Goal: Book appointment/travel/reservation

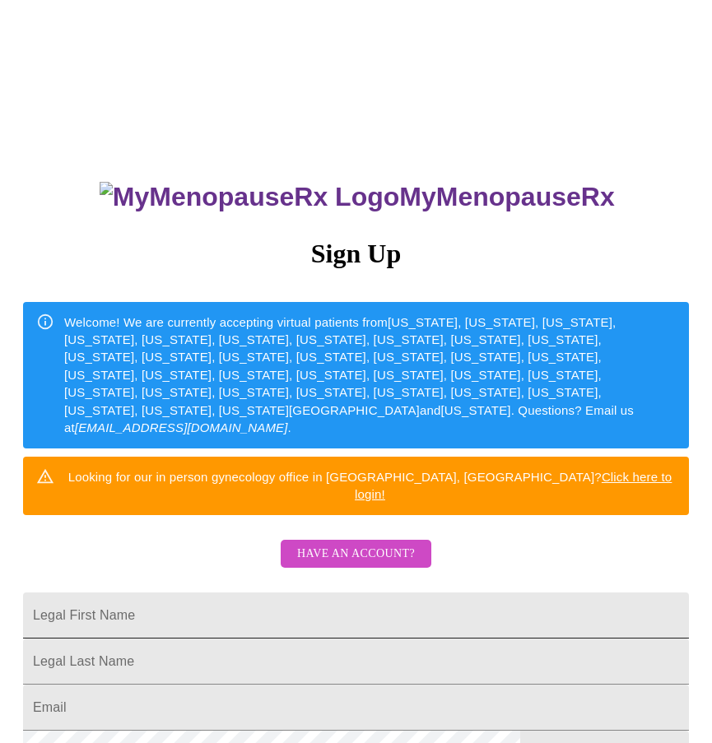
click at [154, 593] on input "Legal First Name" at bounding box center [355, 615] width 665 height 46
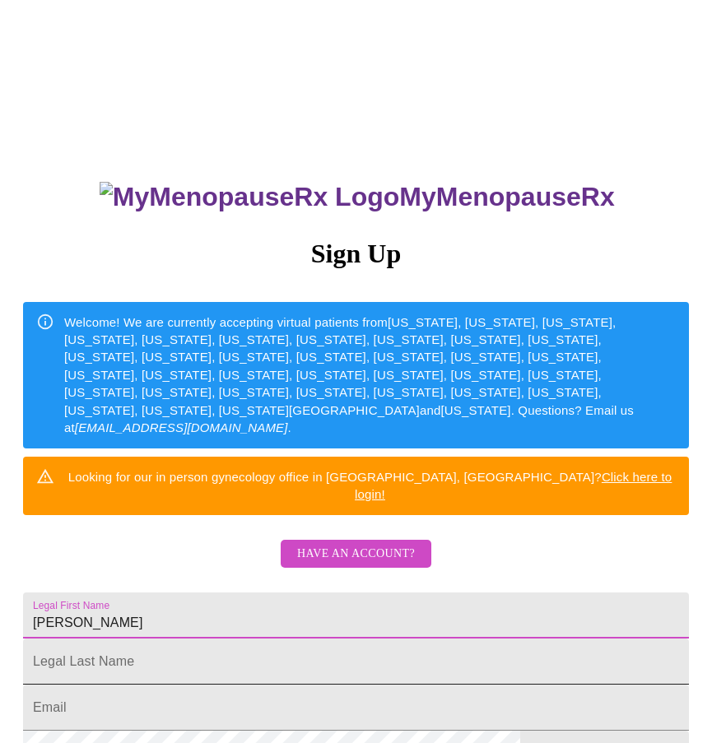
type input "[PERSON_NAME]"
click at [209, 655] on input "Legal First Name" at bounding box center [355, 661] width 665 height 46
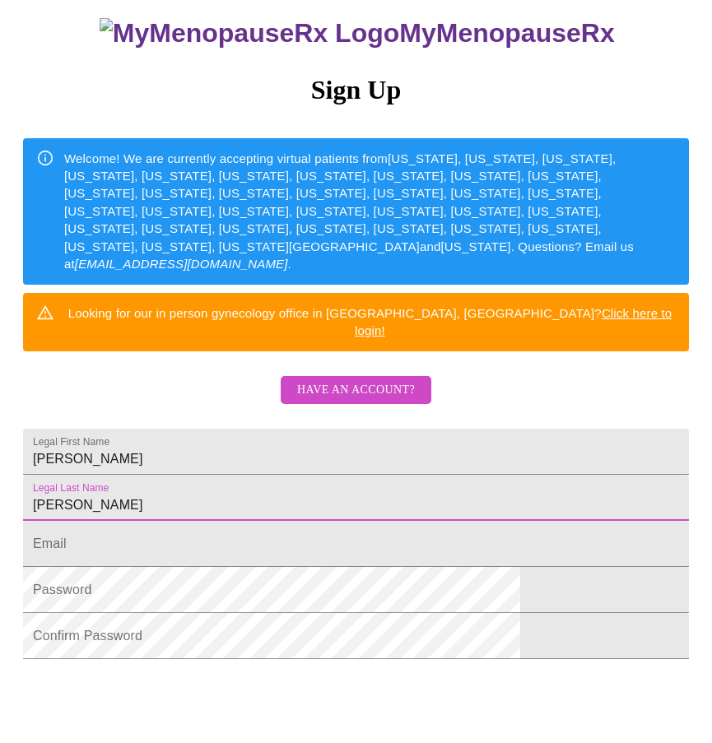
scroll to position [165, 0]
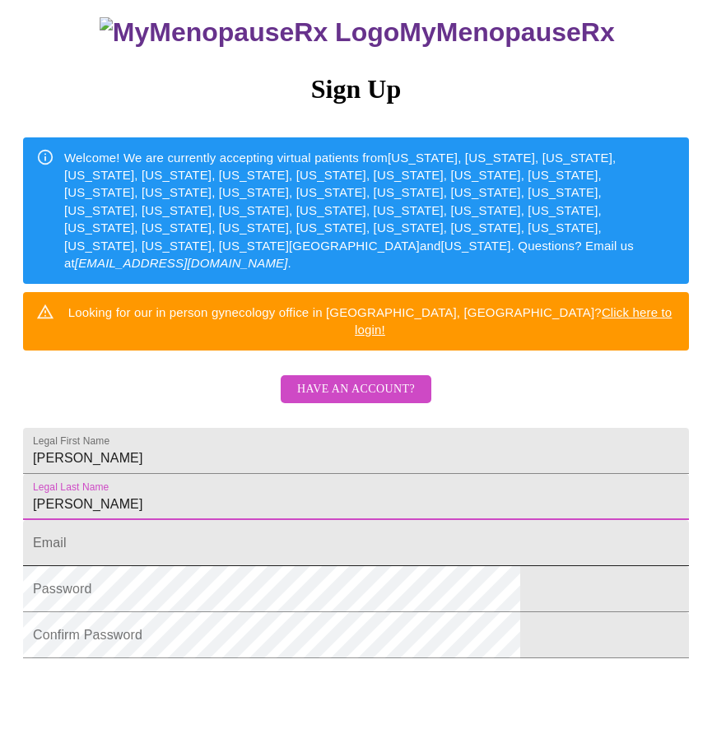
type input "[PERSON_NAME]"
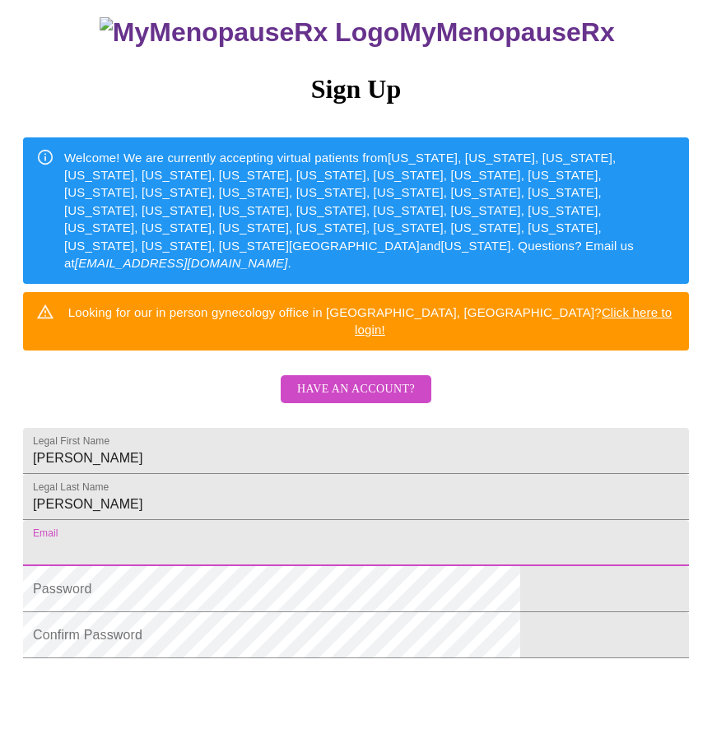
click at [151, 566] on input "Legal First Name" at bounding box center [355, 543] width 665 height 46
type input "[EMAIL_ADDRESS][DOMAIN_NAME]"
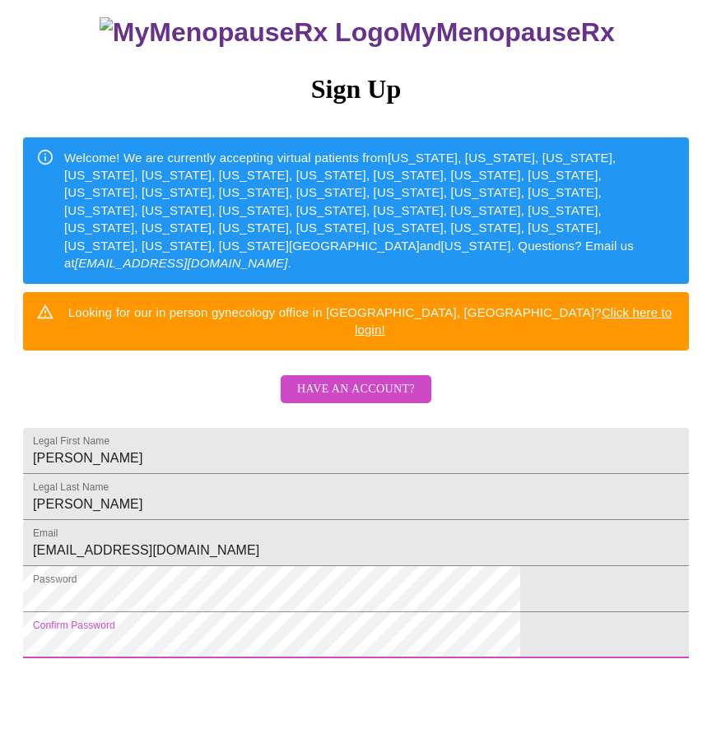
scroll to position [312, 0]
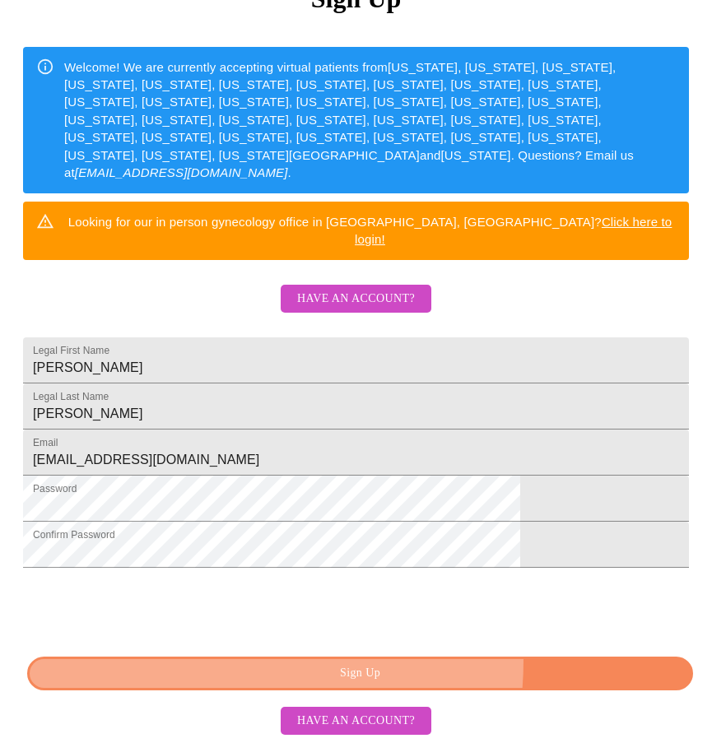
click at [220, 659] on button "Sign Up" at bounding box center [359, 673] width 665 height 34
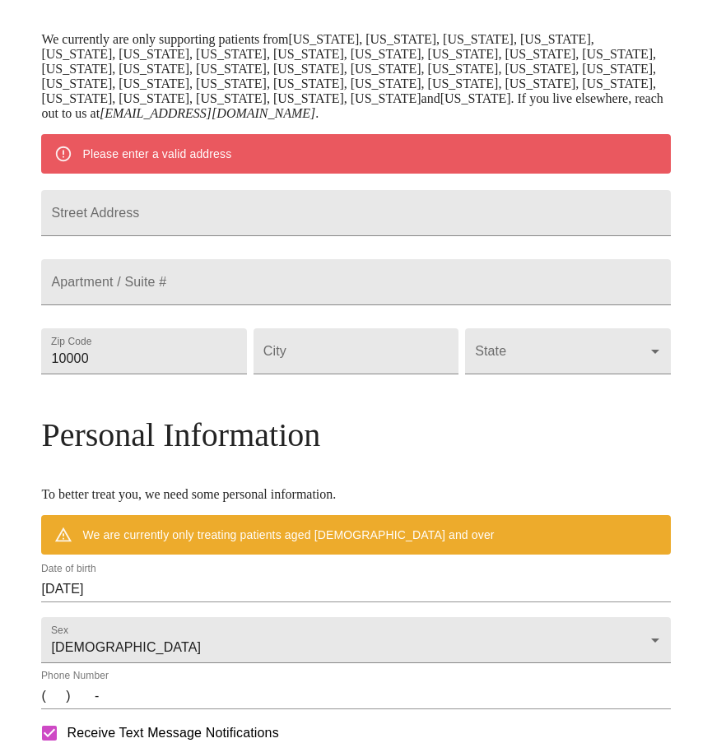
scroll to position [247, 0]
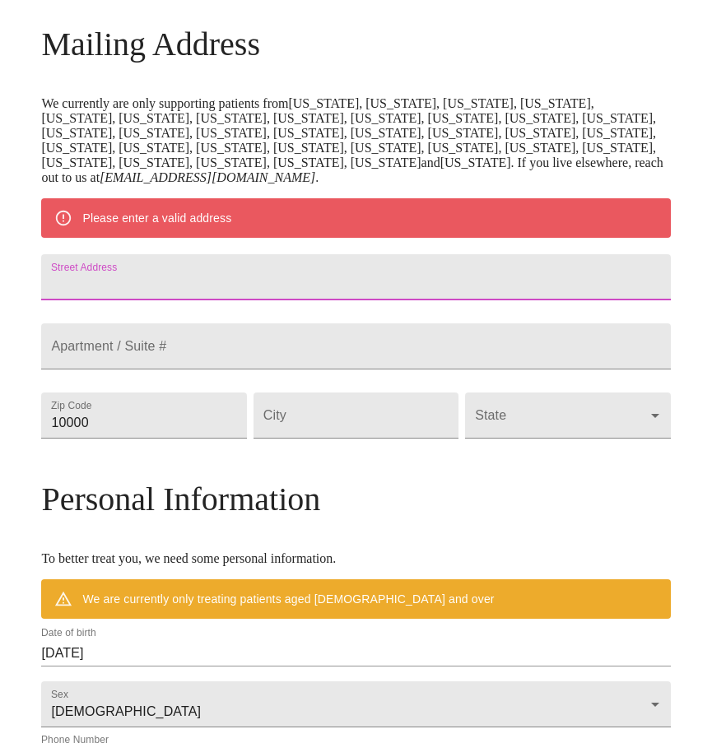
click at [242, 300] on input "Street Address" at bounding box center [355, 277] width 628 height 46
type input "[STREET_ADDRESS]"
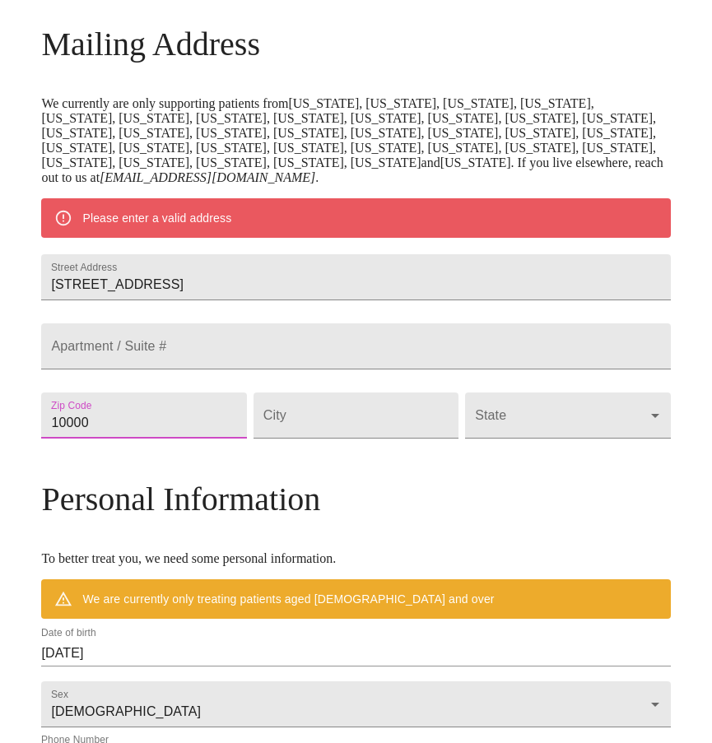
click at [197, 438] on input "10000" at bounding box center [143, 415] width 205 height 46
drag, startPoint x: 197, startPoint y: 489, endPoint x: 72, endPoint y: 510, distance: 126.7
click at [72, 510] on div "MyMenopauseRx Welcome to MyMenopauseRx Since it's your first time here, you'll …" at bounding box center [355, 423] width 628 height 1327
click at [211, 438] on input "60938" at bounding box center [143, 415] width 205 height 46
type input "60938"
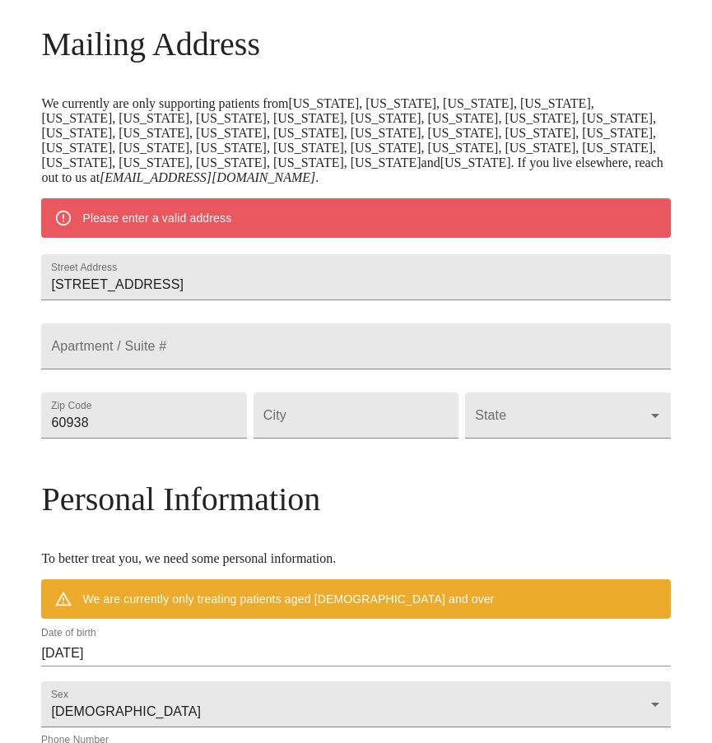
click at [410, 450] on div "City" at bounding box center [355, 415] width 211 height 69
click at [372, 438] on input "Street Address" at bounding box center [355, 415] width 205 height 46
type input "[PERSON_NAME]"
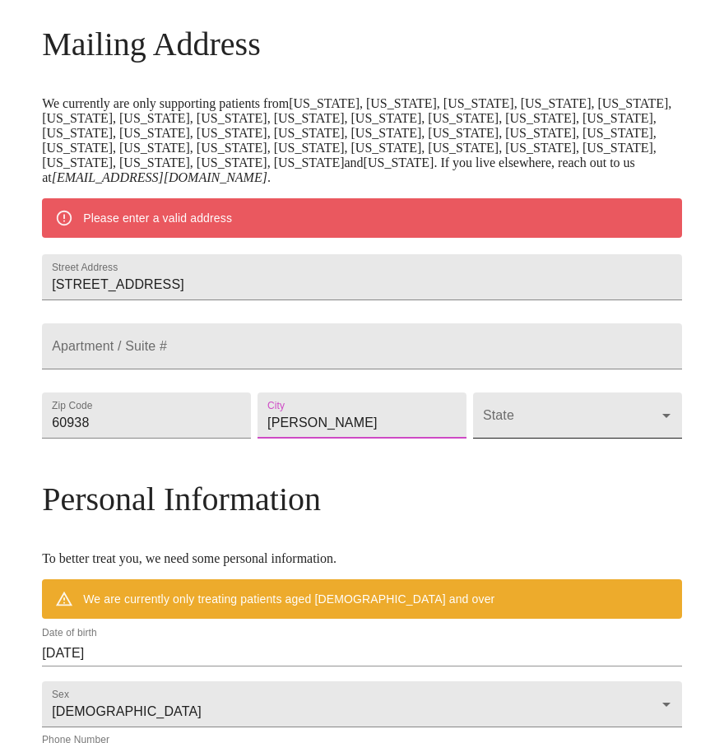
click at [563, 506] on body "MyMenopauseRx Welcome to MyMenopauseRx Since it's your first time here, you'll …" at bounding box center [362, 423] width 711 height 1327
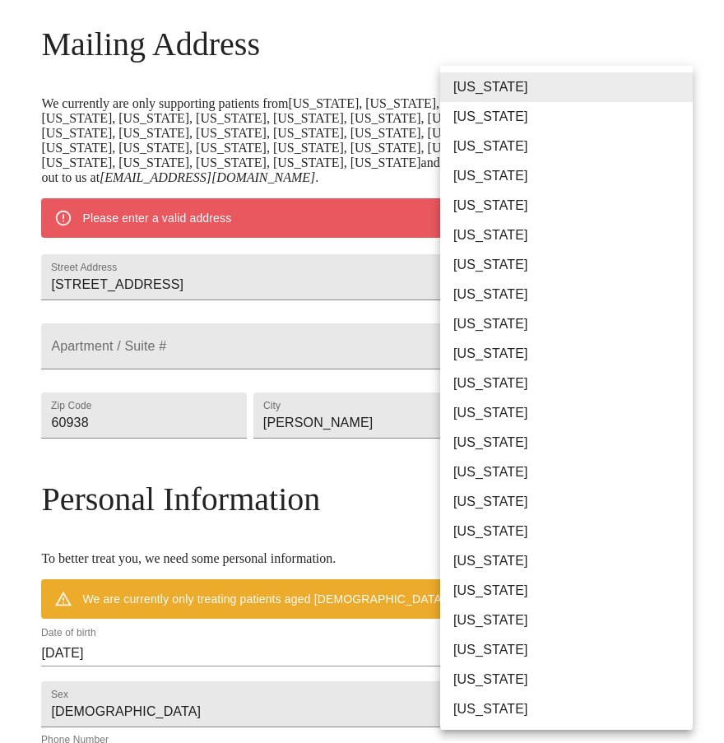
click at [485, 445] on li "[US_STATE]" at bounding box center [572, 443] width 265 height 30
type input "[US_STATE]"
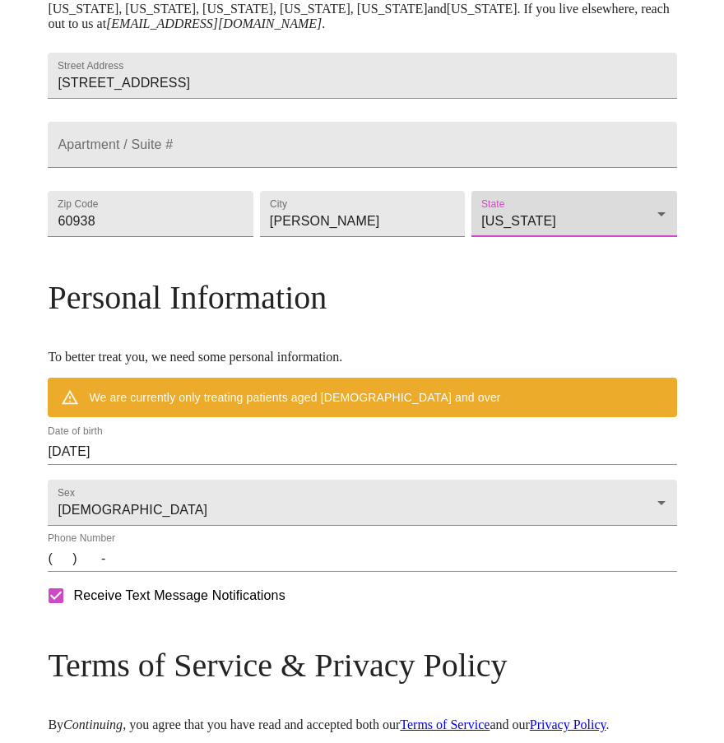
scroll to position [411, 0]
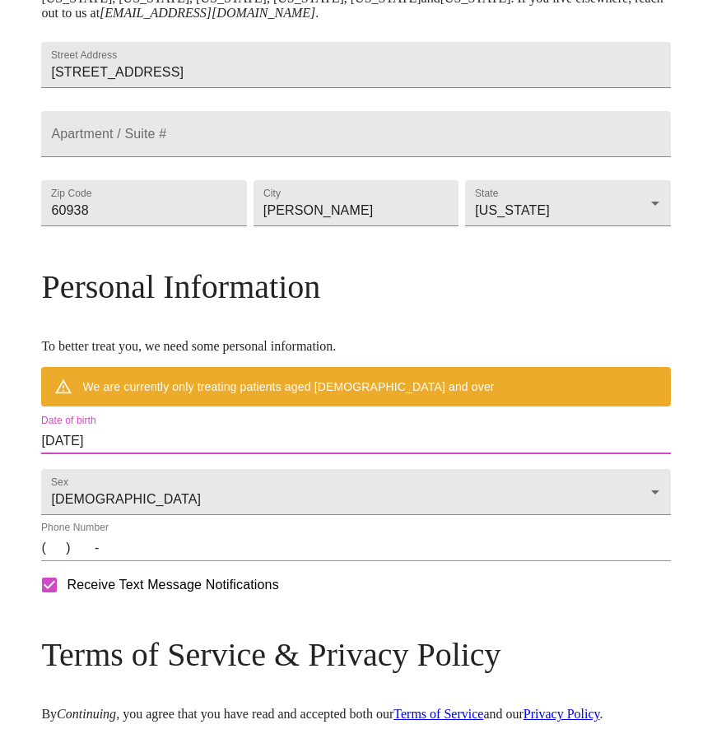
drag, startPoint x: 206, startPoint y: 505, endPoint x: 63, endPoint y: 509, distance: 144.0
click at [63, 509] on div "MyMenopauseRx Welcome to MyMenopauseRx Since it's your first time here, you'll …" at bounding box center [355, 234] width 628 height 1279
click at [197, 454] on input "[DATE]" at bounding box center [355, 441] width 628 height 26
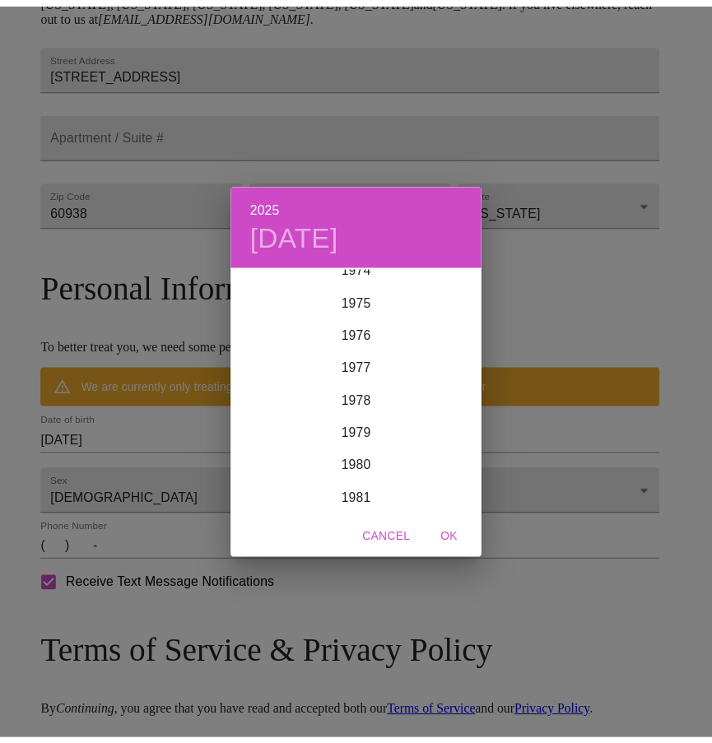
scroll to position [2484, 0]
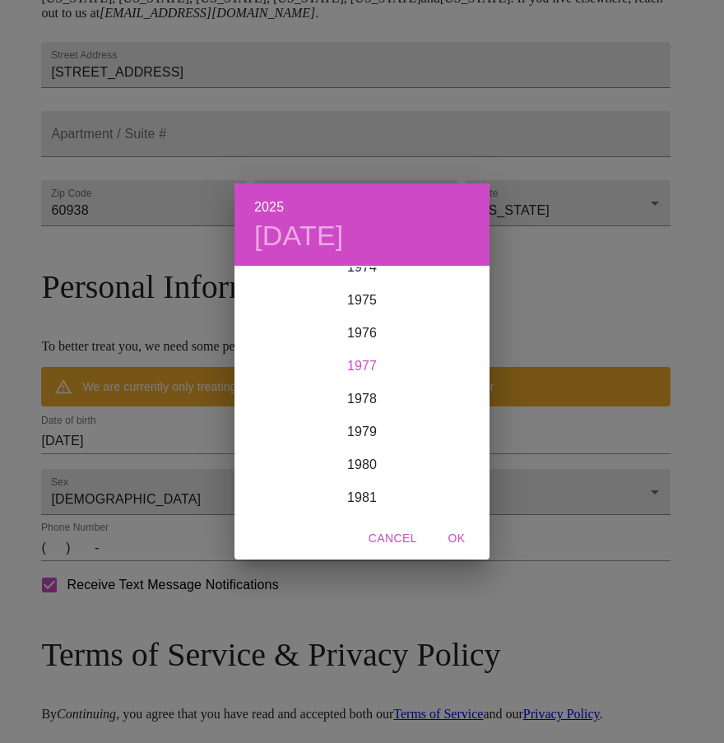
click at [362, 362] on div "1977" at bounding box center [361, 366] width 255 height 33
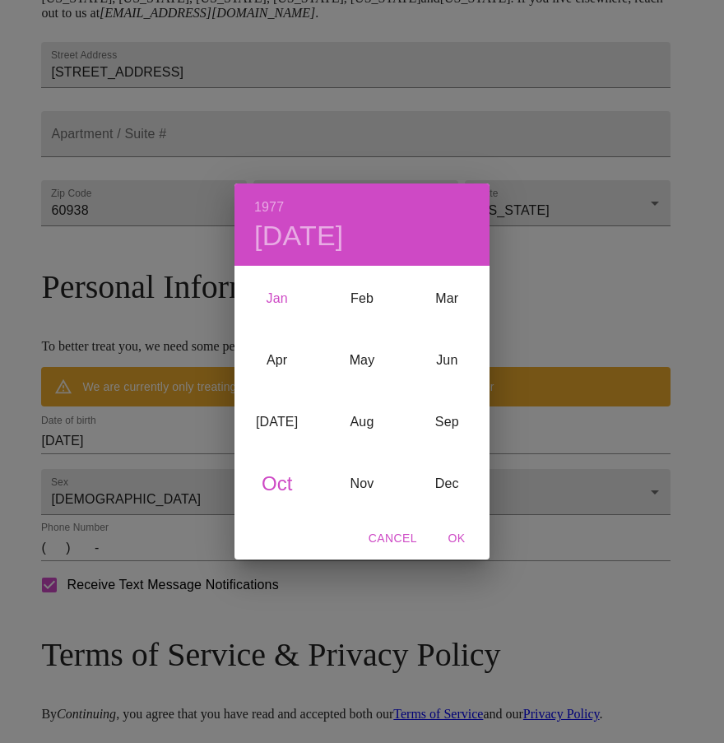
click at [265, 299] on div "Jan" at bounding box center [276, 298] width 85 height 62
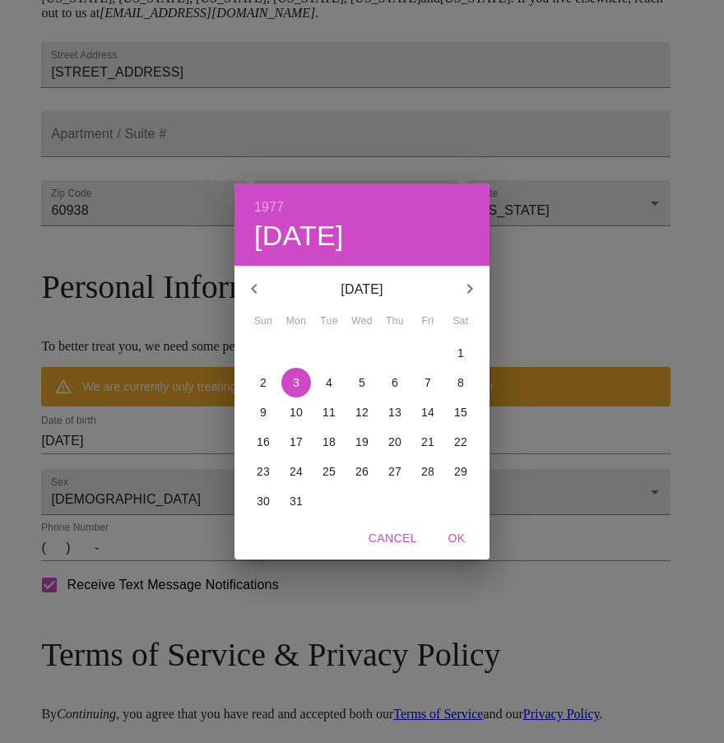
click at [290, 508] on p "31" at bounding box center [296, 501] width 13 height 16
click at [456, 537] on span "OK" at bounding box center [456, 538] width 39 height 21
type input "[DATE]"
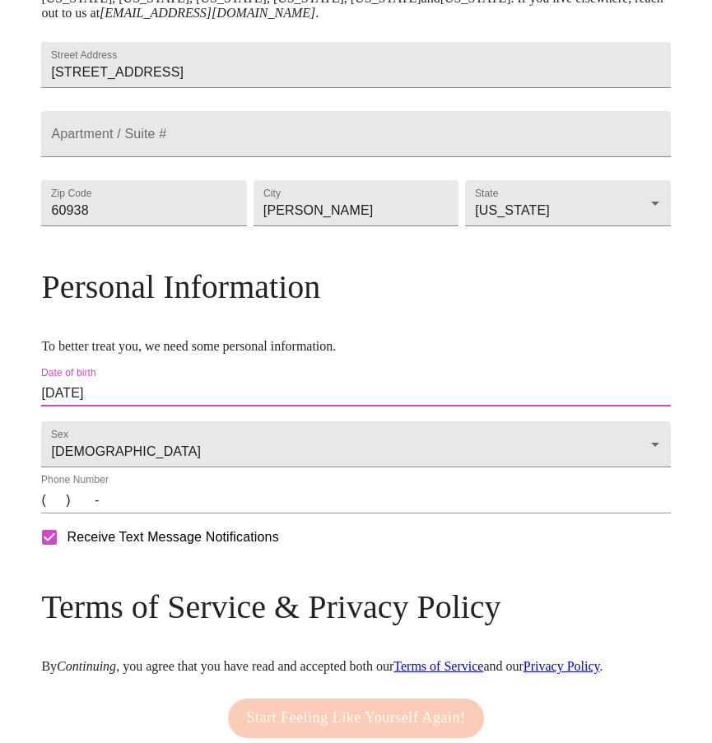
click at [208, 513] on input "(   )    -" at bounding box center [355, 500] width 628 height 26
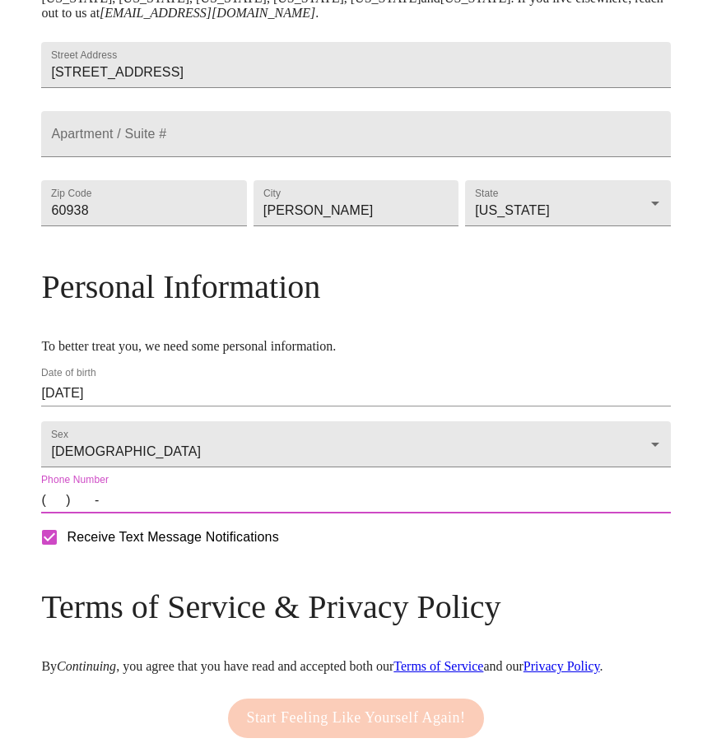
click at [126, 513] on input "(   )    -" at bounding box center [355, 500] width 628 height 26
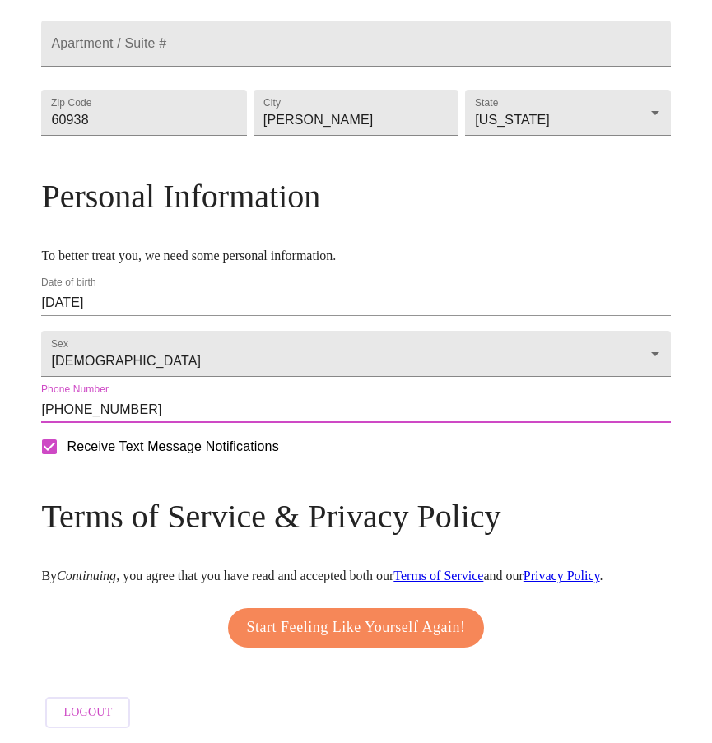
scroll to position [642, 0]
type input "[PHONE_NUMBER]"
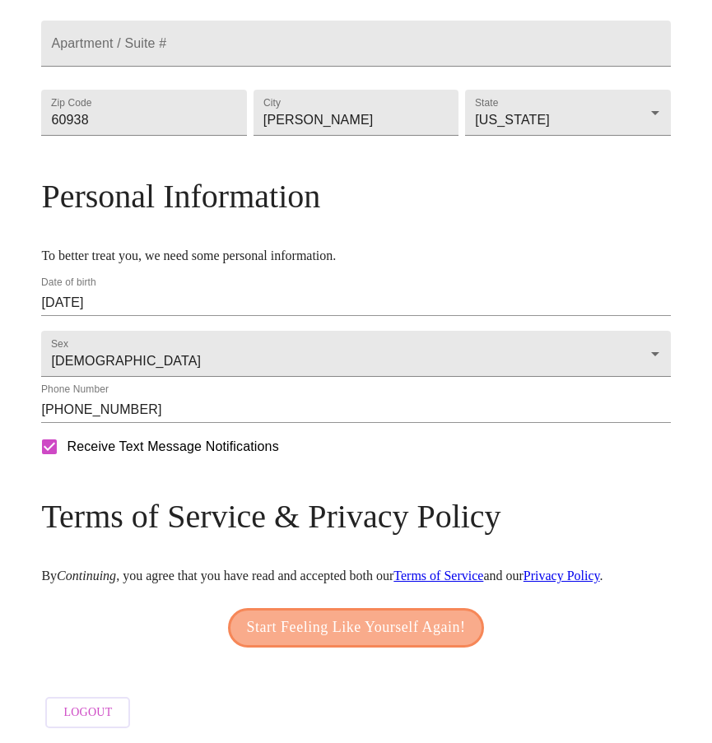
click at [276, 617] on span "Start Feeling Like Yourself Again!" at bounding box center [356, 627] width 219 height 26
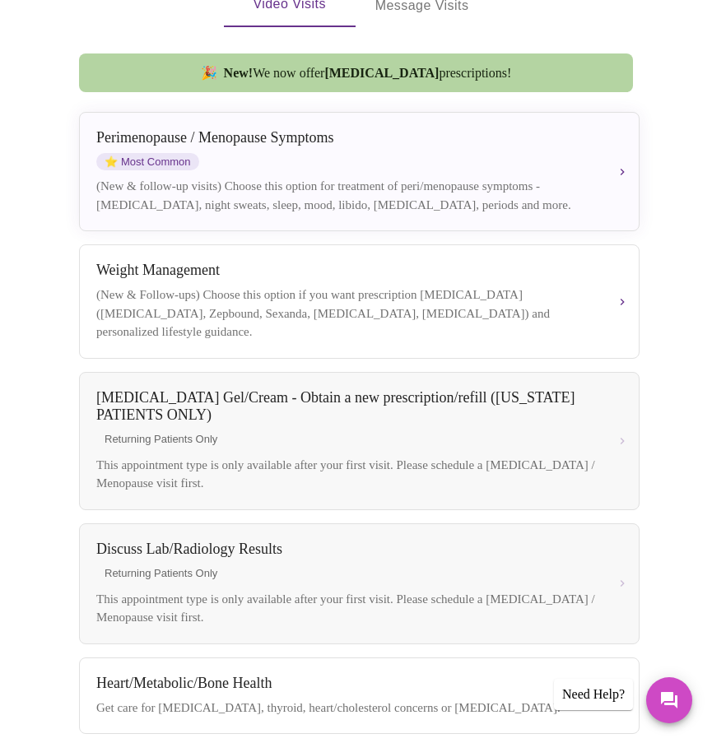
scroll to position [330, 0]
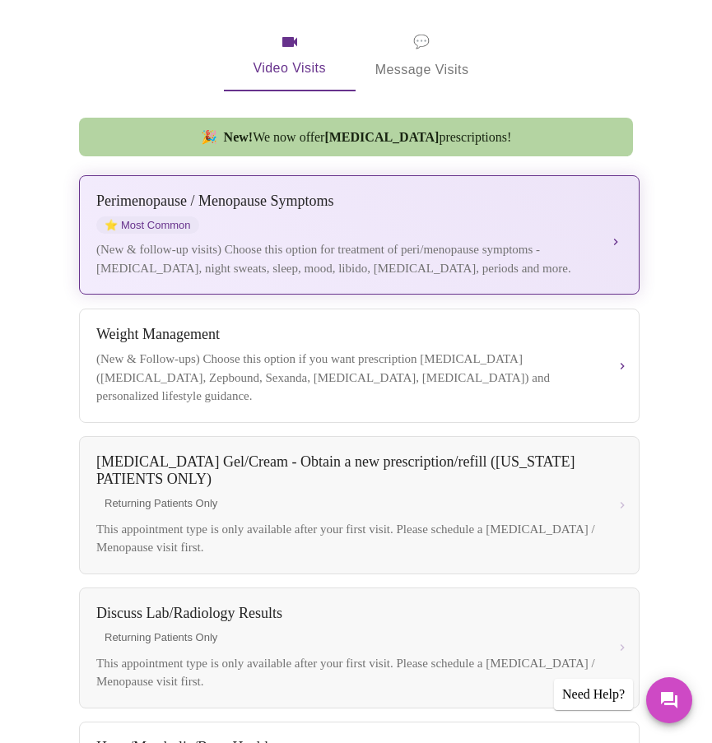
click at [322, 240] on div "(New & follow-up visits) Choose this option for treatment of peri/menopause sym…" at bounding box center [345, 258] width 499 height 37
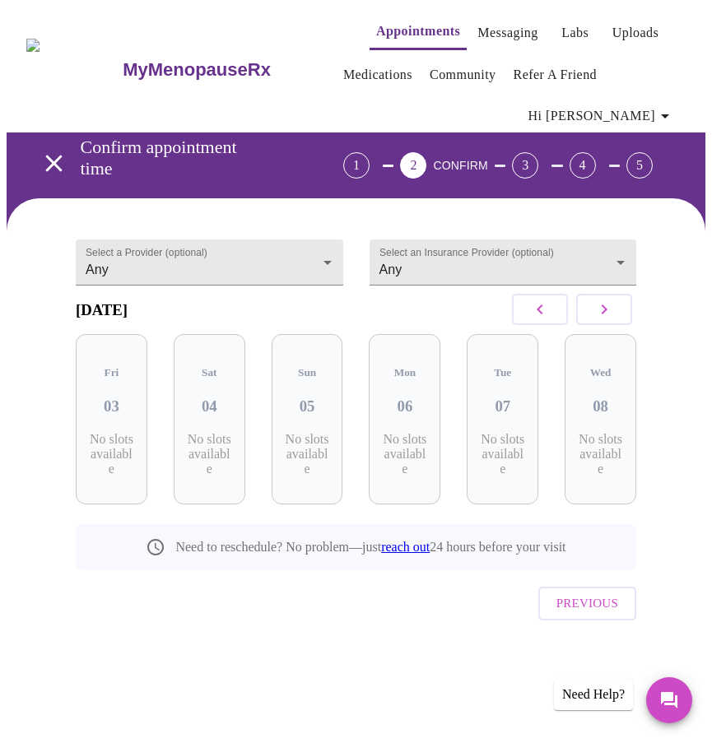
scroll to position [0, 0]
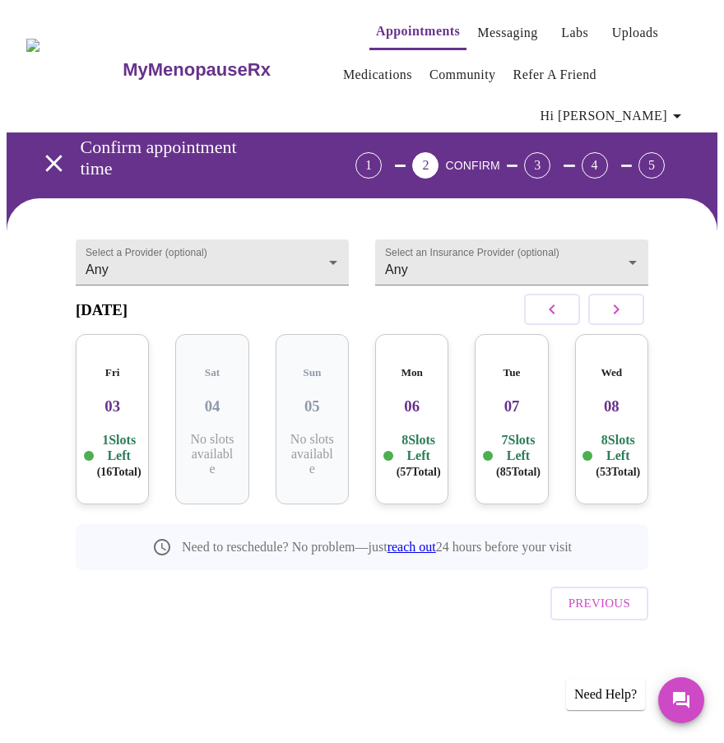
click at [110, 432] on p "1 Slots Left ( 16 Total)" at bounding box center [119, 456] width 44 height 48
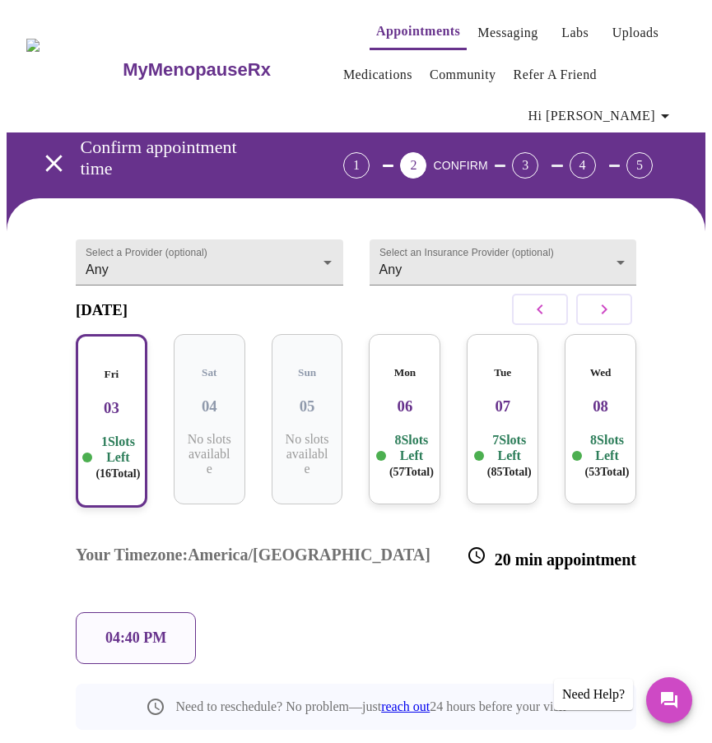
click at [394, 432] on div "8 Slots Left ( 57 Total)" at bounding box center [404, 456] width 45 height 48
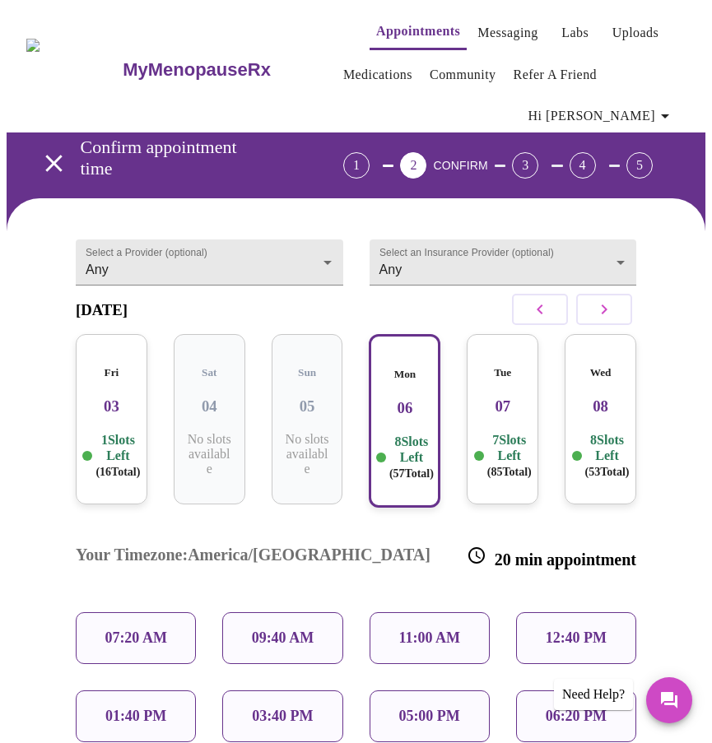
click at [113, 383] on div "Fri 03 1 Slots Left ( 16 Total)" at bounding box center [112, 419] width 72 height 170
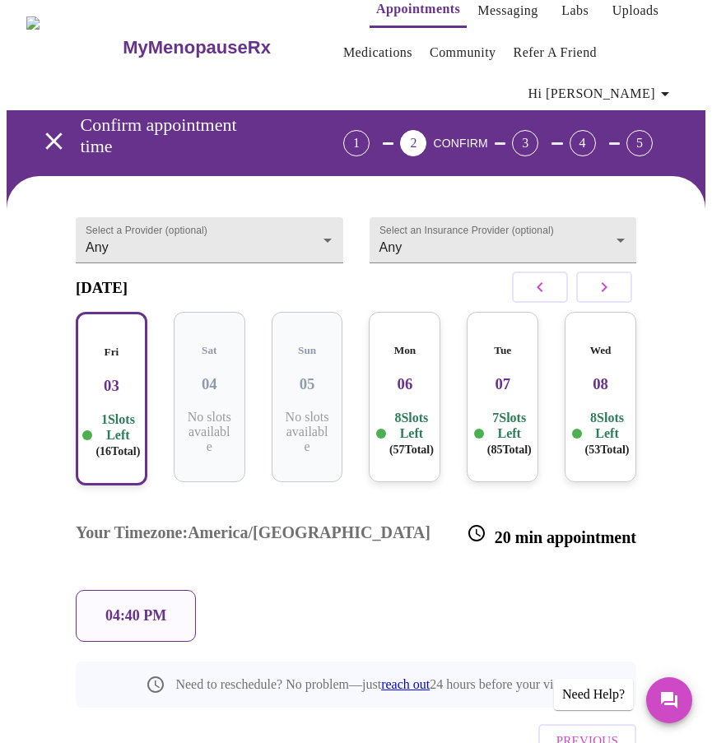
scroll to position [32, 0]
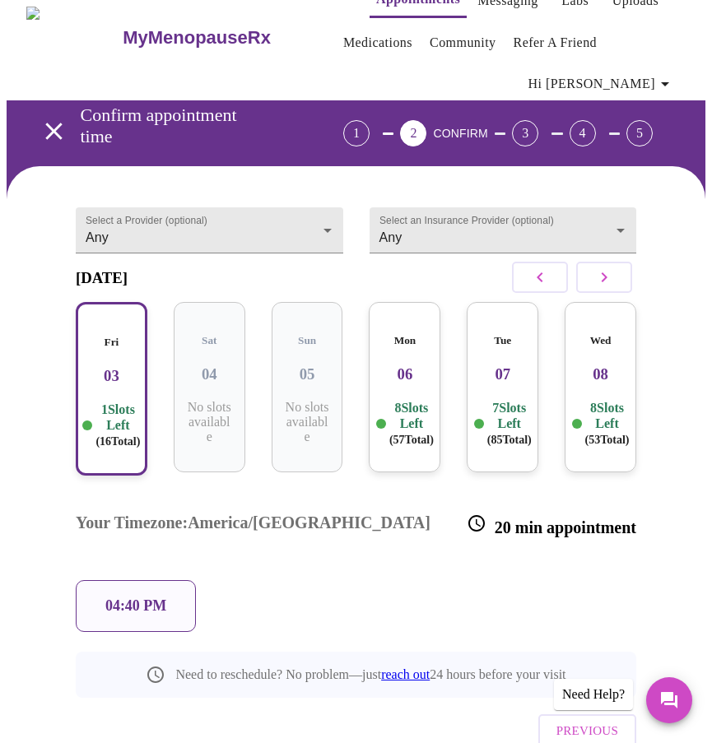
click at [169, 580] on div "04:40 PM" at bounding box center [136, 606] width 120 height 52
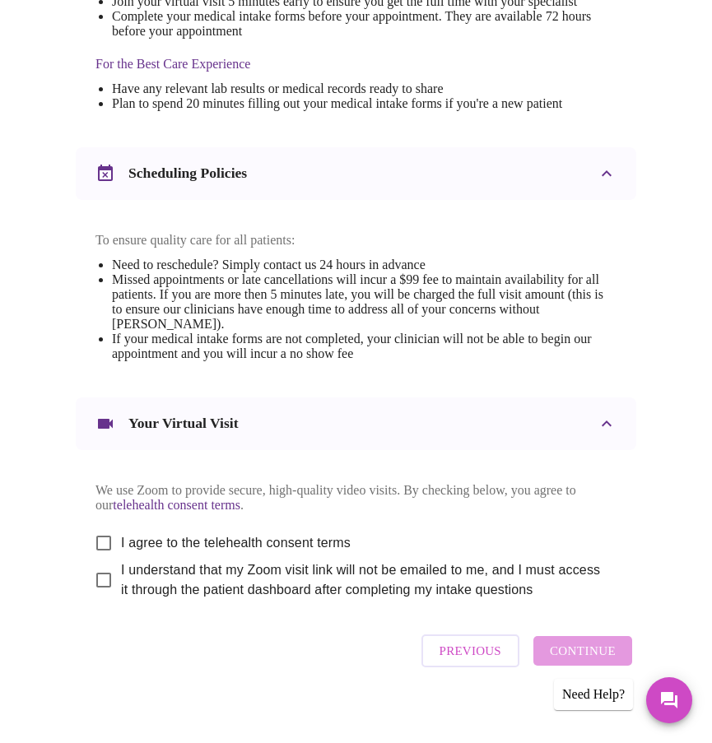
scroll to position [616, 0]
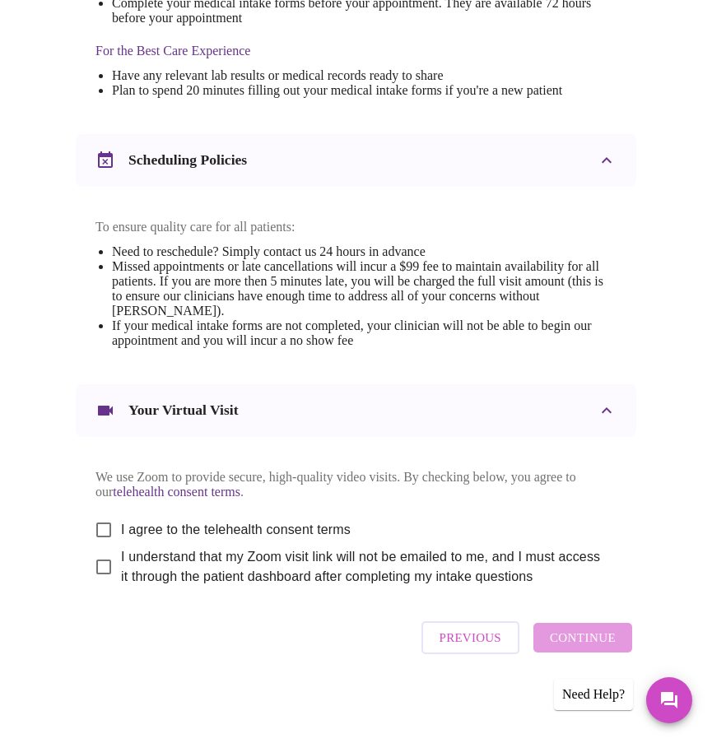
click at [478, 632] on button "Previous" at bounding box center [470, 637] width 98 height 33
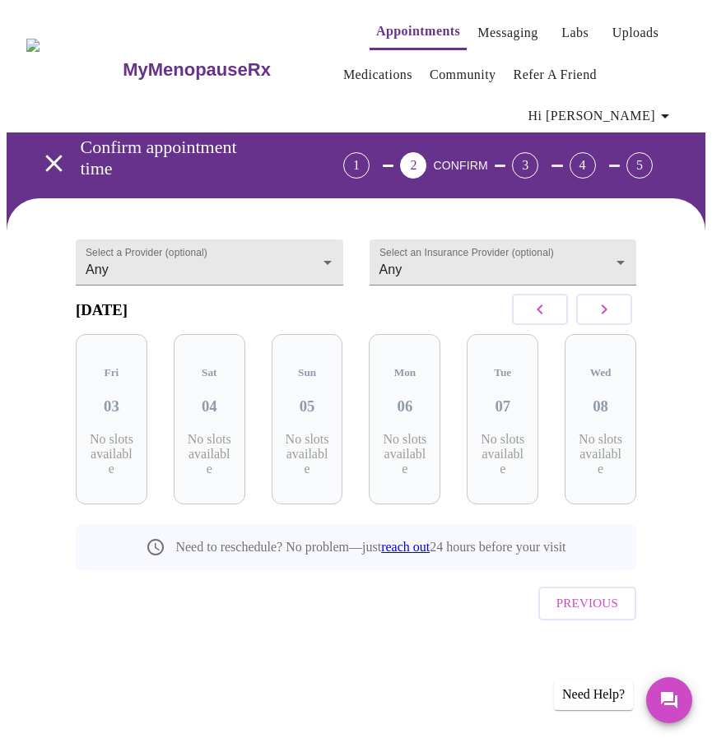
scroll to position [0, 0]
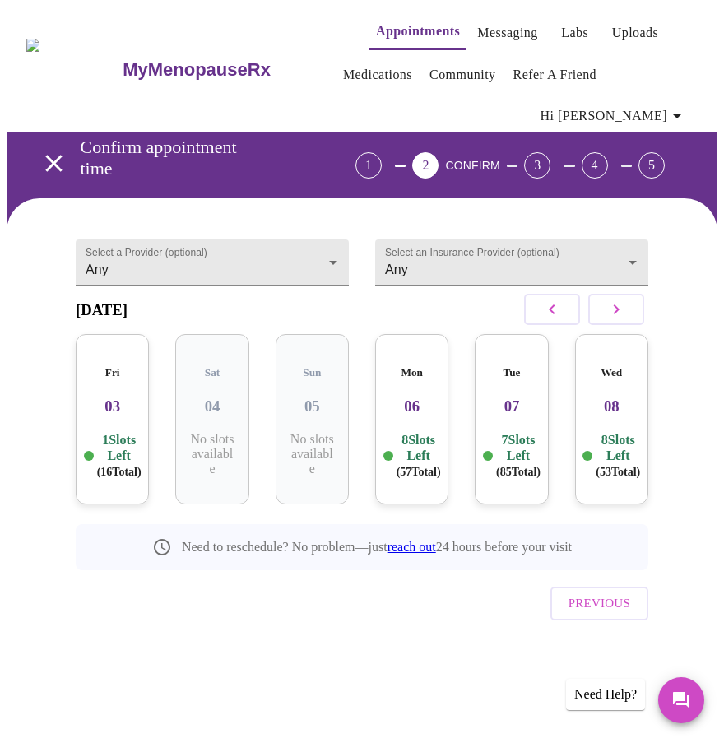
click at [383, 411] on div "Mon 06 8 Slots Left ( 57 Total)" at bounding box center [411, 419] width 73 height 170
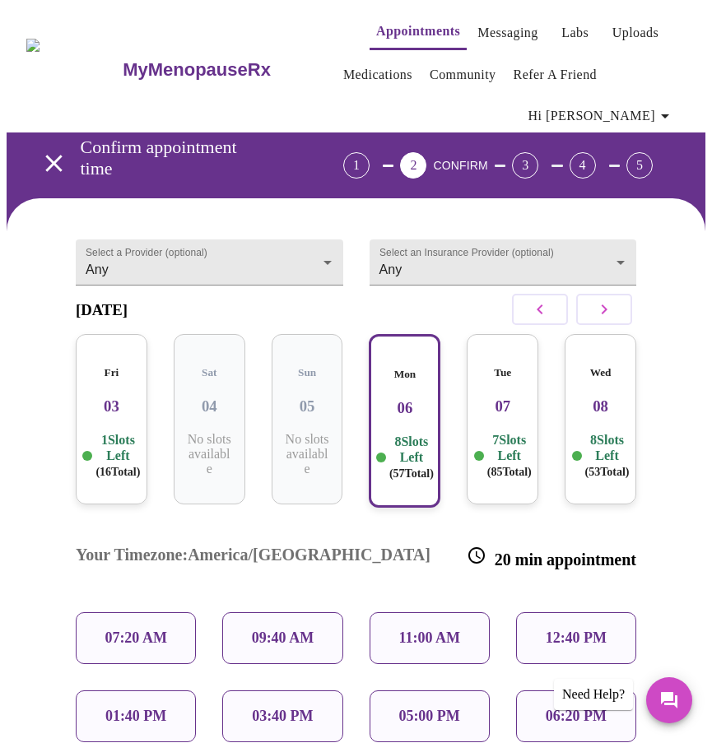
click at [252, 629] on p "09:40 AM" at bounding box center [283, 637] width 63 height 17
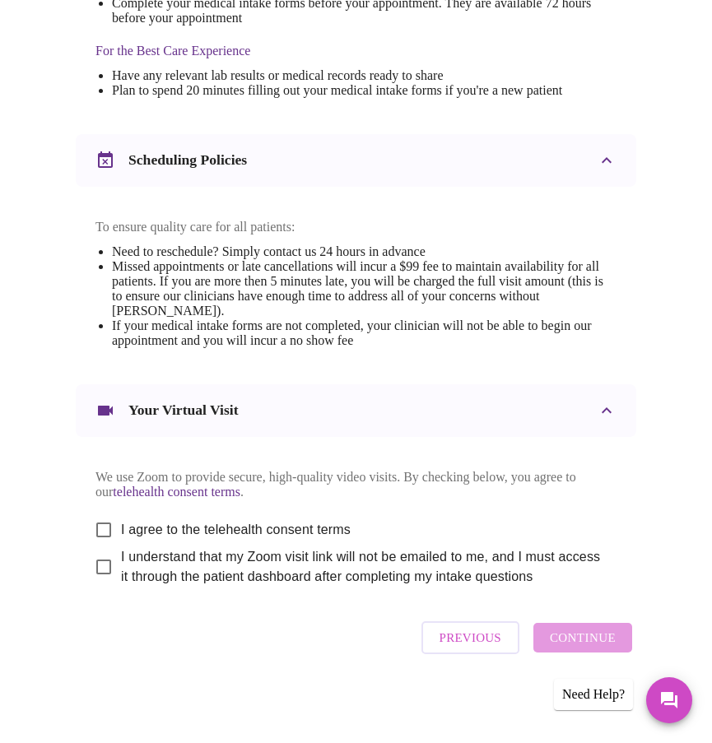
scroll to position [616, 0]
drag, startPoint x: 97, startPoint y: 526, endPoint x: 91, endPoint y: 542, distance: 16.7
click at [97, 526] on input "I agree to the telehealth consent terms" at bounding box center [103, 529] width 35 height 35
checkbox input "true"
click at [91, 569] on input "I understand that my Zoom visit link will not be emailed to me, and I must acce…" at bounding box center [103, 566] width 35 height 35
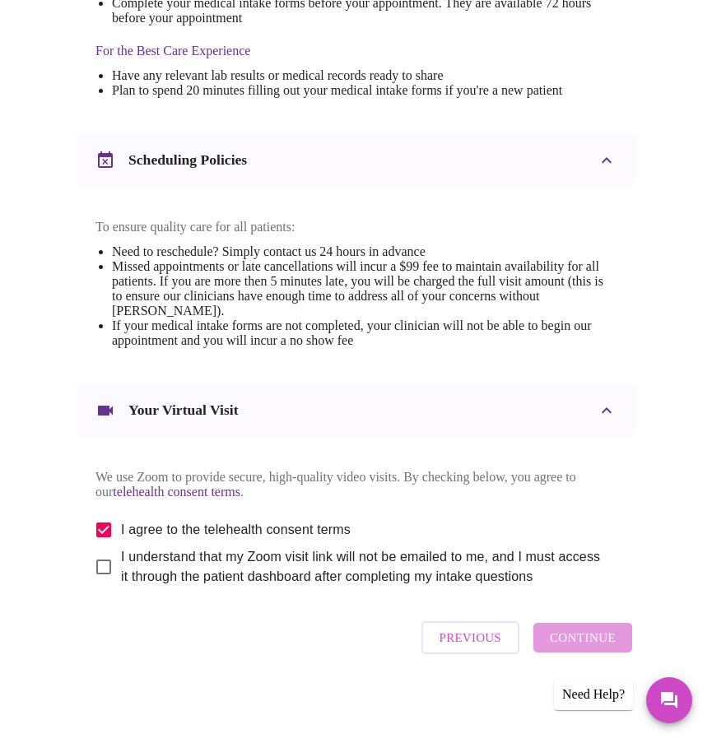
checkbox input "true"
click at [545, 637] on button "Continue" at bounding box center [582, 638] width 99 height 30
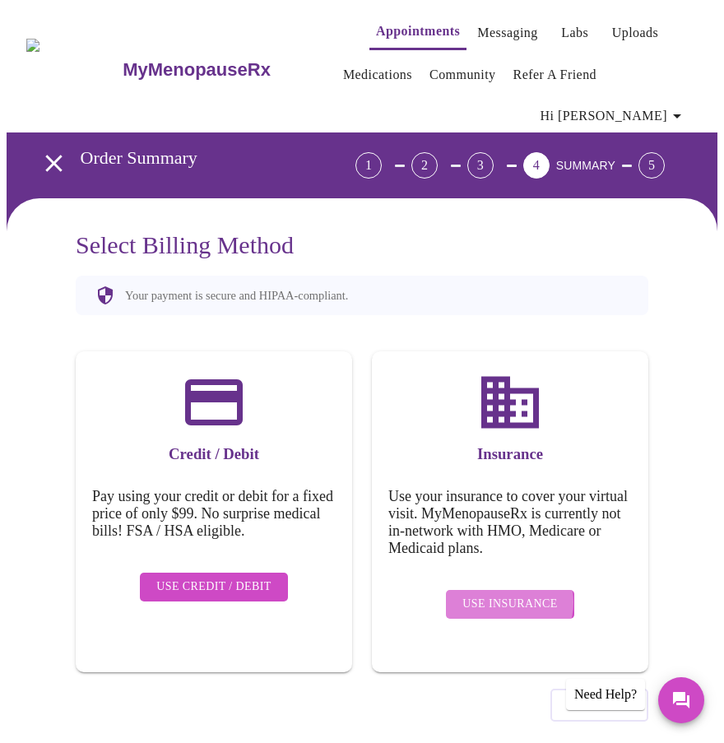
click at [513, 594] on span "Use Insurance" at bounding box center [509, 604] width 95 height 21
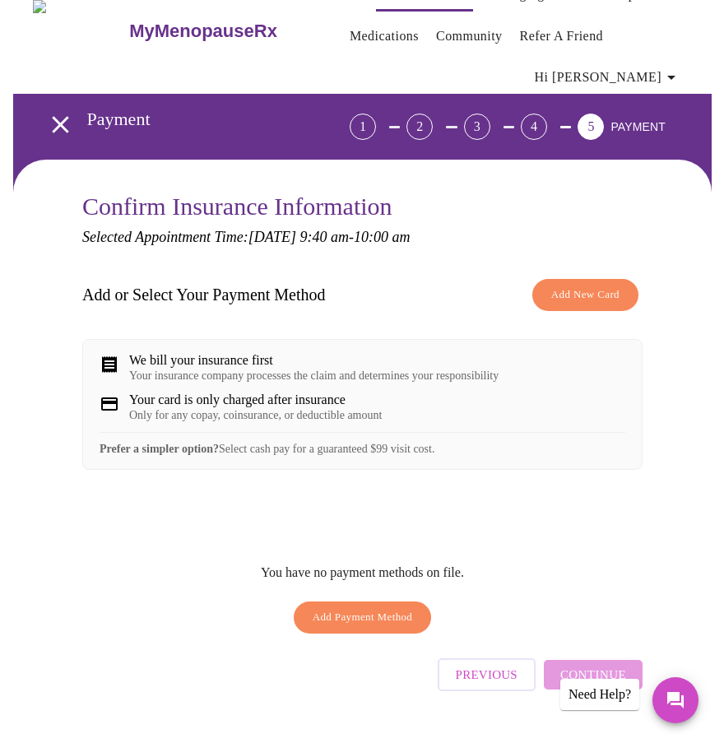
scroll to position [40, 0]
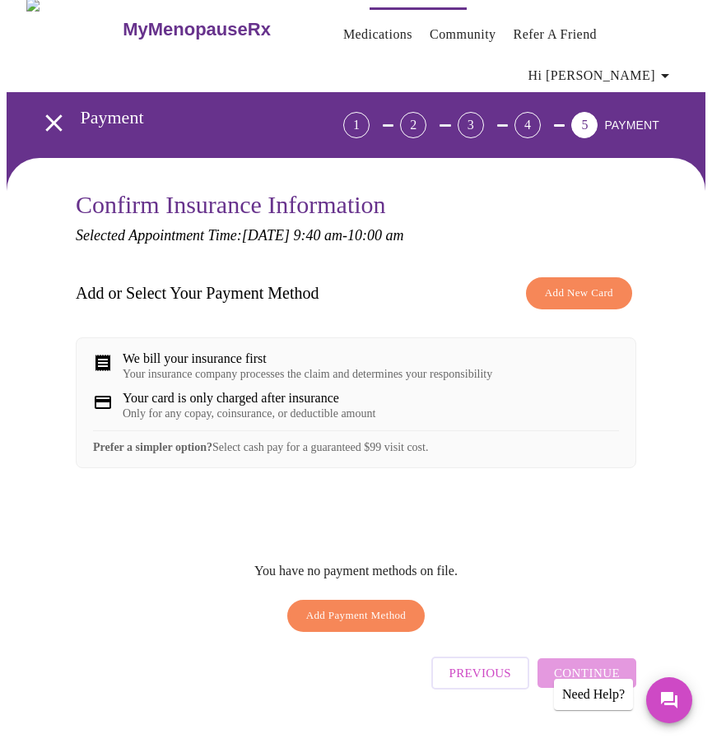
click at [618, 647] on div "Previous Continue" at bounding box center [533, 669] width 205 height 58
click at [595, 640] on div "Previous Continue" at bounding box center [533, 669] width 205 height 58
click at [567, 284] on span "Add New Card" at bounding box center [579, 293] width 68 height 19
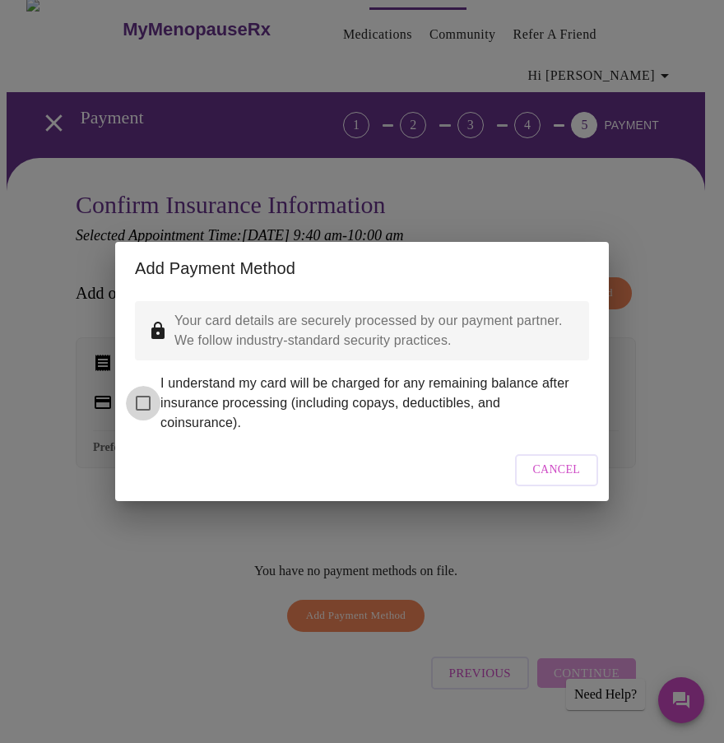
click at [145, 387] on input "I understand my card will be charged for any remaining balance after insurance …" at bounding box center [143, 403] width 35 height 35
checkbox input "true"
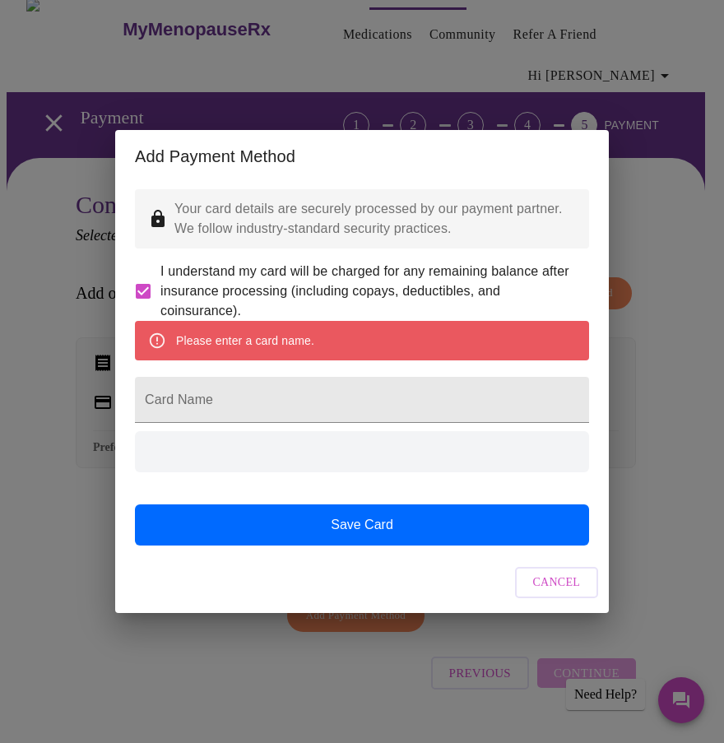
click at [275, 348] on div "Please enter a card name." at bounding box center [245, 341] width 138 height 30
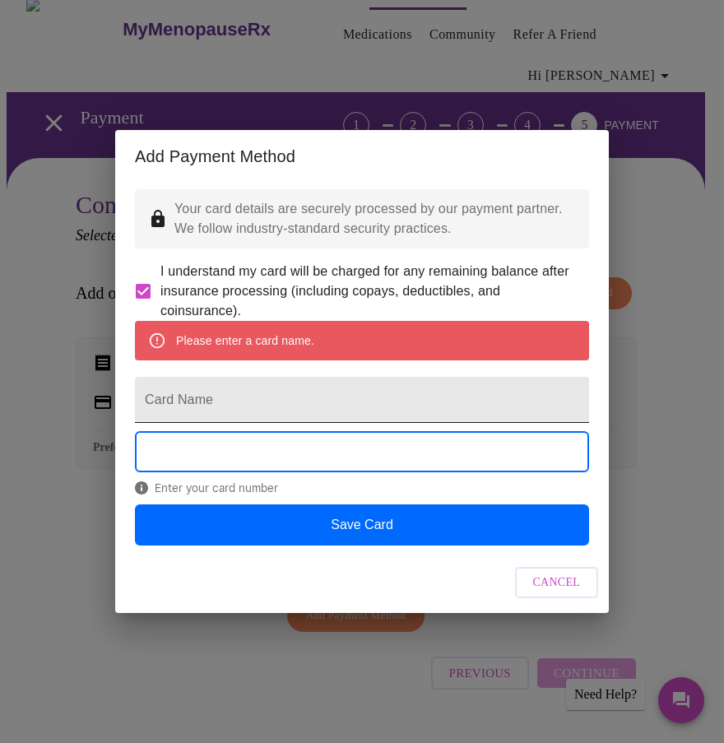
click at [243, 398] on input "Card Name" at bounding box center [362, 400] width 454 height 46
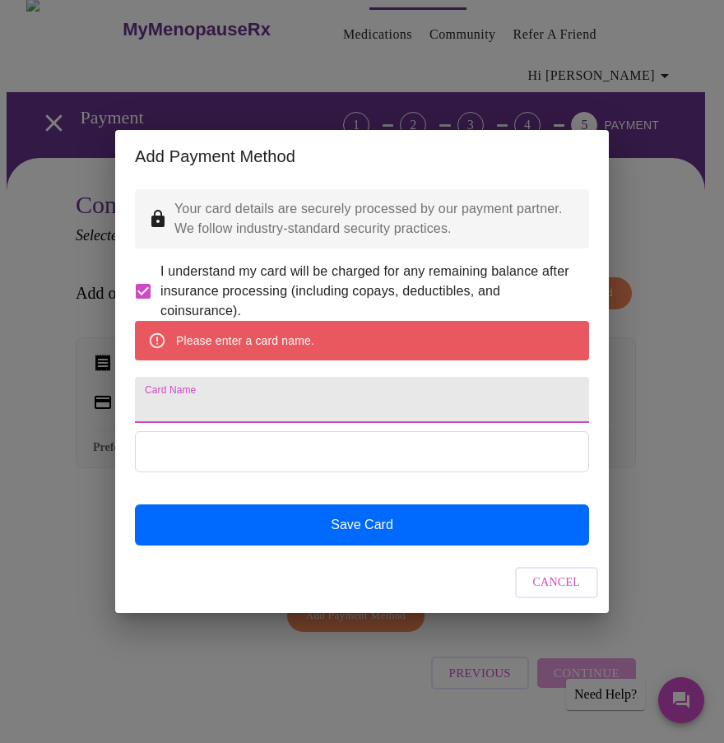
click at [264, 414] on input "Card Name" at bounding box center [362, 400] width 454 height 46
click at [313, 397] on input "Card Name" at bounding box center [362, 400] width 454 height 46
click at [270, 401] on input "Card Name" at bounding box center [362, 400] width 454 height 46
click at [244, 414] on input "Card Name" at bounding box center [362, 400] width 454 height 46
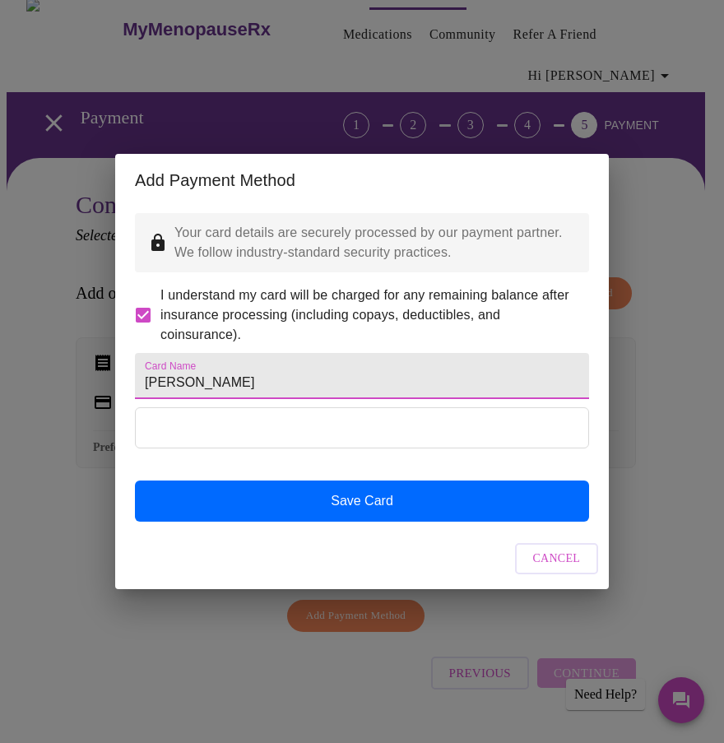
type input "[PERSON_NAME]"
click at [211, 480] on div at bounding box center [362, 443] width 454 height 72
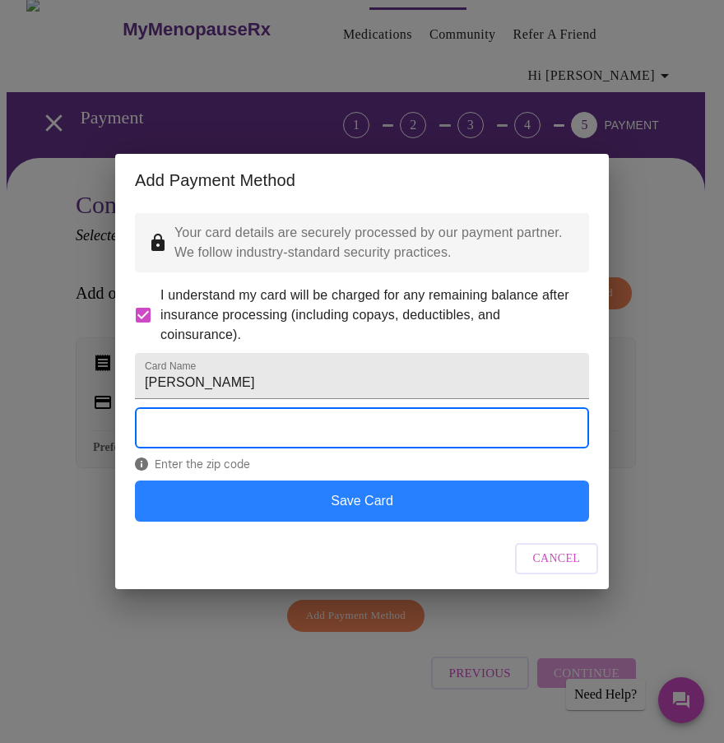
click at [334, 508] on button "Save Card" at bounding box center [362, 500] width 454 height 41
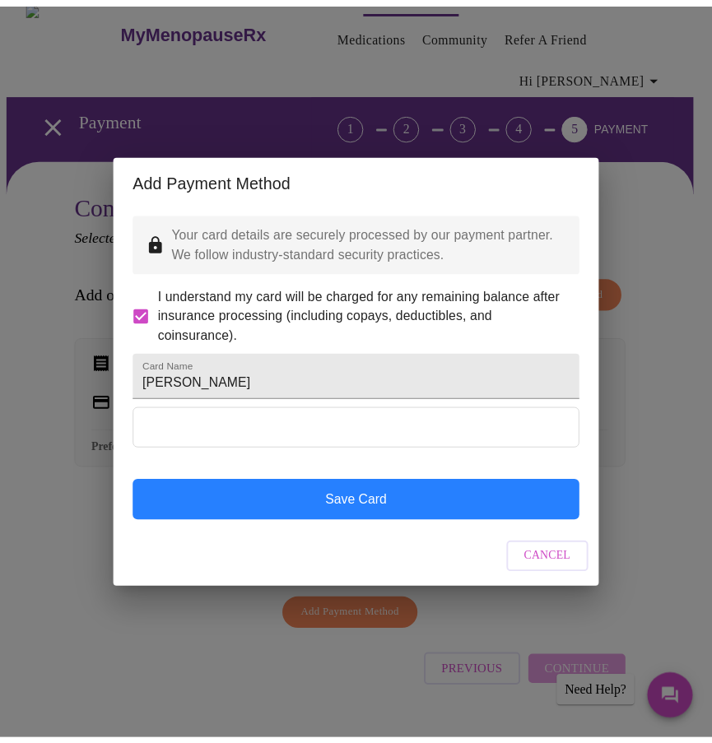
scroll to position [0, 0]
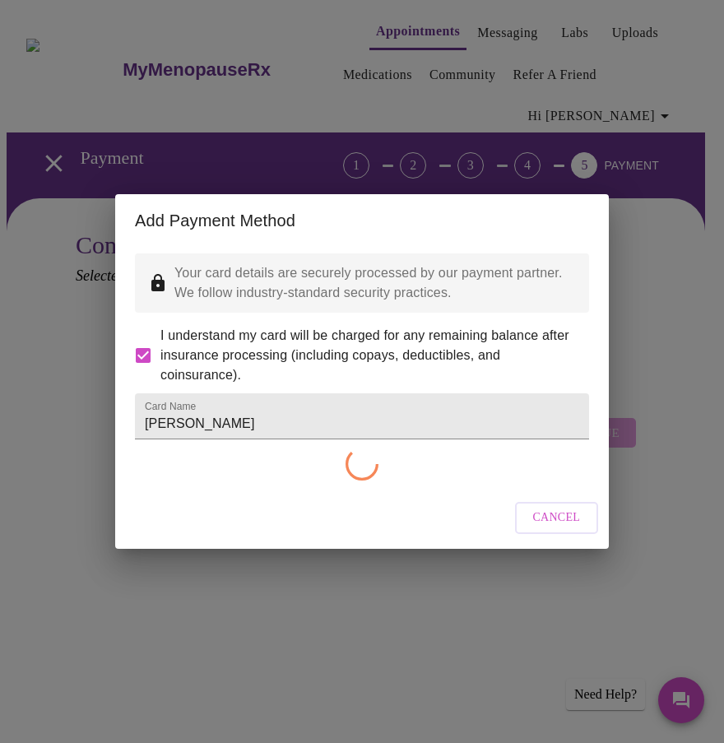
checkbox input "false"
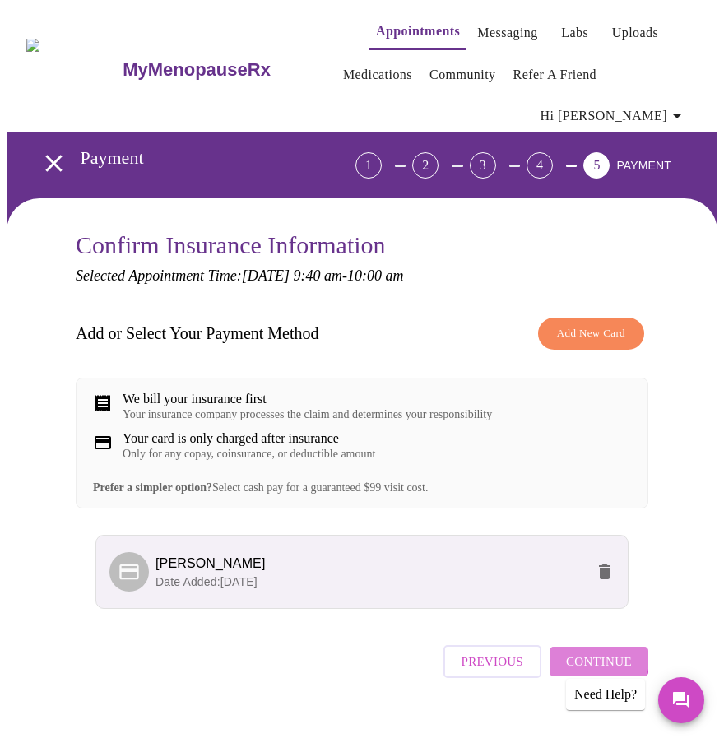
click at [587, 651] on span "Continue" at bounding box center [599, 661] width 66 height 21
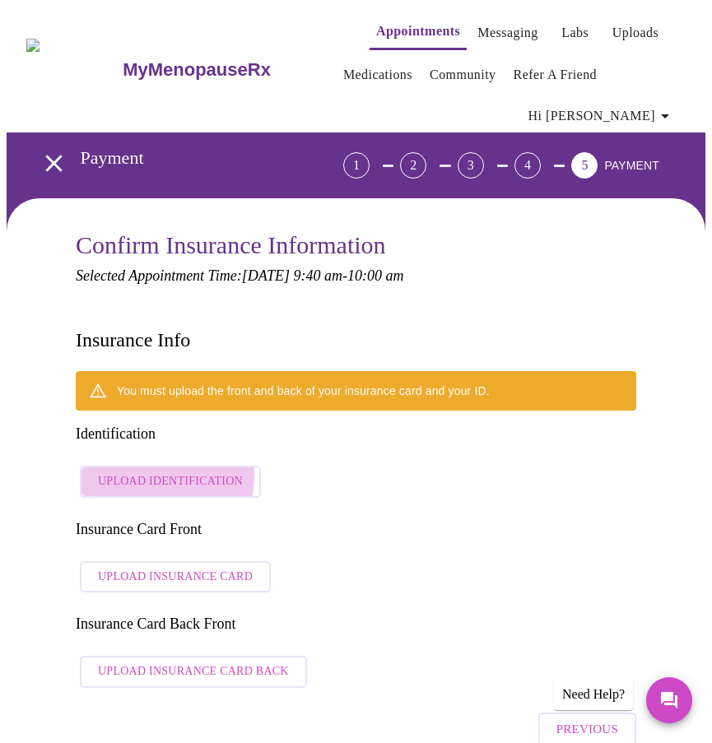
click at [148, 471] on span "Upload Identification" at bounding box center [170, 481] width 145 height 21
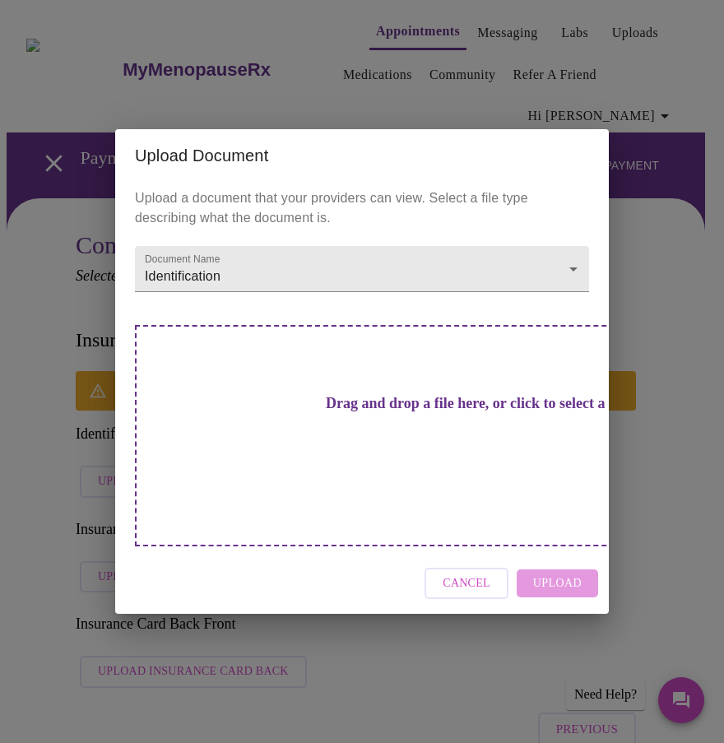
click at [388, 412] on h3 "Drag and drop a file here, or click to select a file" at bounding box center [477, 403] width 454 height 17
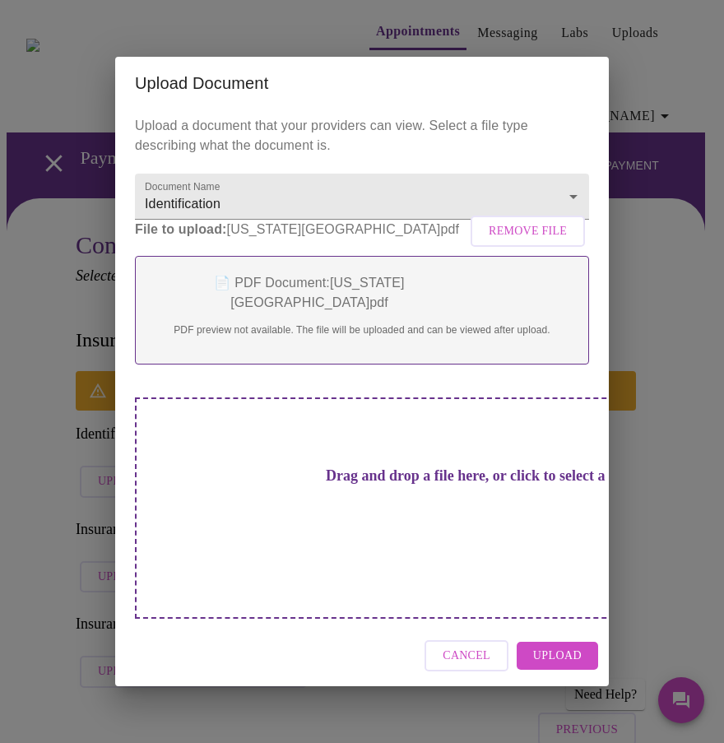
click at [522, 642] on button "Upload" at bounding box center [557, 656] width 81 height 29
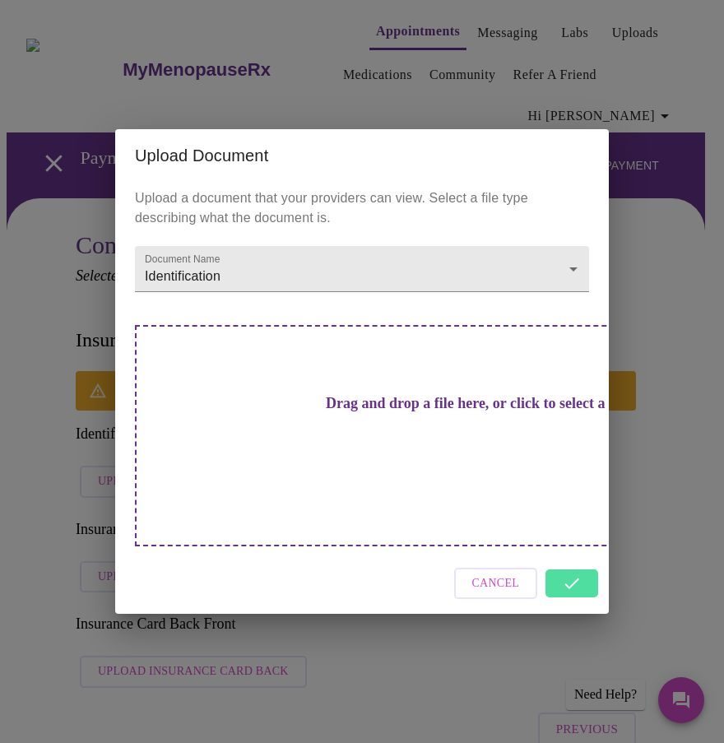
click at [291, 412] on h3 "Drag and drop a file here, or click to select a file" at bounding box center [477, 403] width 454 height 17
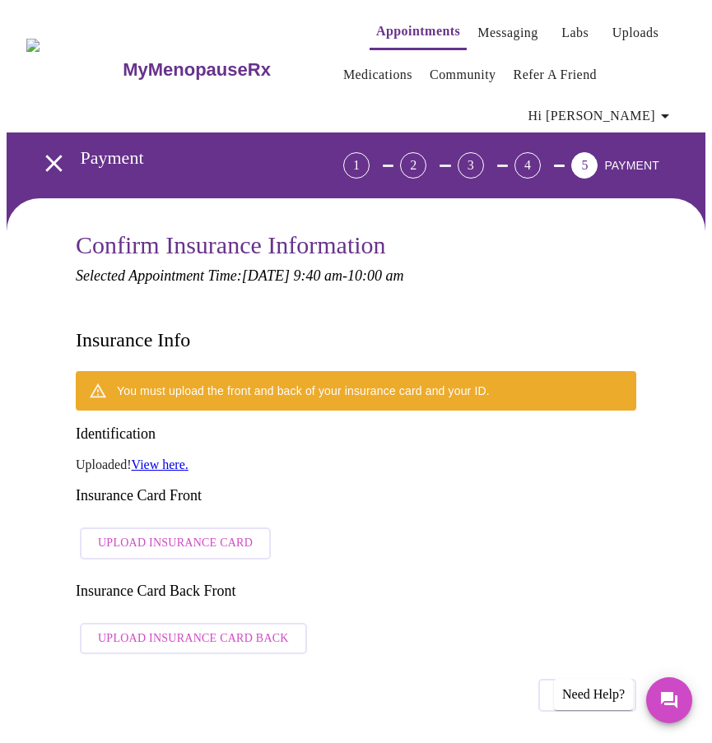
click at [132, 533] on span "Upload Insurance Card" at bounding box center [175, 543] width 155 height 21
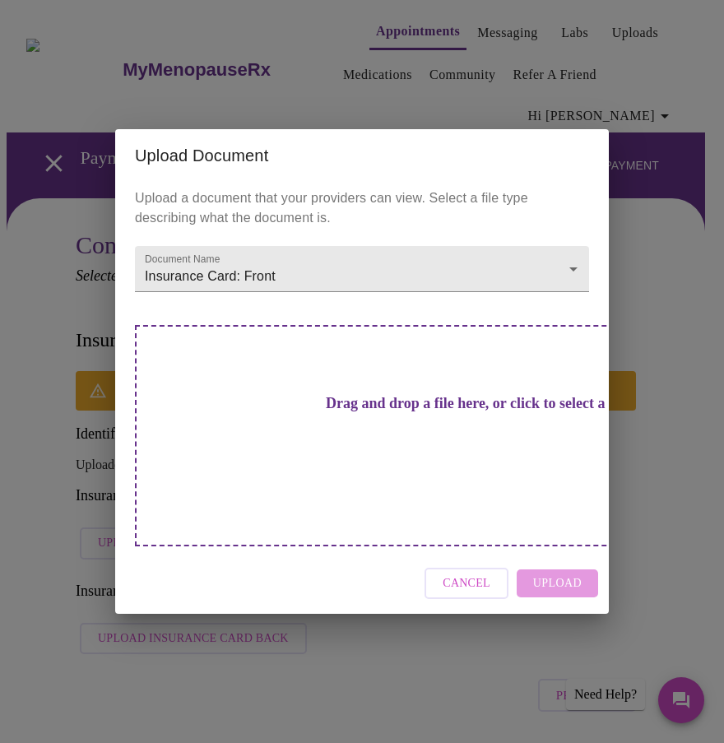
click at [405, 412] on h3 "Drag and drop a file here, or click to select a file" at bounding box center [477, 403] width 454 height 17
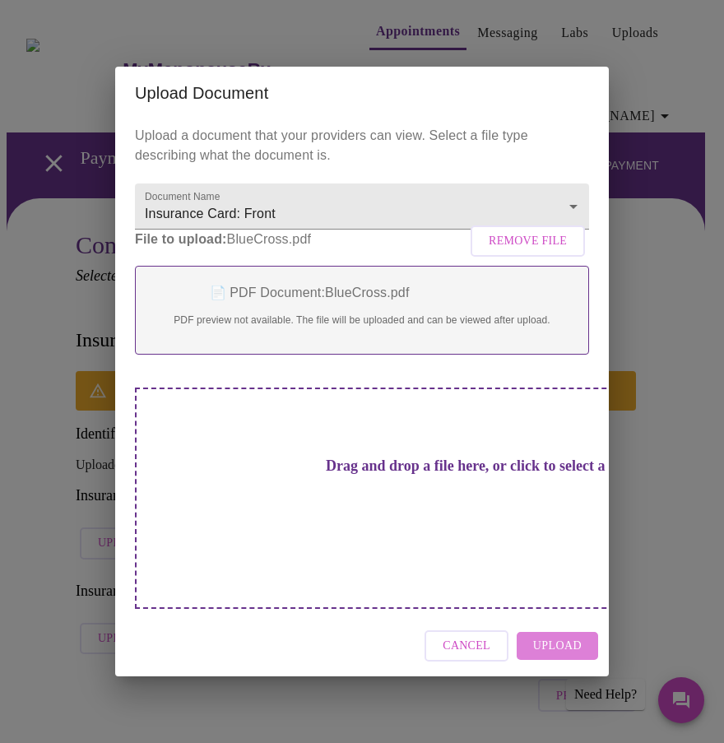
click at [556, 636] on span "Upload" at bounding box center [557, 646] width 49 height 21
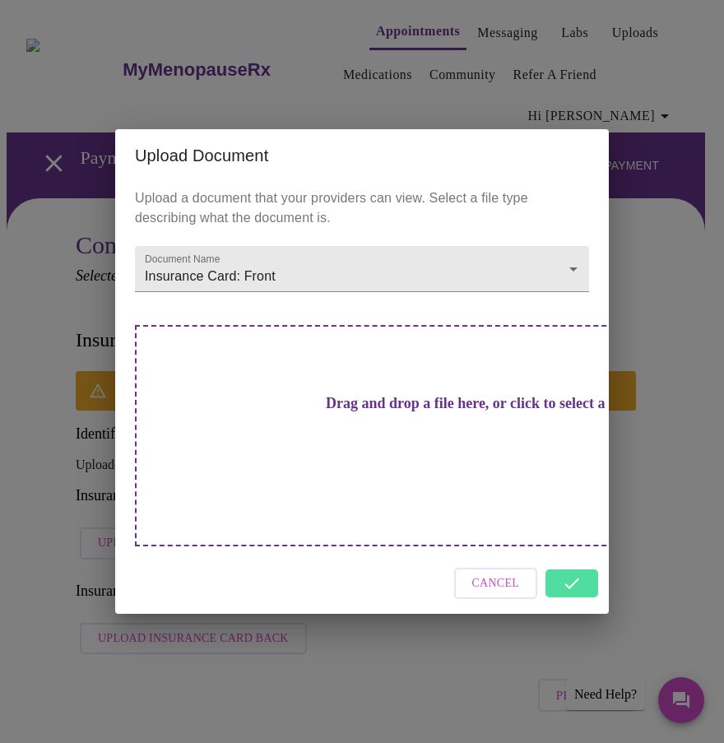
click at [677, 439] on div "Upload Document Upload a document that your providers can view. Select a file t…" at bounding box center [362, 371] width 724 height 743
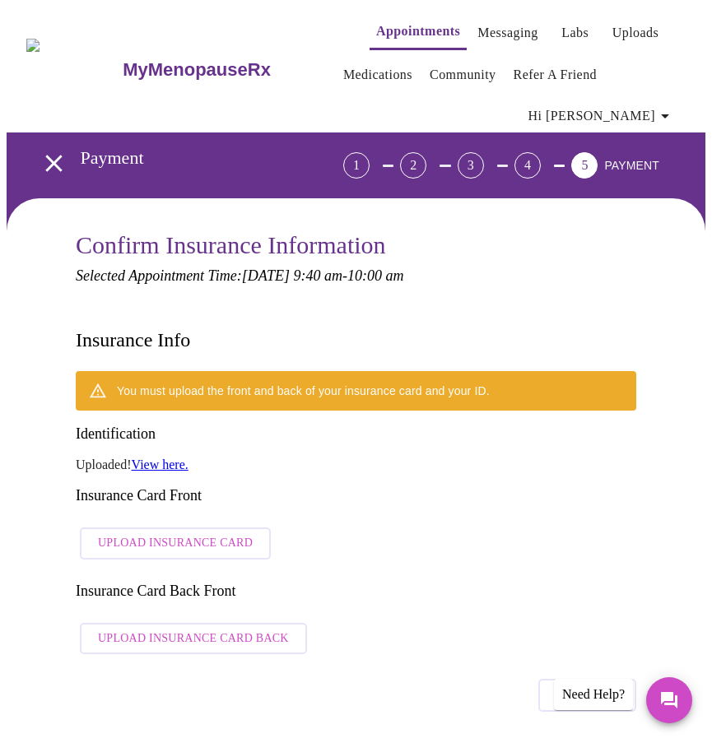
click at [195, 628] on span "Upload Insurance Card Back" at bounding box center [193, 638] width 191 height 21
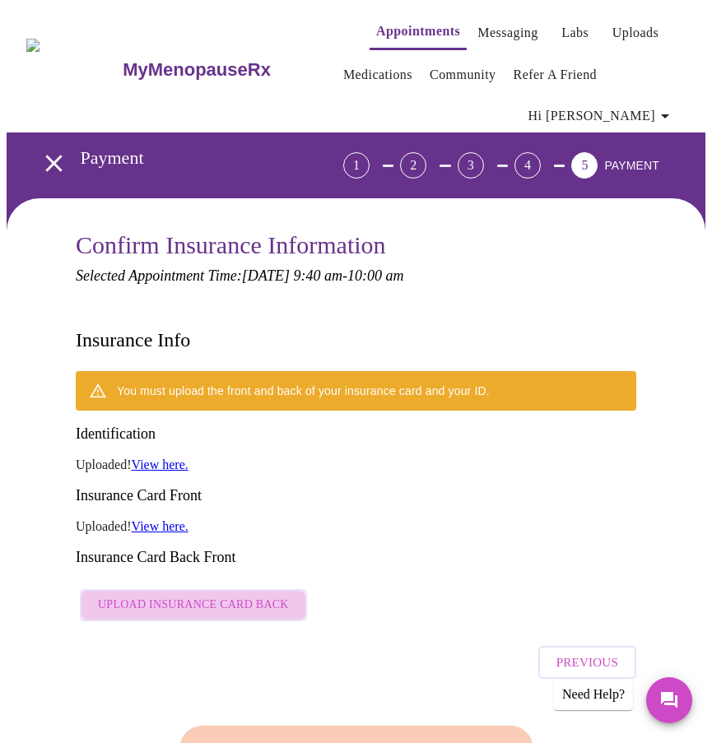
click at [203, 595] on span "Upload Insurance Card Back" at bounding box center [193, 605] width 191 height 21
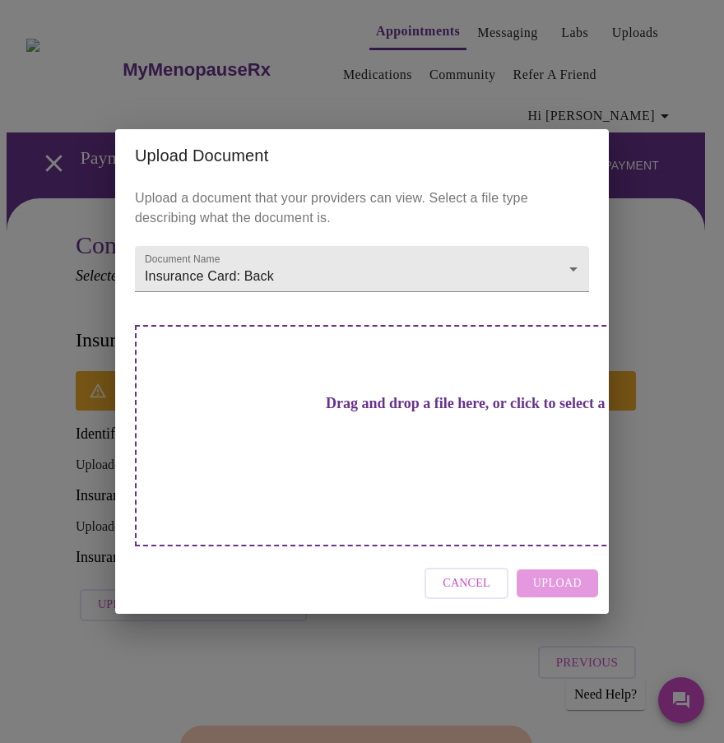
click at [323, 412] on h3 "Drag and drop a file here, or click to select a file" at bounding box center [477, 403] width 454 height 17
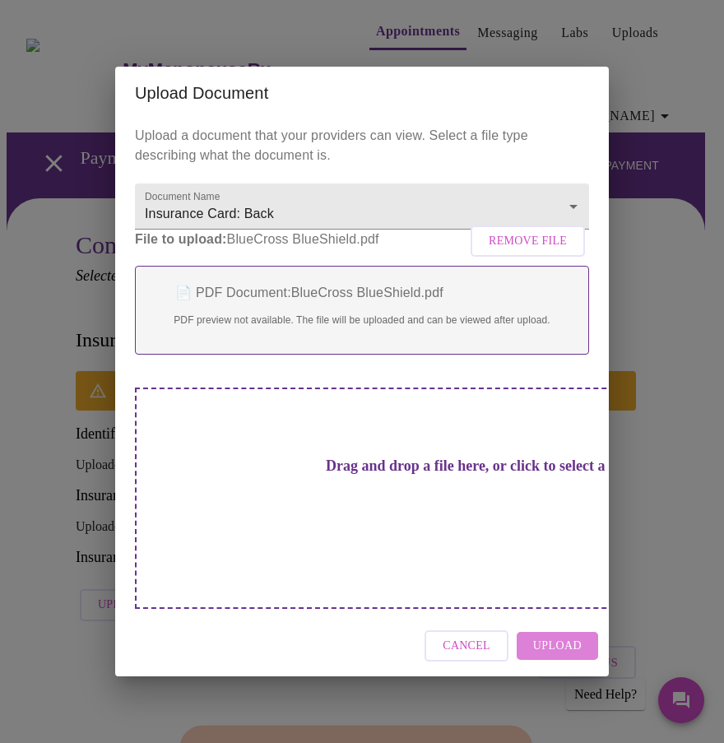
click at [568, 636] on span "Upload" at bounding box center [557, 646] width 49 height 21
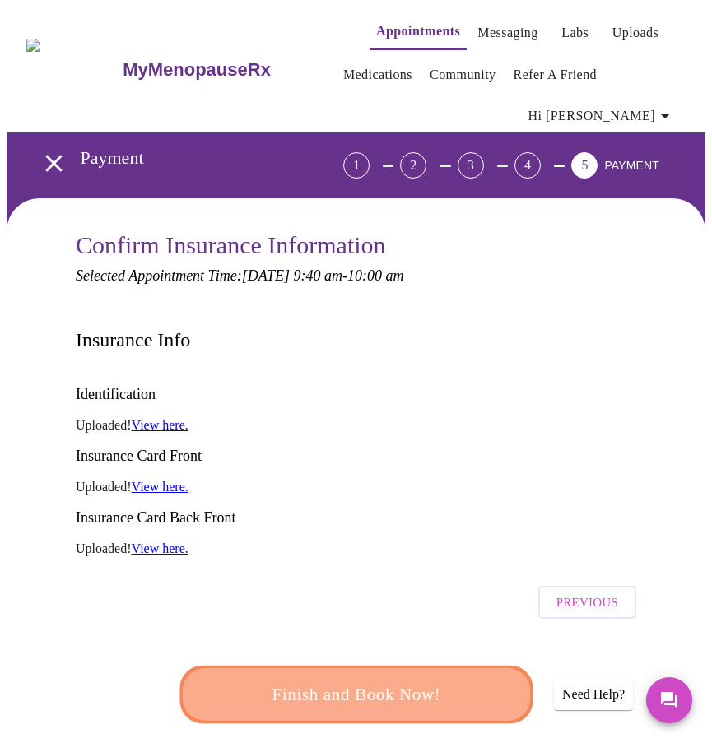
click at [383, 679] on span "Finish and Book Now!" at bounding box center [355, 695] width 319 height 32
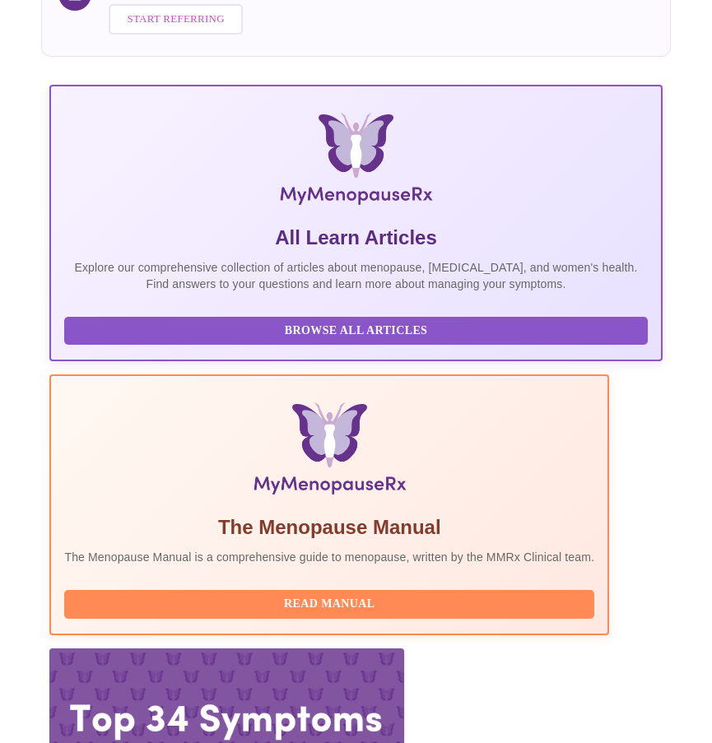
scroll to position [370, 0]
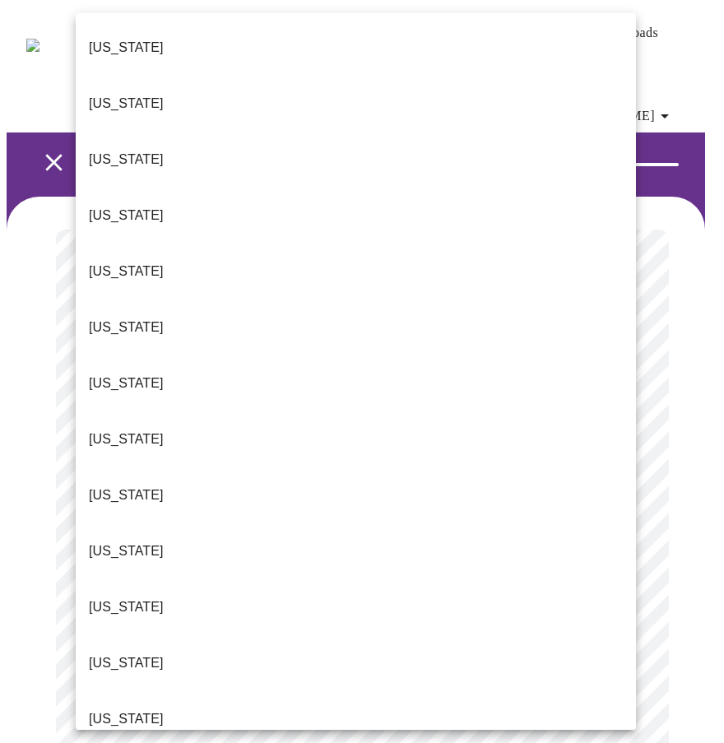
click at [139, 691] on li "[US_STATE]" at bounding box center [356, 719] width 560 height 56
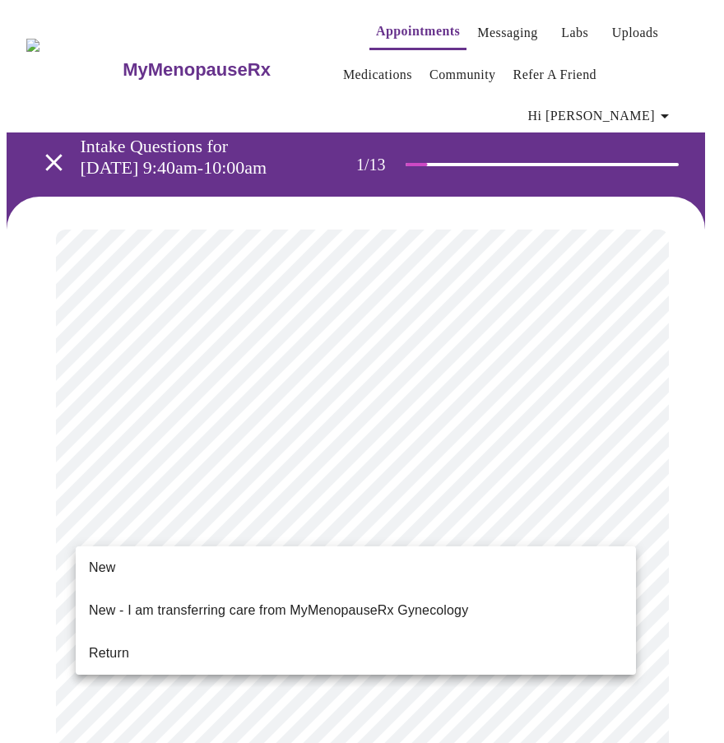
click at [235, 560] on li "New" at bounding box center [356, 568] width 560 height 30
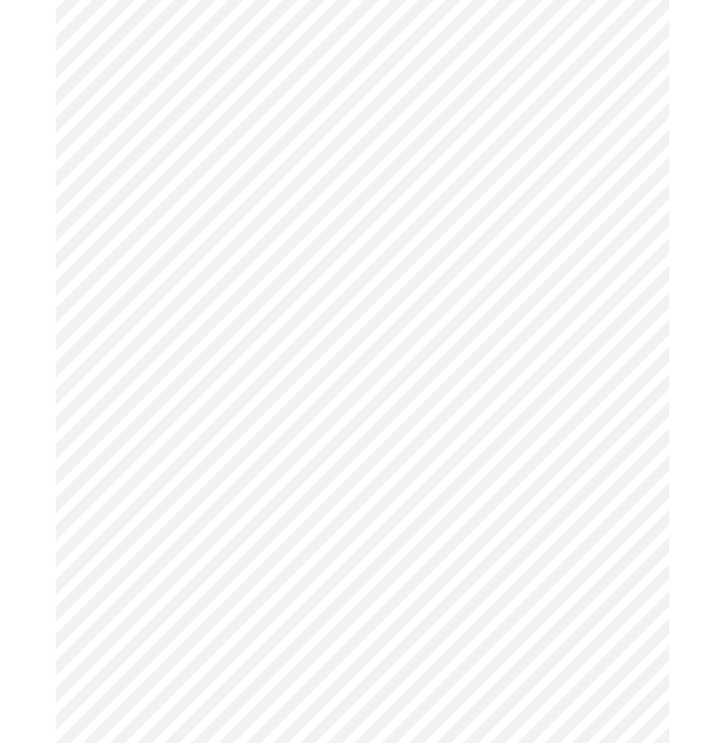
scroll to position [740, 0]
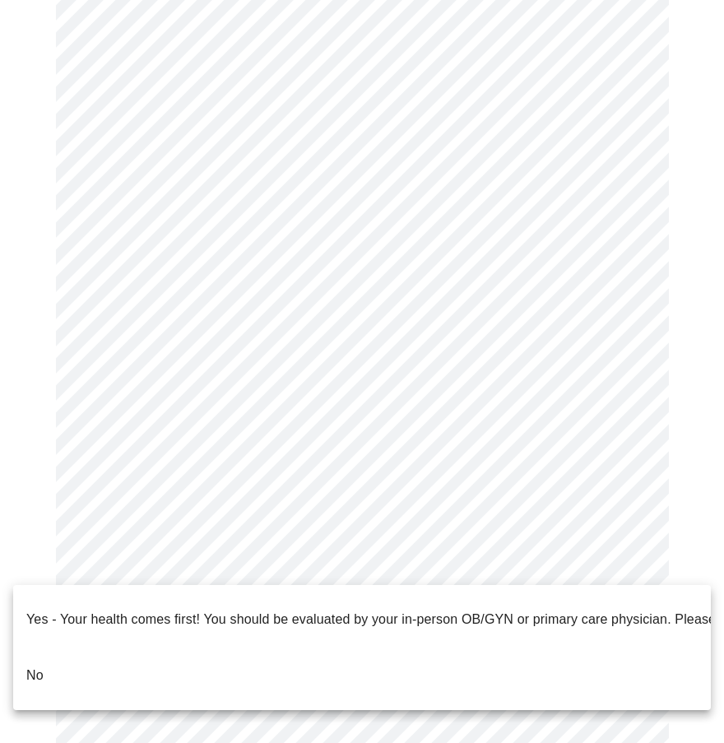
click at [497, 569] on body "MyMenopauseRx Appointments Messaging Labs Uploads Medications Community Refer a…" at bounding box center [362, 46] width 711 height 1560
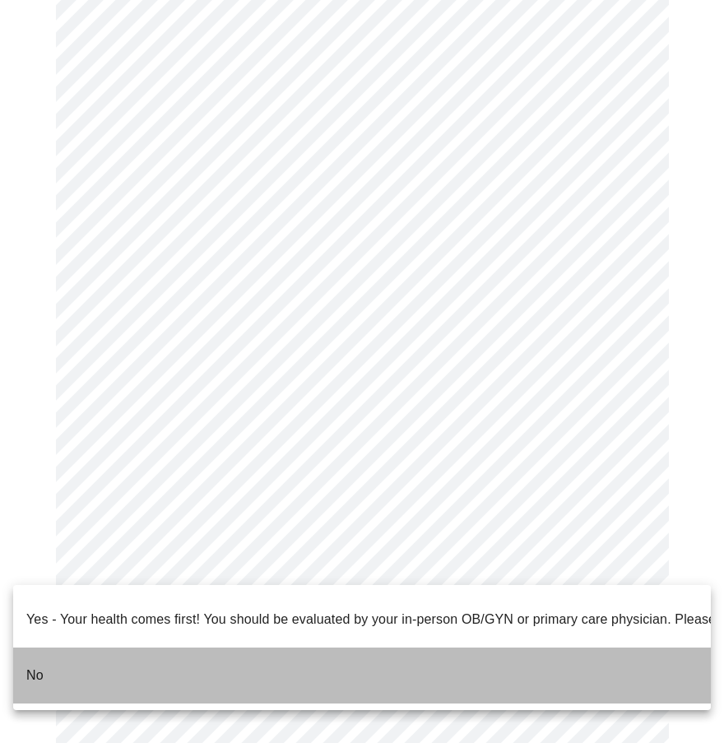
click at [241, 659] on li "No" at bounding box center [362, 675] width 698 height 56
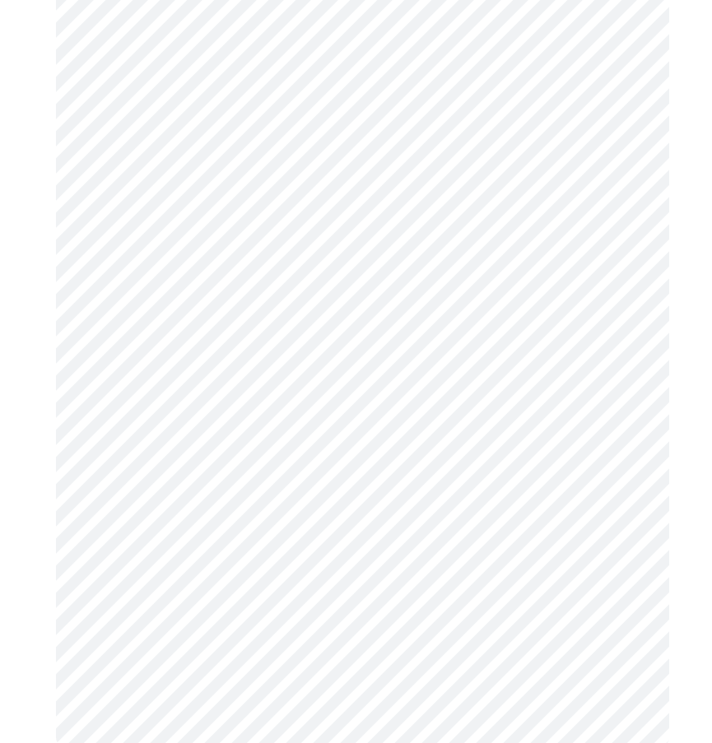
scroll to position [0, 0]
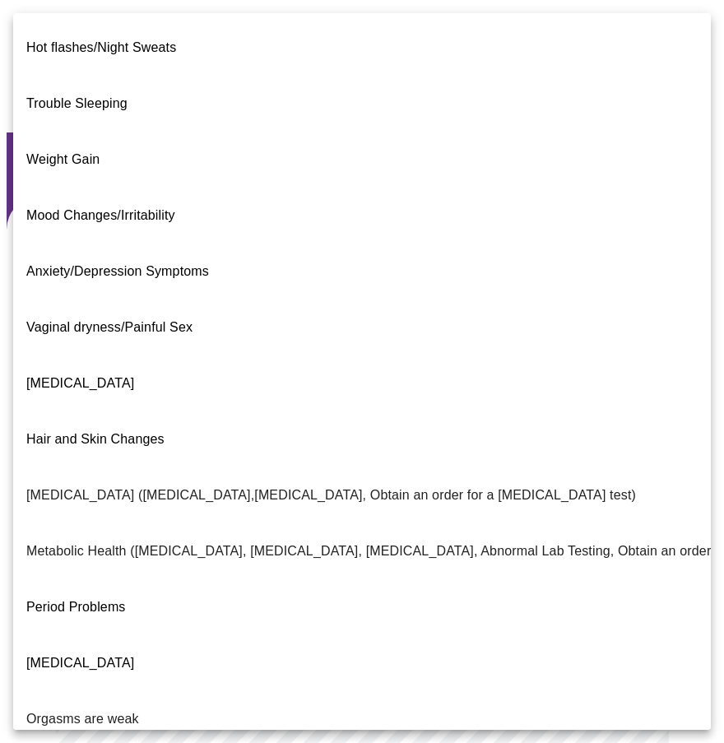
click at [208, 416] on body "MyMenopauseRx Appointments Messaging Labs Uploads Medications Community Refer a…" at bounding box center [362, 562] width 711 height 1110
click at [152, 208] on span "Mood Changes/Irritability" at bounding box center [100, 215] width 149 height 14
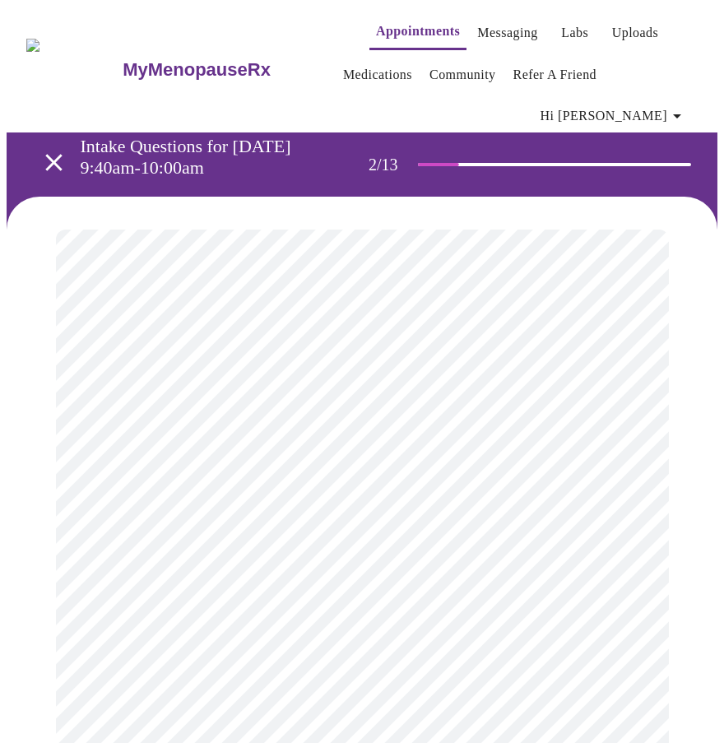
click at [333, 422] on body "MyMenopauseRx Appointments Messaging Labs Uploads Medications Community Refer a…" at bounding box center [362, 557] width 711 height 1101
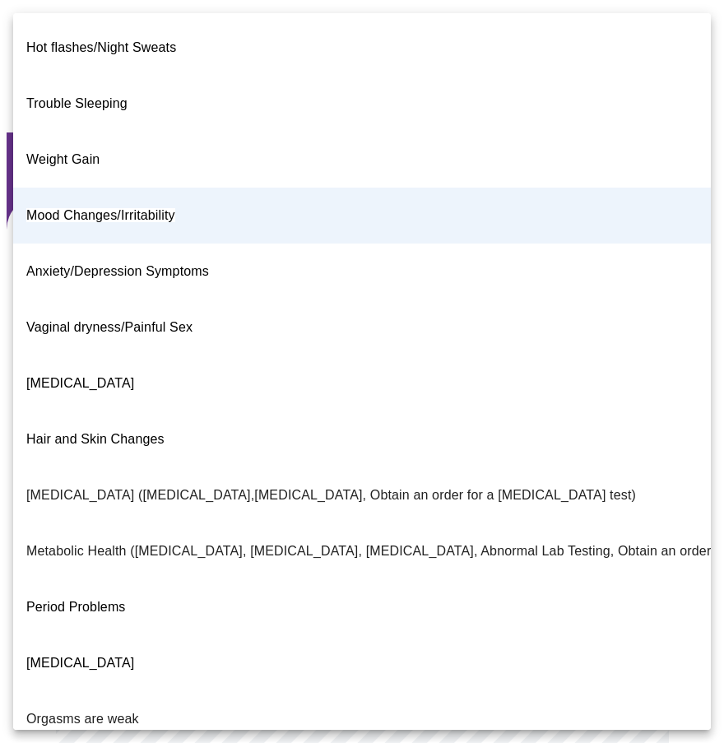
click at [284, 188] on li "Mood Changes/Irritability" at bounding box center [362, 216] width 698 height 56
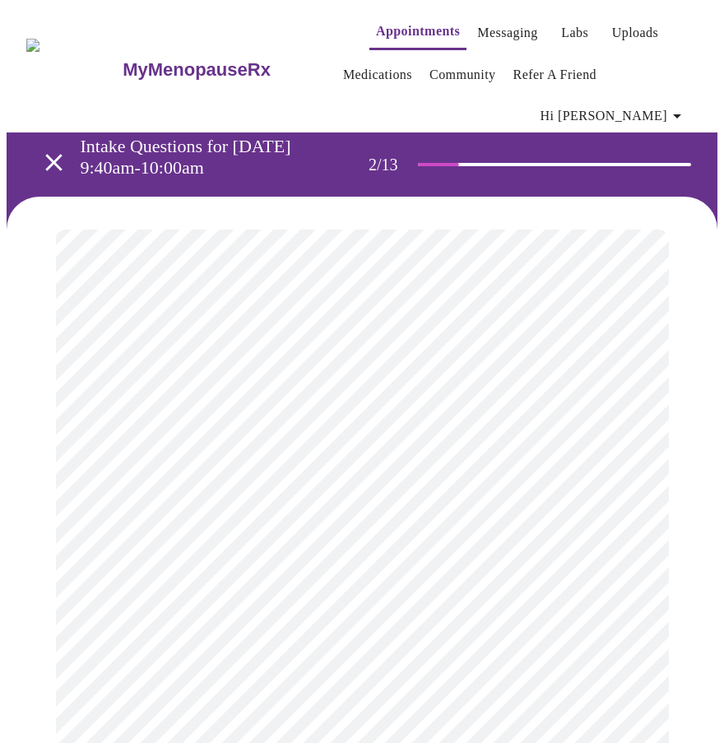
click at [236, 601] on body "MyMenopauseRx Appointments Messaging Labs Uploads Medications Community Refer a…" at bounding box center [362, 557] width 711 height 1101
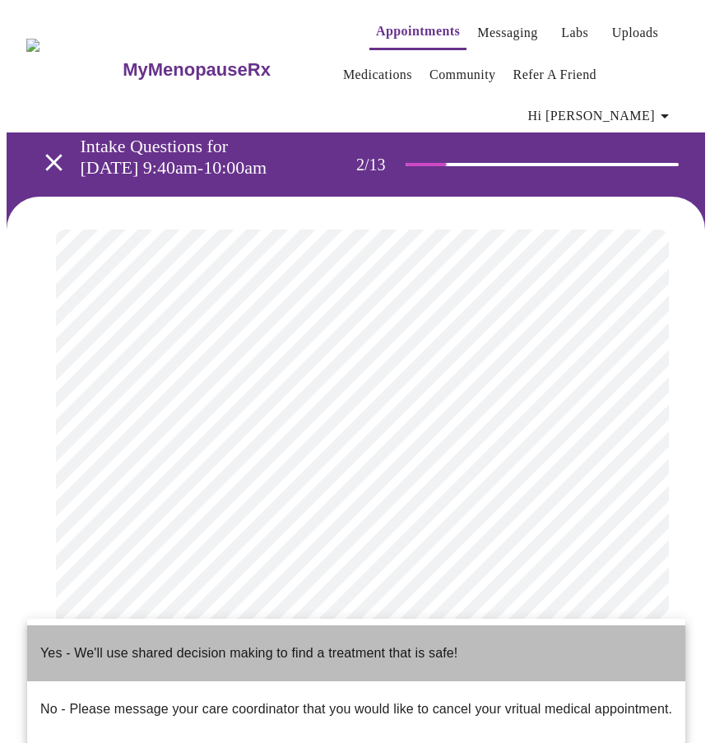
click at [222, 651] on span "Yes - We'll use shared decision making to find a treatment that is safe!" at bounding box center [248, 653] width 417 height 46
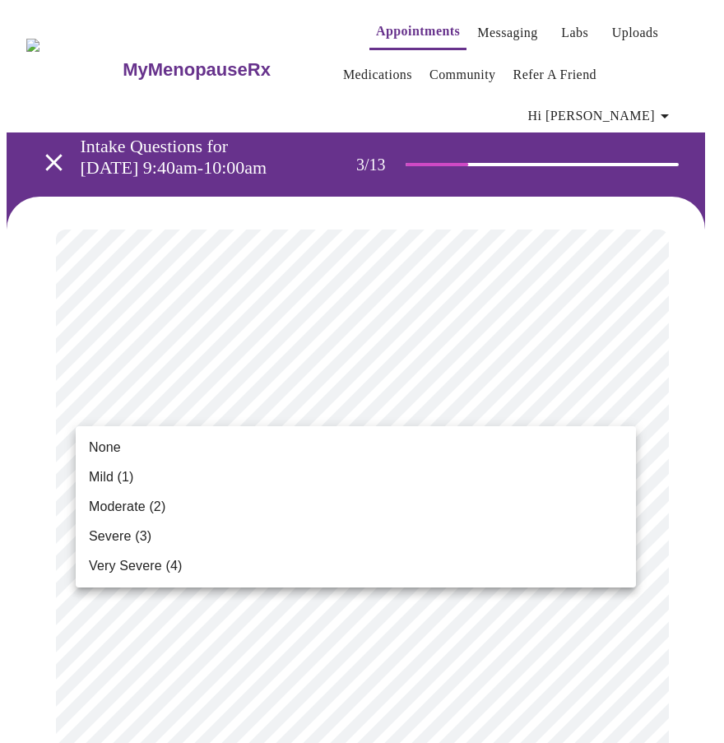
click at [214, 514] on li "Moderate (2)" at bounding box center [356, 507] width 560 height 30
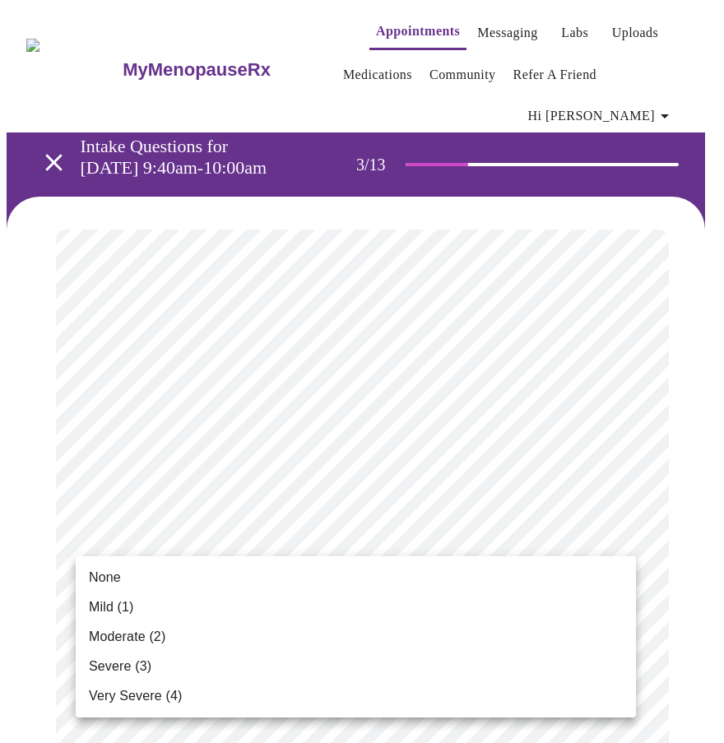
click at [115, 575] on span "None" at bounding box center [105, 578] width 32 height 20
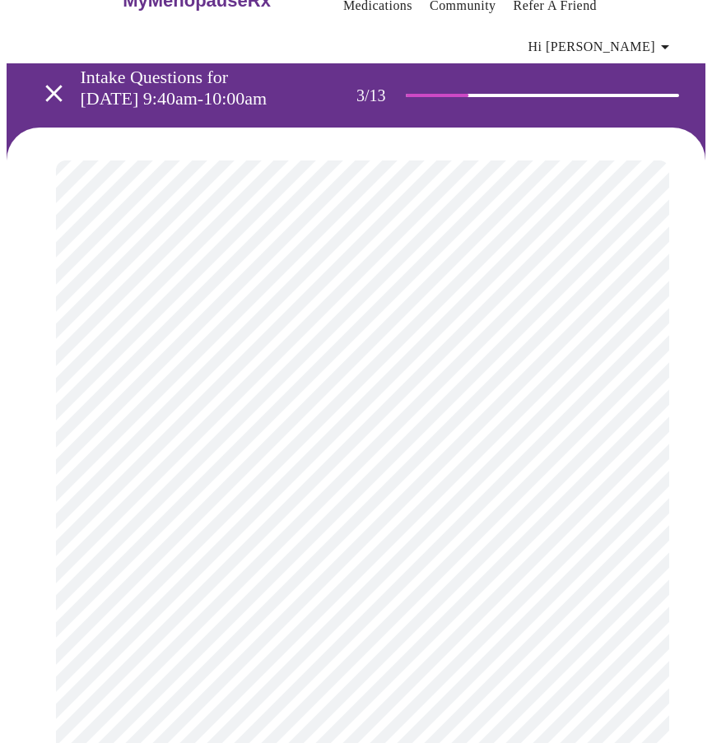
scroll to position [165, 0]
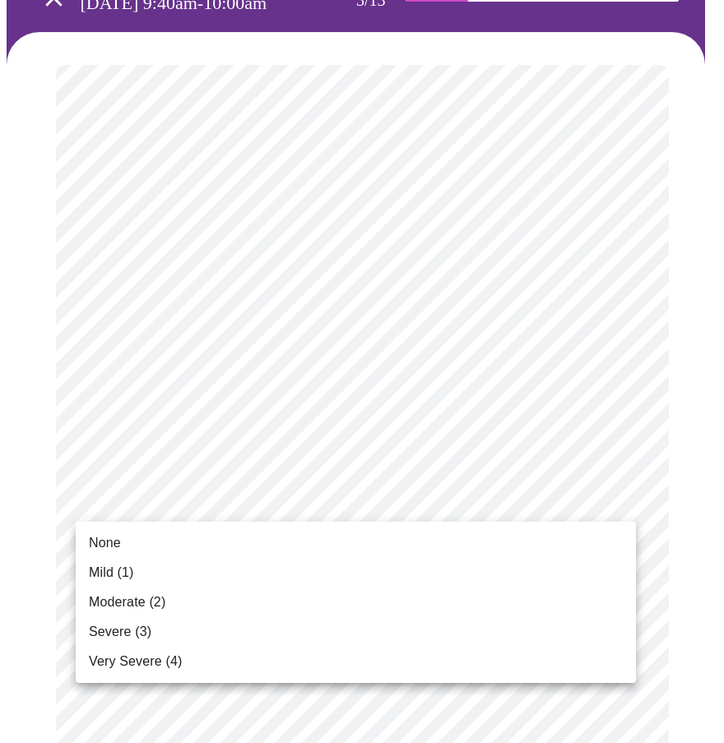
click at [149, 578] on li "Mild (1)" at bounding box center [356, 573] width 560 height 30
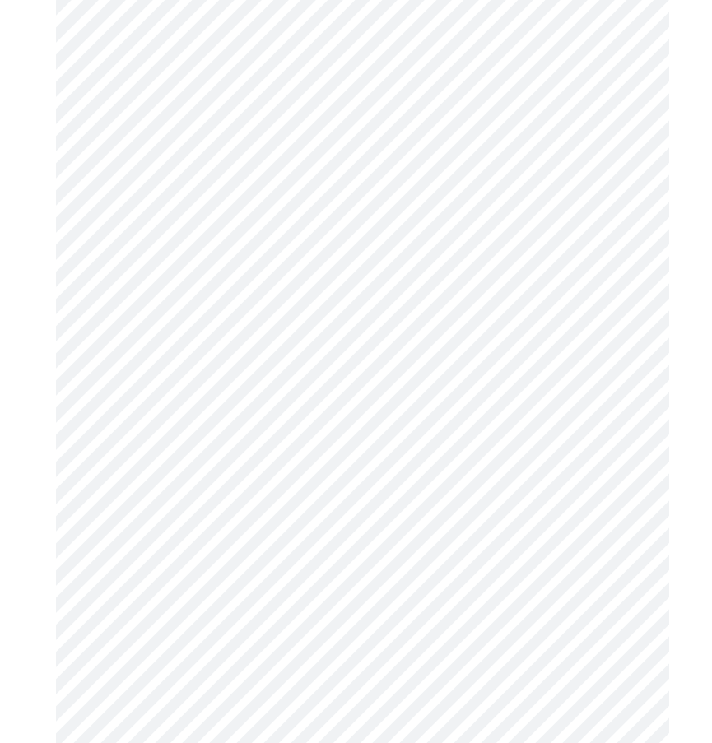
scroll to position [329, 0]
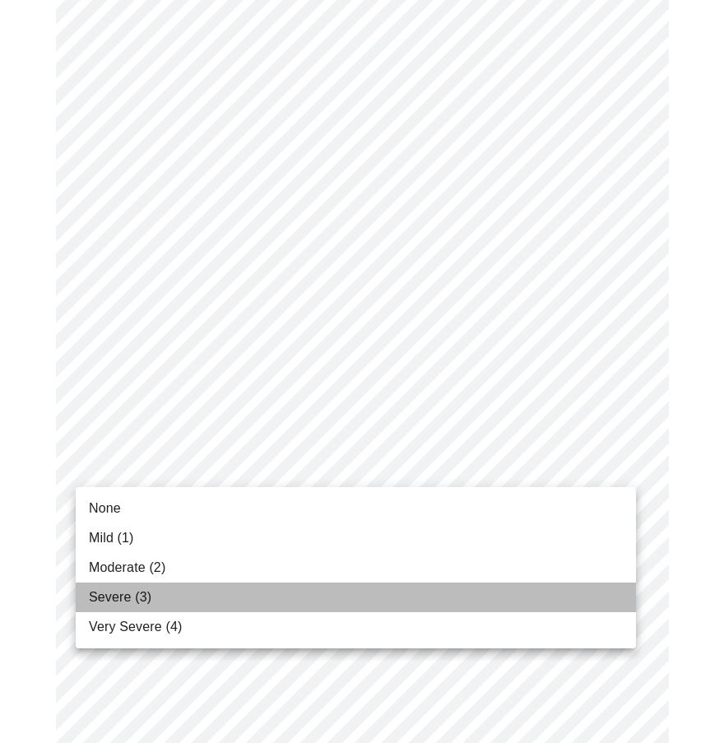
click at [169, 591] on li "Severe (3)" at bounding box center [356, 597] width 560 height 30
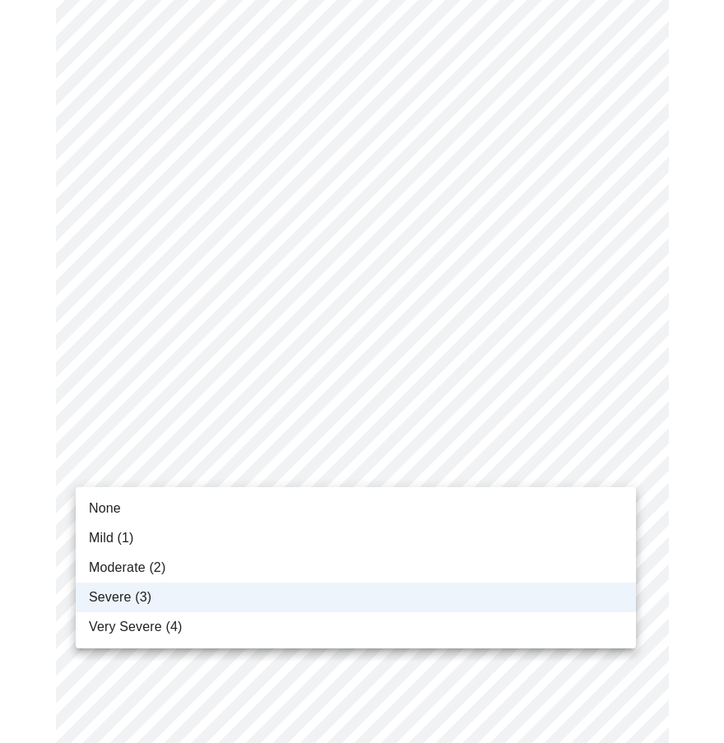
click at [239, 478] on div at bounding box center [362, 371] width 724 height 743
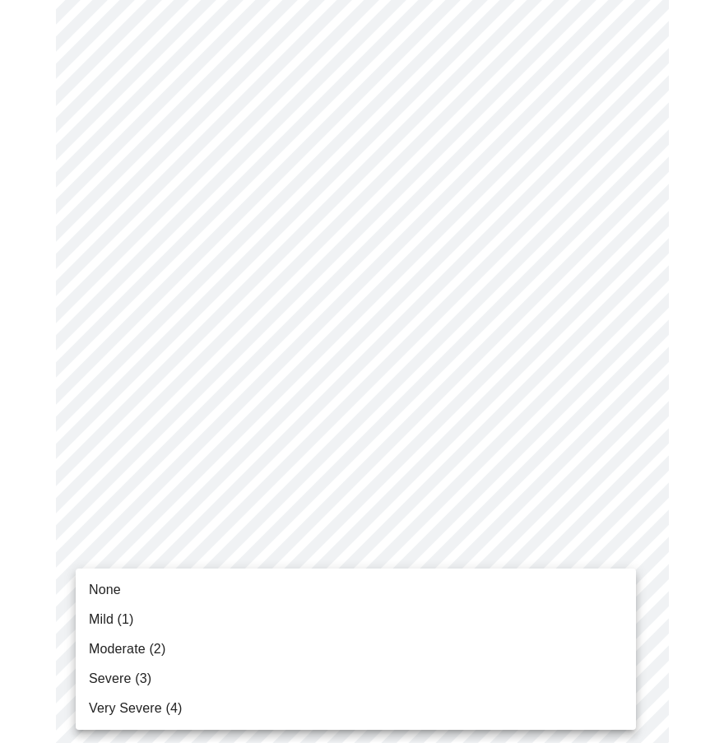
click at [187, 656] on li "Moderate (2)" at bounding box center [356, 649] width 560 height 30
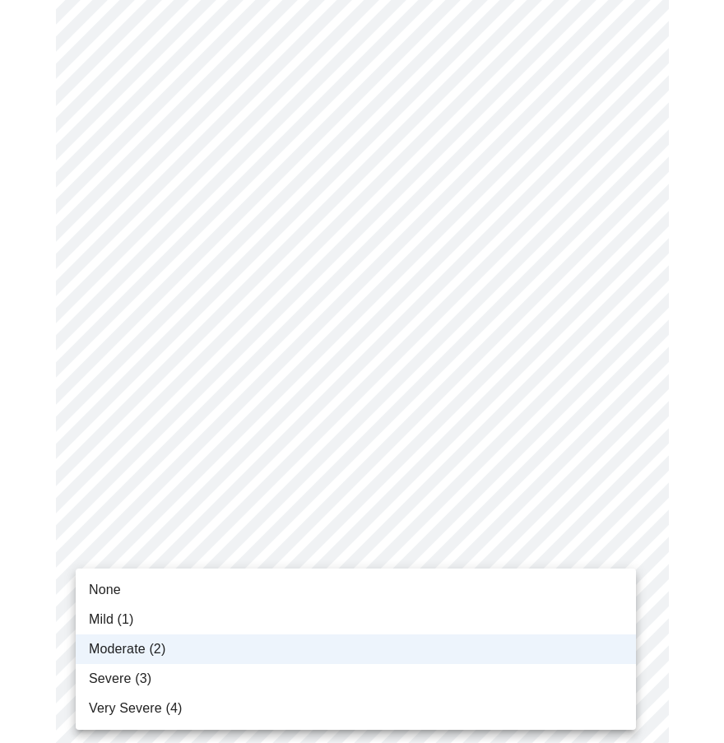
click at [188, 682] on li "Severe (3)" at bounding box center [356, 679] width 560 height 30
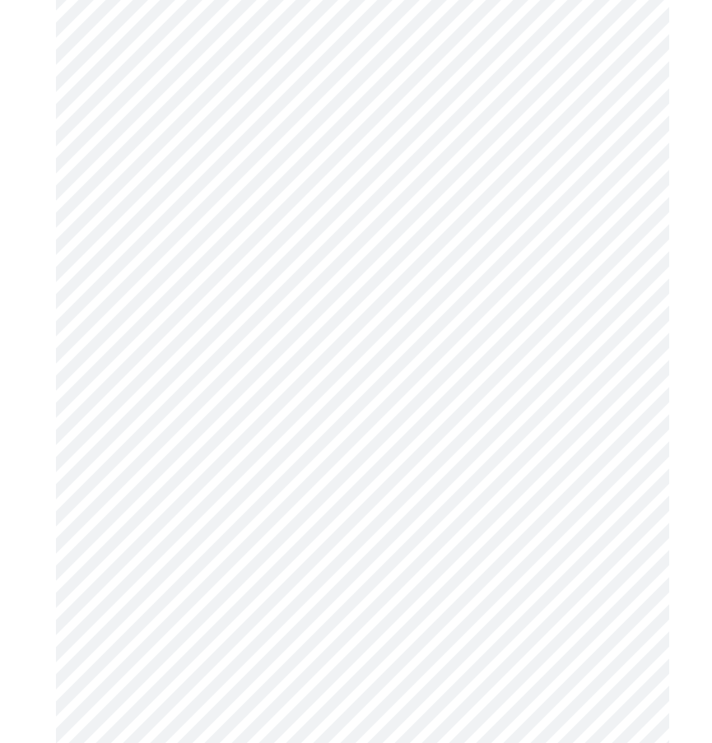
scroll to position [494, 0]
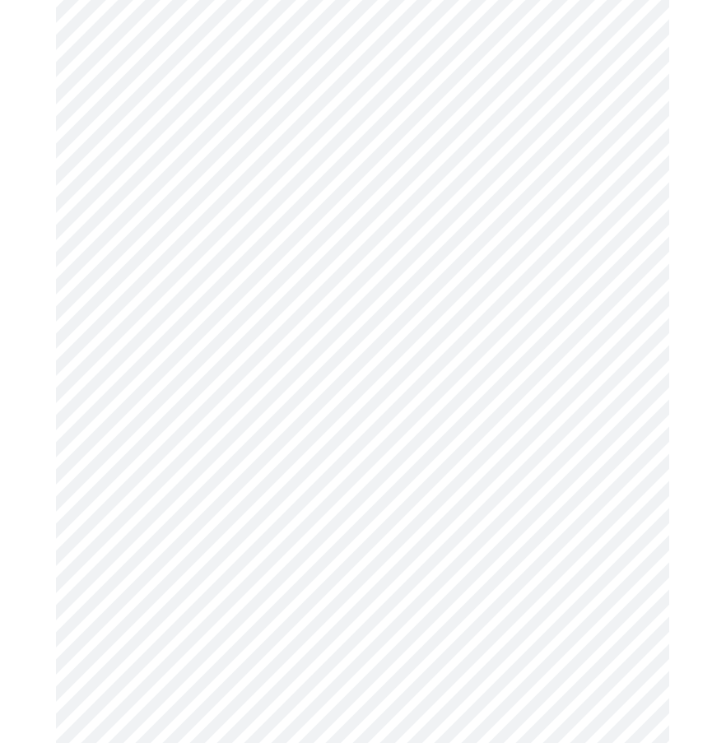
click at [276, 529] on body "MyMenopauseRx Appointments Messaging Labs Uploads Medications Community Refer a…" at bounding box center [356, 599] width 698 height 2172
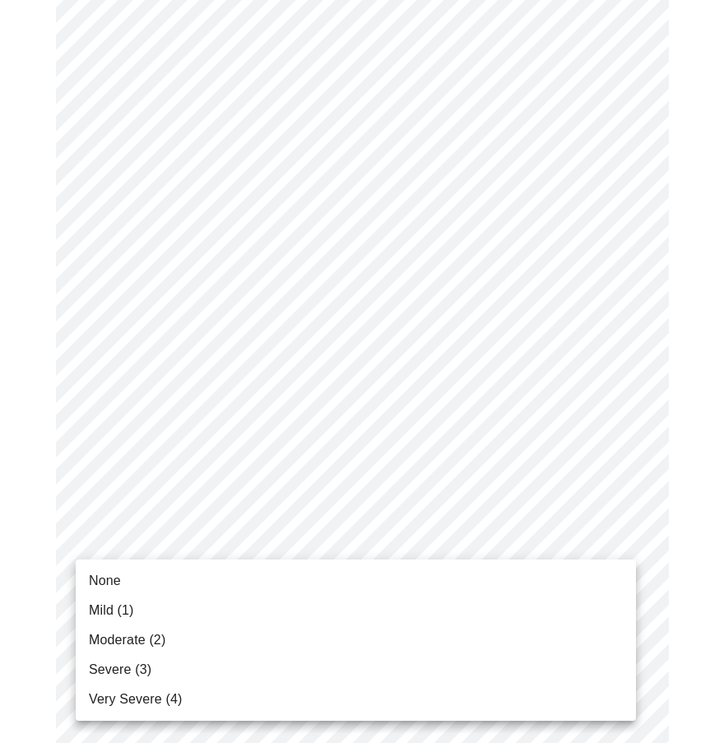
click at [249, 604] on li "Mild (1)" at bounding box center [356, 611] width 560 height 30
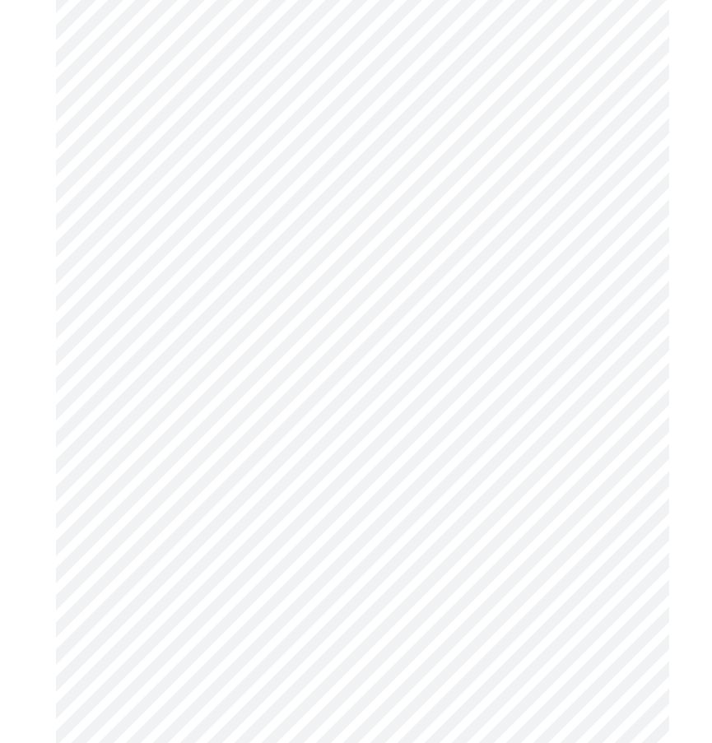
scroll to position [658, 0]
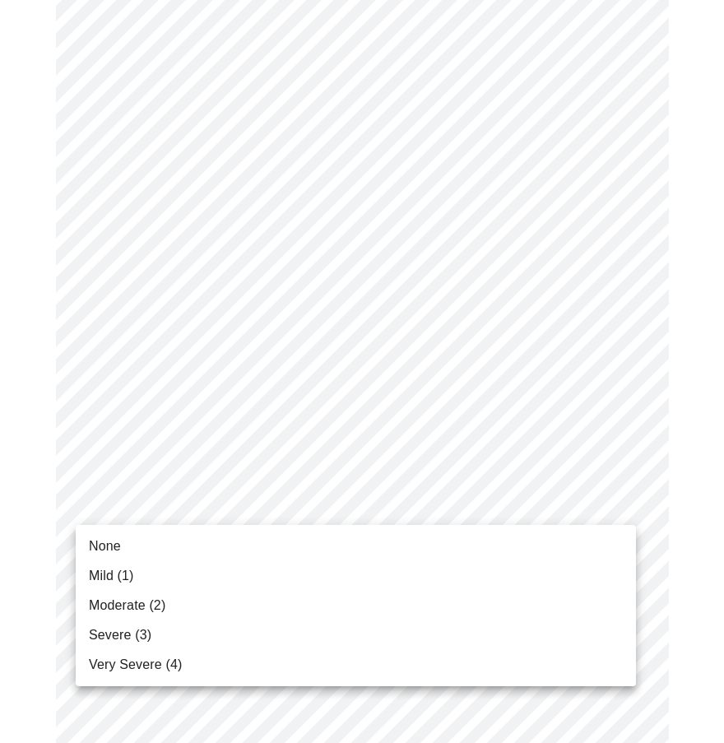
click at [307, 500] on body "MyMenopauseRx Appointments Messaging Labs Uploads Medications Community Refer a…" at bounding box center [362, 423] width 711 height 2149
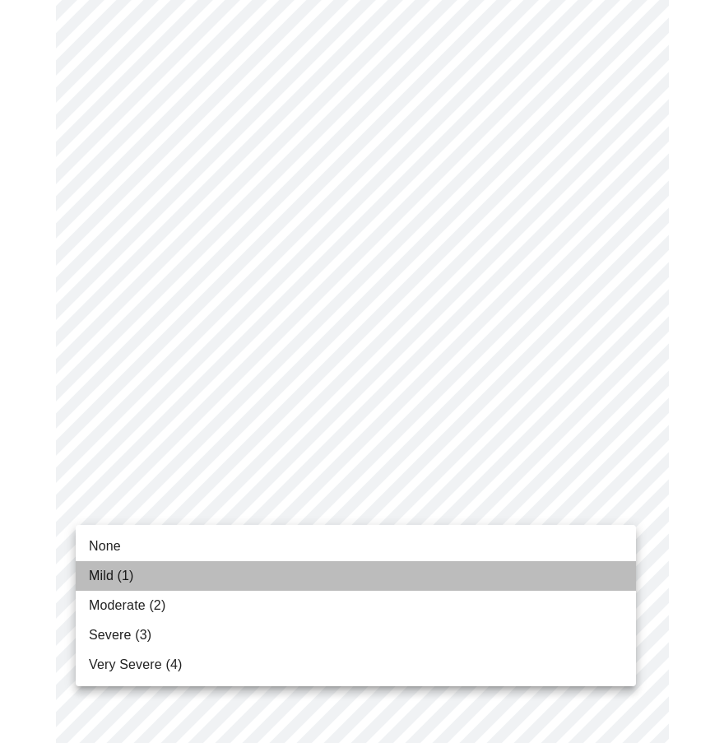
click at [262, 564] on li "Mild (1)" at bounding box center [356, 576] width 560 height 30
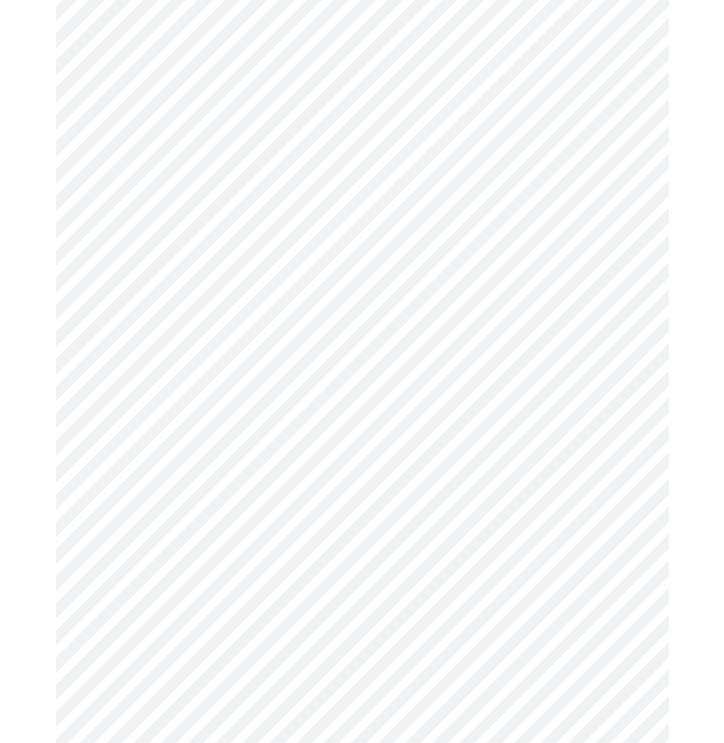
click at [239, 633] on body "MyMenopauseRx Appointments Messaging Labs Uploads Medications Community Refer a…" at bounding box center [362, 412] width 711 height 2126
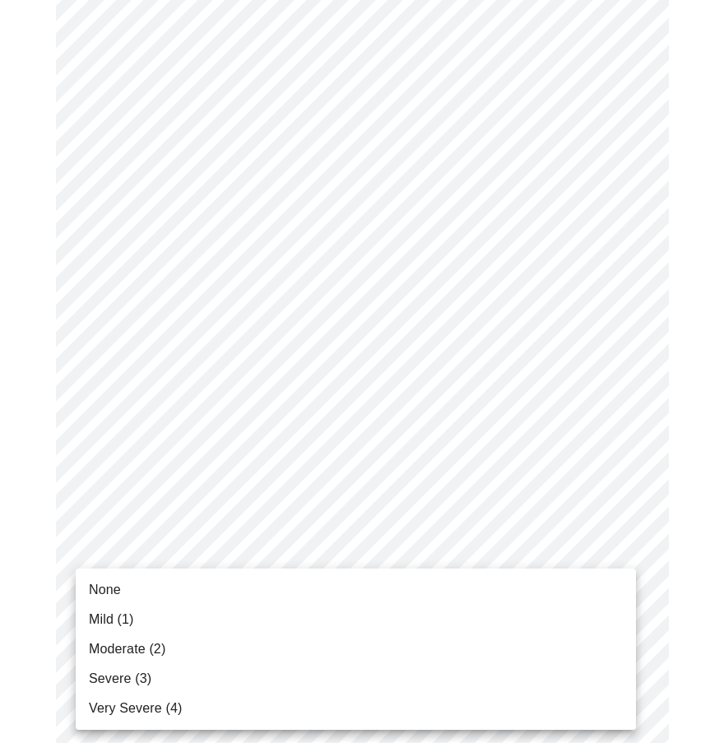
click at [211, 686] on li "Severe (3)" at bounding box center [356, 679] width 560 height 30
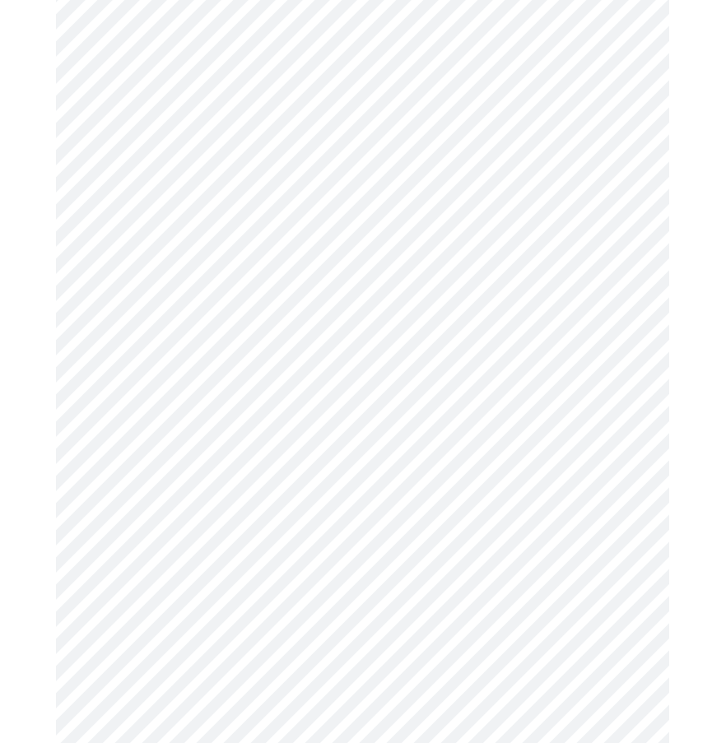
scroll to position [823, 0]
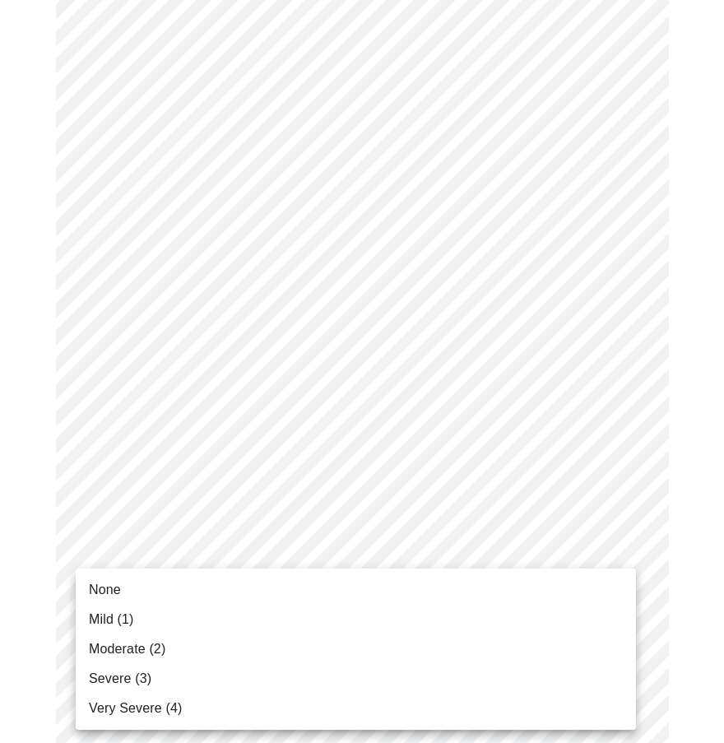
click at [199, 596] on body "MyMenopauseRx Appointments Messaging Labs Uploads Medications Community Refer a…" at bounding box center [362, 235] width 711 height 2103
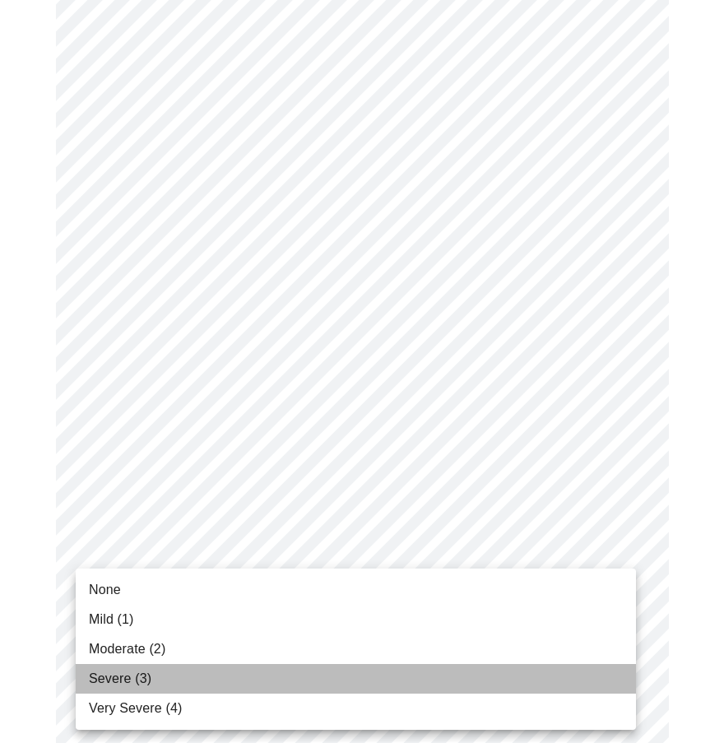
click at [188, 688] on li "Severe (3)" at bounding box center [356, 679] width 560 height 30
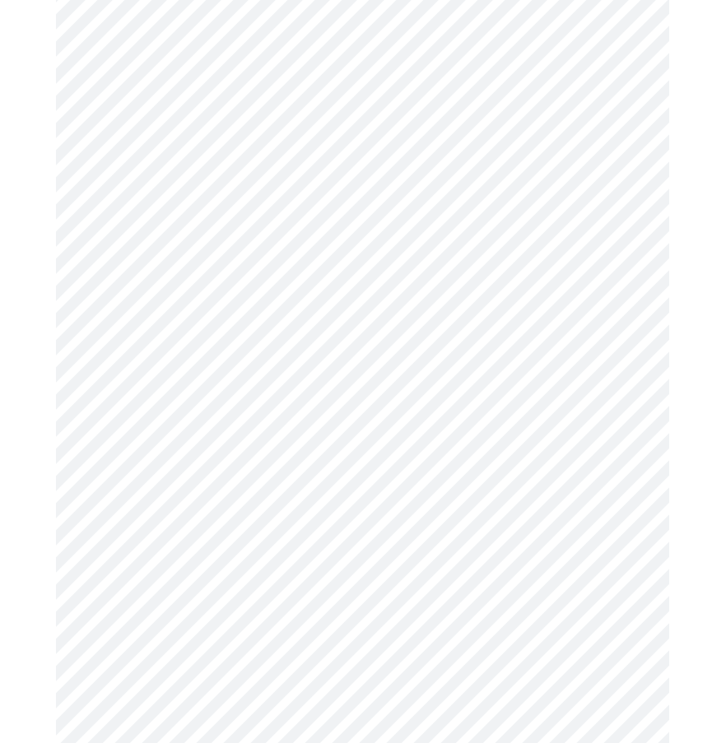
scroll to position [1069, 0]
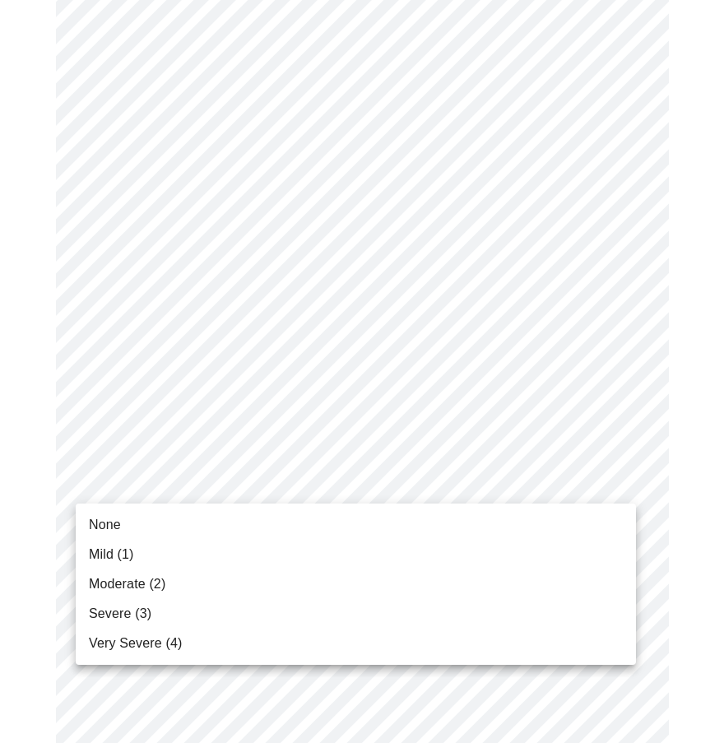
click at [179, 612] on li "Severe (3)" at bounding box center [356, 614] width 560 height 30
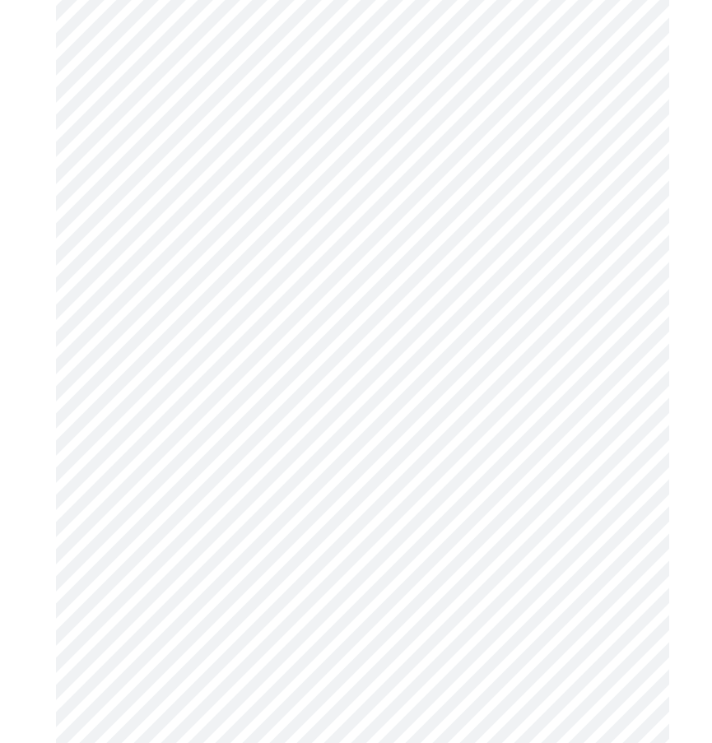
scroll to position [1234, 0]
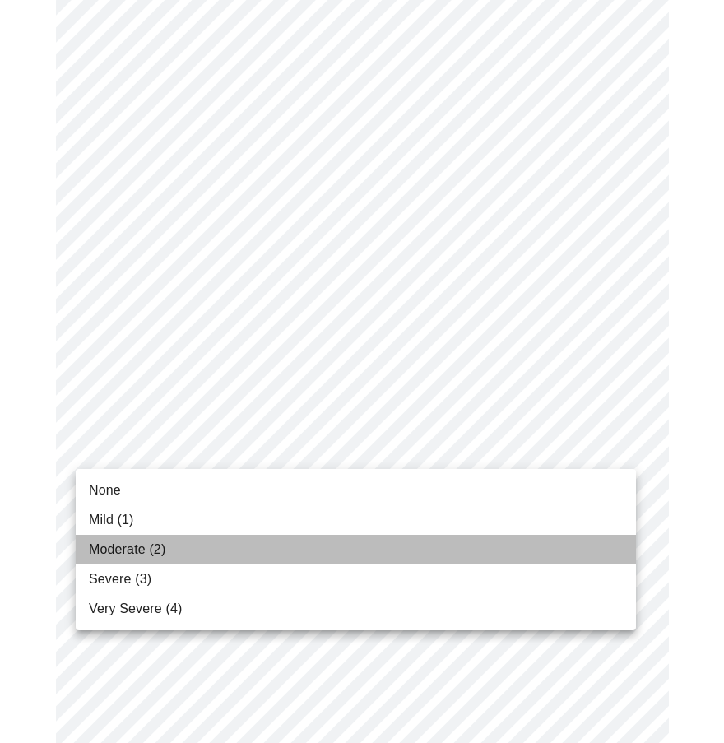
click at [240, 561] on li "Moderate (2)" at bounding box center [356, 550] width 560 height 30
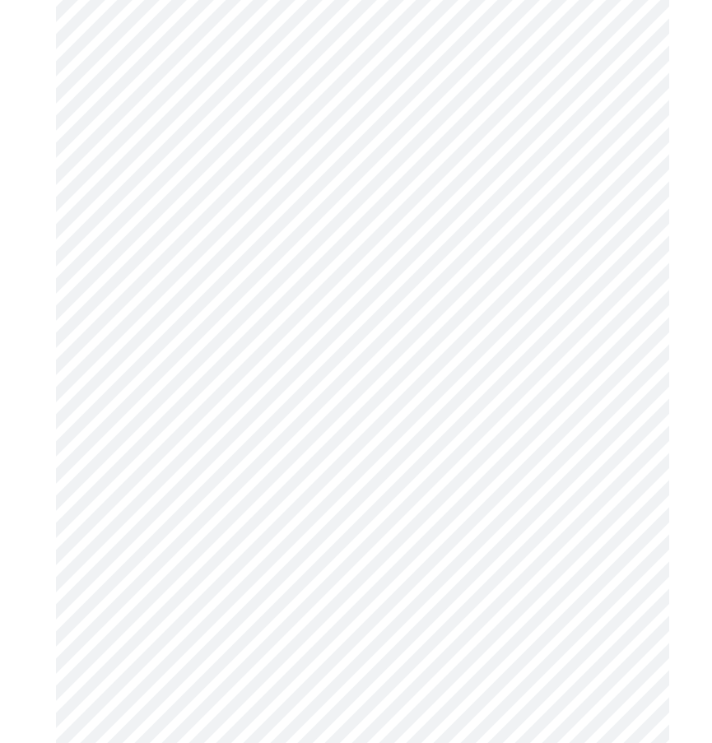
scroll to position [658, 0]
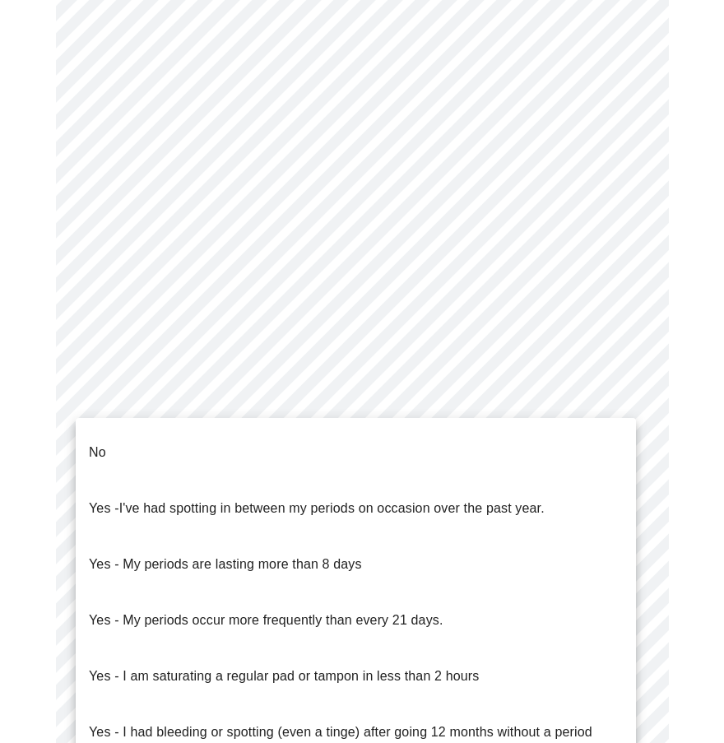
click at [487, 410] on body "MyMenopauseRx Appointments Messaging Labs Uploads Medications Community Refer a…" at bounding box center [362, 201] width 711 height 1704
click at [255, 430] on li "No" at bounding box center [356, 452] width 560 height 56
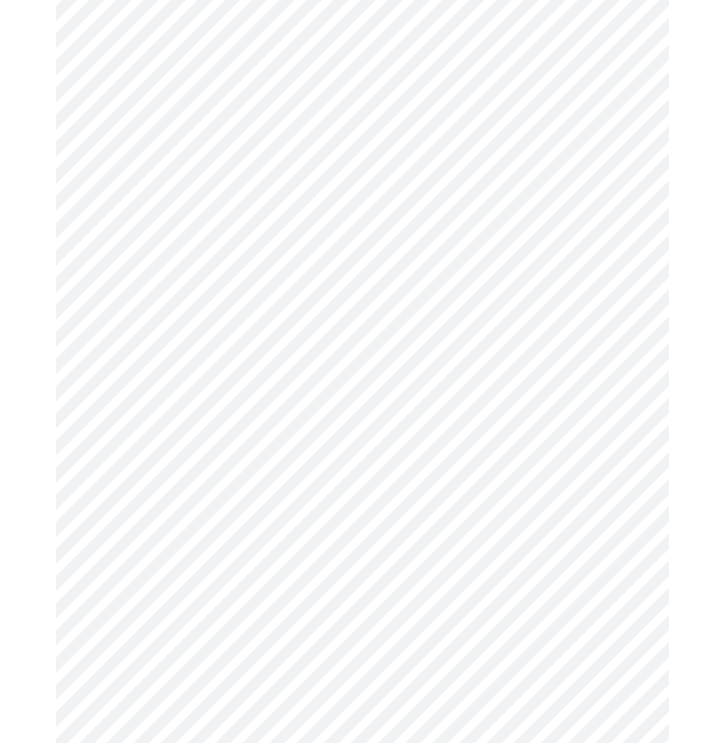
click at [195, 511] on body "MyMenopauseRx Appointments Messaging Labs Uploads Medications Community Refer a…" at bounding box center [362, 196] width 711 height 1695
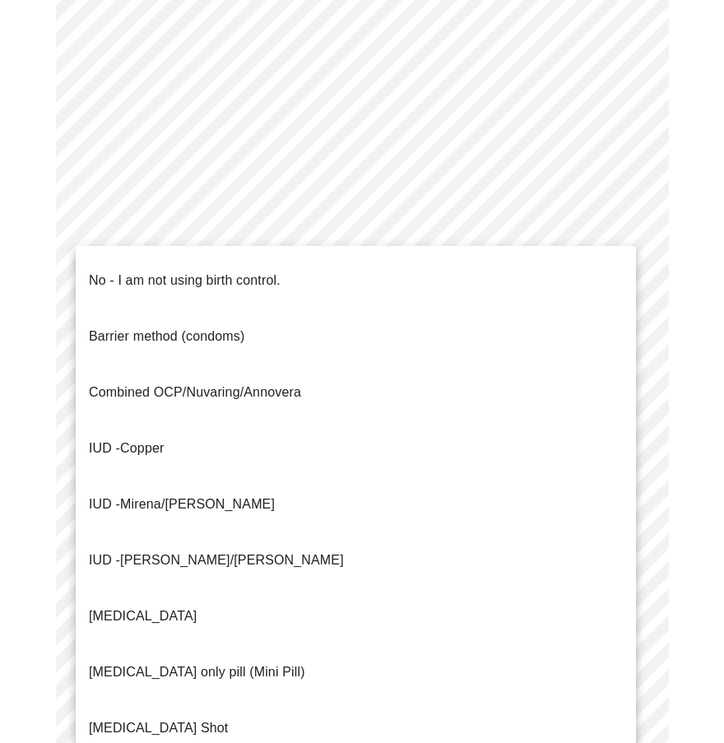
click at [199, 271] on p "No - I am not using birth control." at bounding box center [185, 281] width 192 height 20
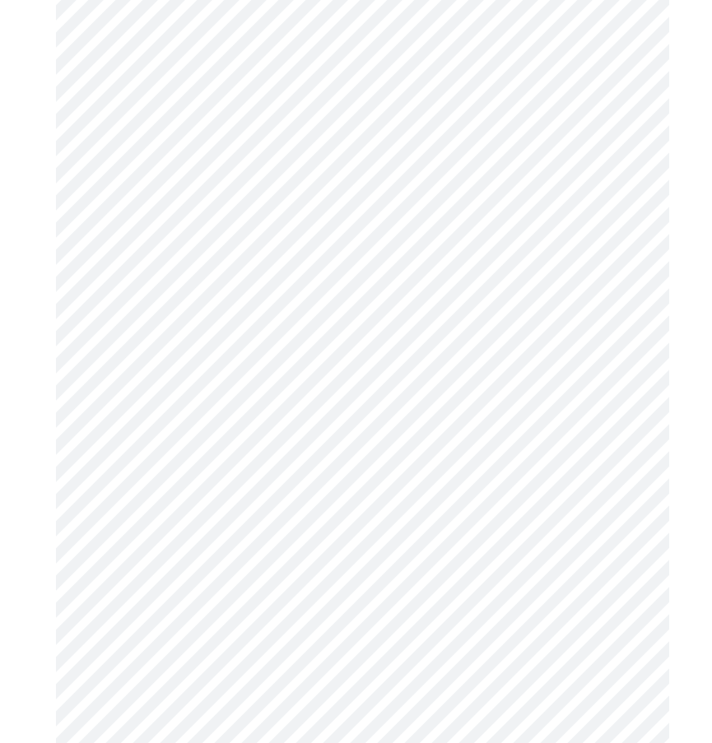
scroll to position [823, 0]
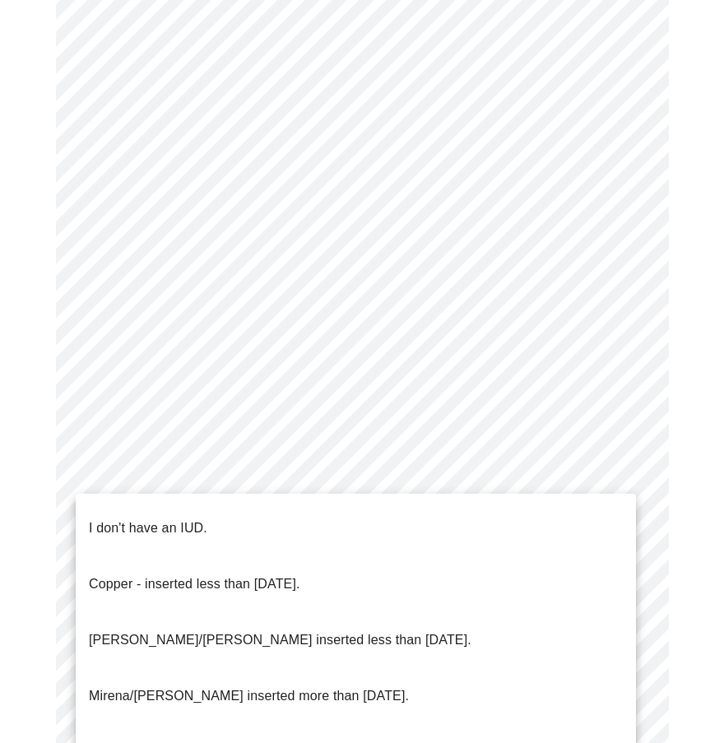
click at [276, 466] on body "MyMenopauseRx Appointments Messaging Labs Uploads Medications Community Refer a…" at bounding box center [362, 26] width 711 height 1685
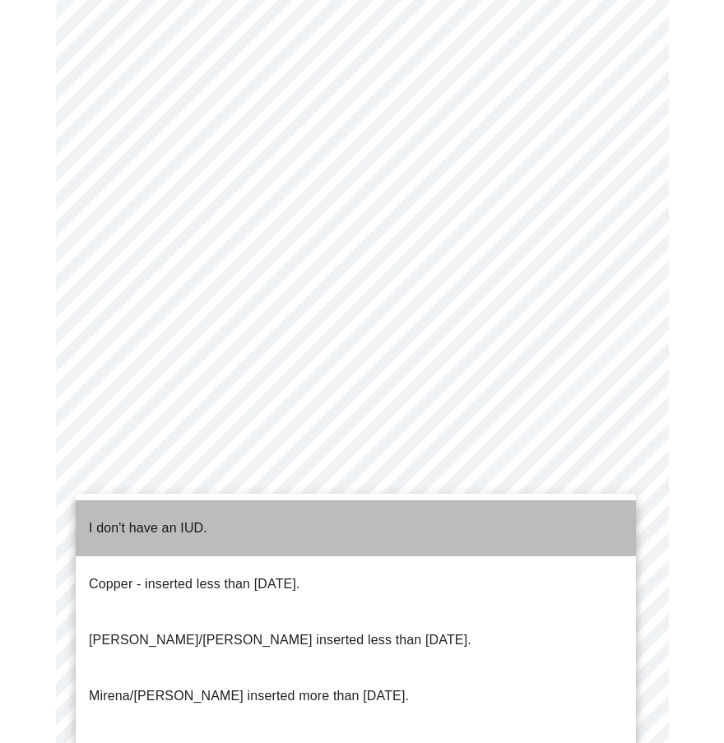
click at [196, 518] on p "I don't have an IUD." at bounding box center [148, 528] width 118 height 20
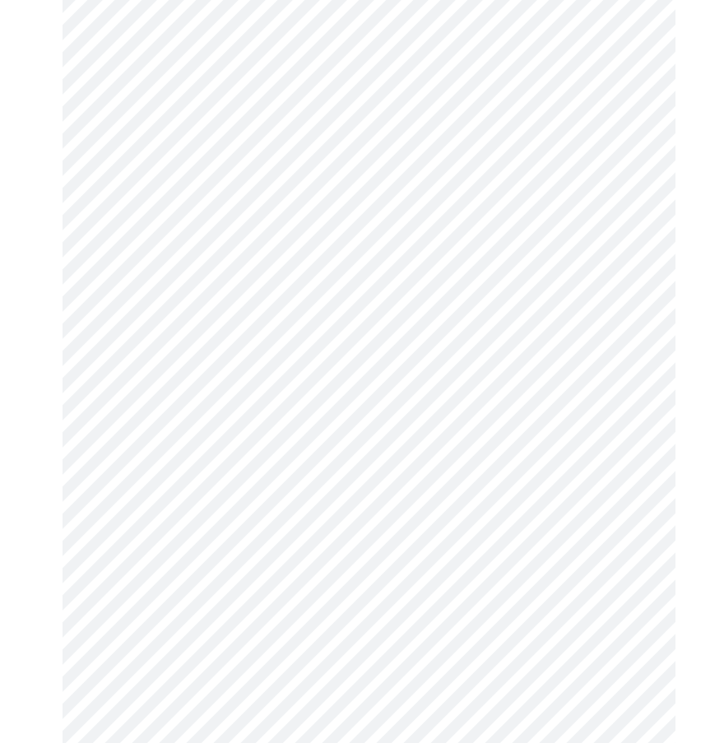
scroll to position [902, 0]
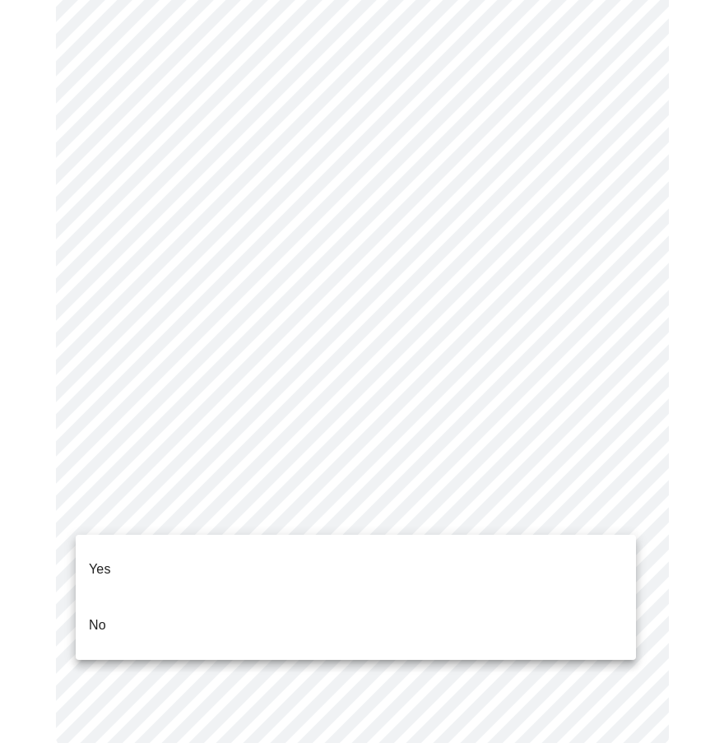
click at [179, 558] on li "Yes" at bounding box center [356, 569] width 560 height 56
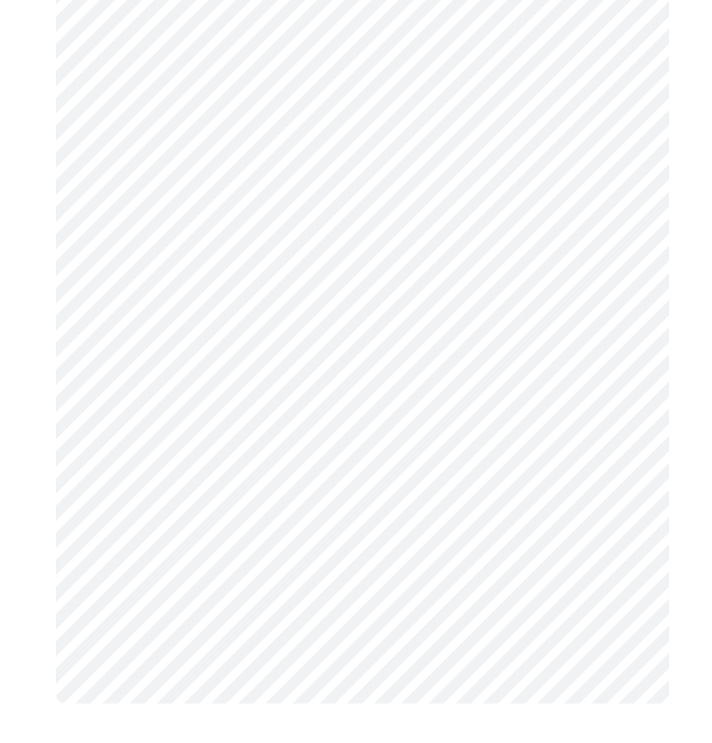
scroll to position [0, 0]
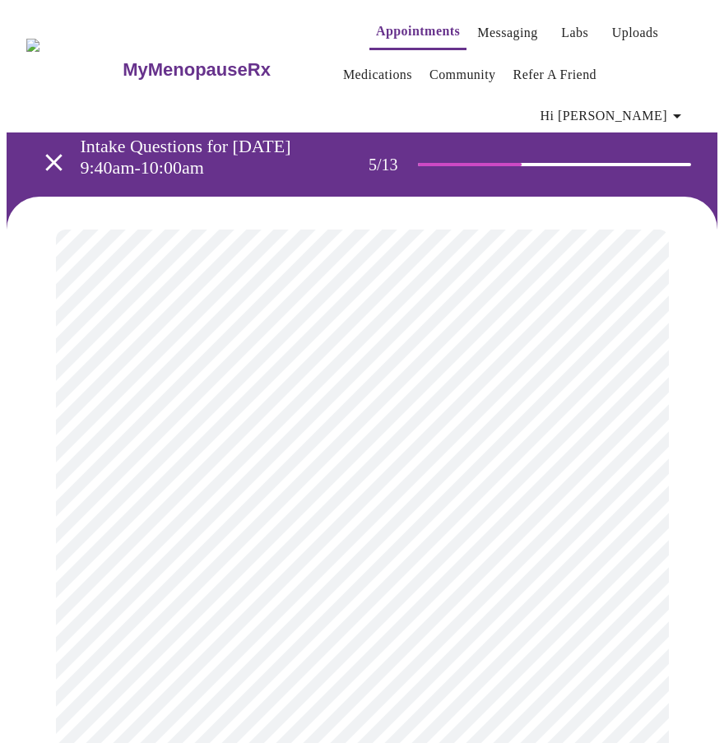
click at [622, 462] on body "MyMenopauseRx Appointments Messaging Labs Uploads Medications Community Refer a…" at bounding box center [362, 722] width 711 height 1431
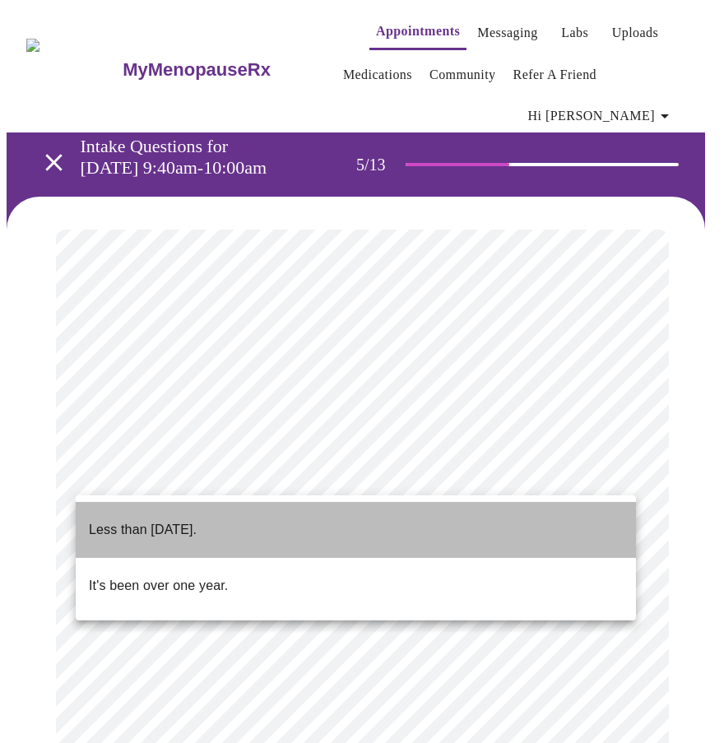
click at [196, 520] on p "Less than [DATE]." at bounding box center [143, 530] width 108 height 20
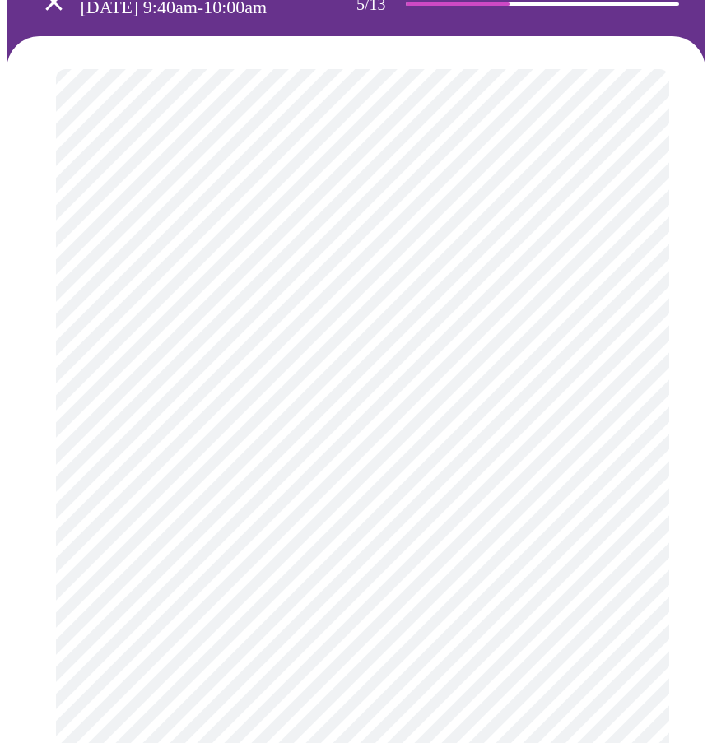
scroll to position [165, 0]
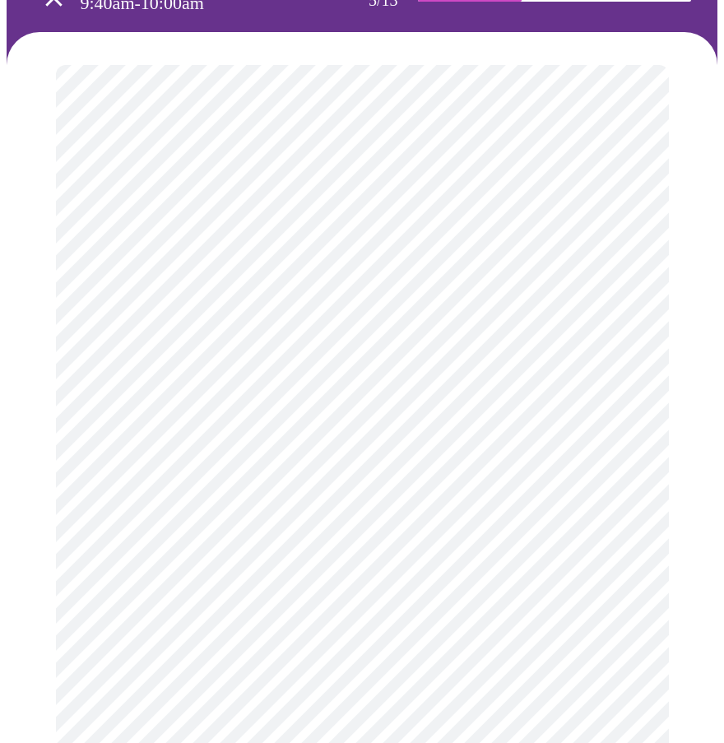
click at [156, 481] on body "MyMenopauseRx Appointments Messaging Labs Uploads Medications Community Refer a…" at bounding box center [362, 552] width 711 height 1421
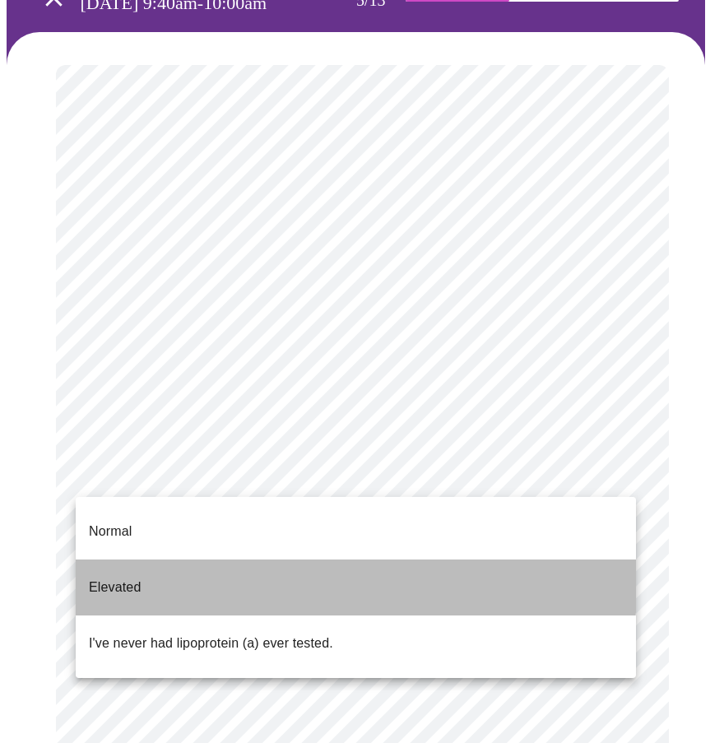
click at [100, 577] on p "Elevated" at bounding box center [115, 587] width 52 height 20
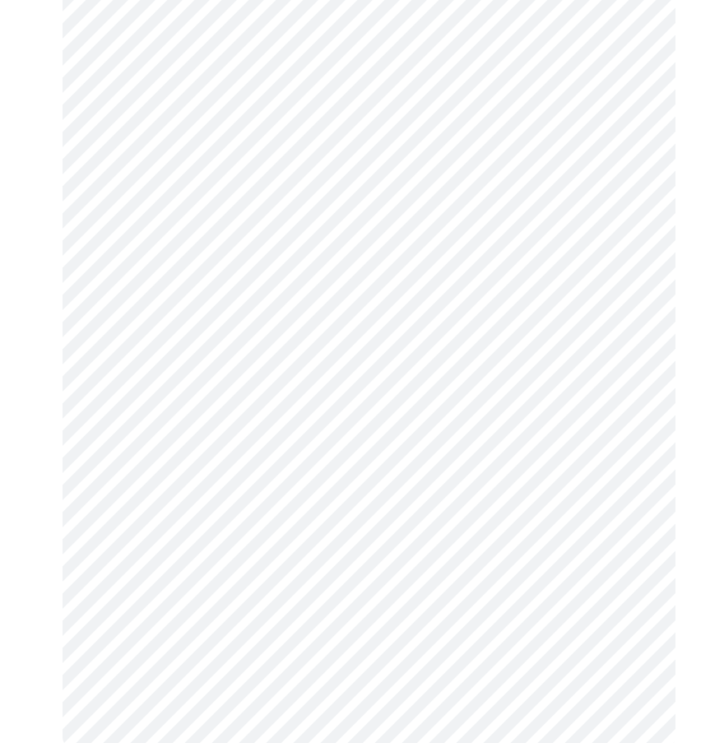
scroll to position [0, 0]
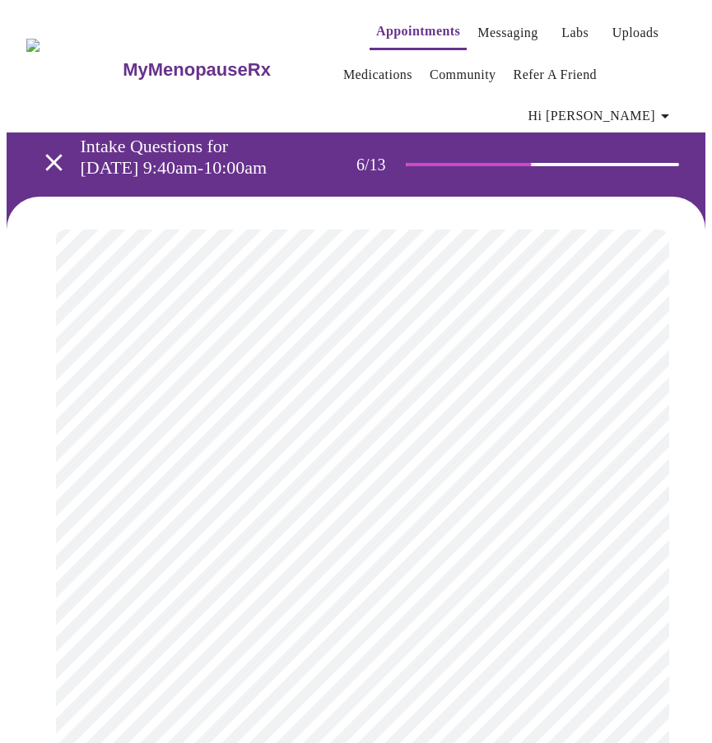
click at [151, 545] on body "MyMenopauseRx Appointments Messaging Labs Uploads Medications Community Refer a…" at bounding box center [356, 505] width 698 height 997
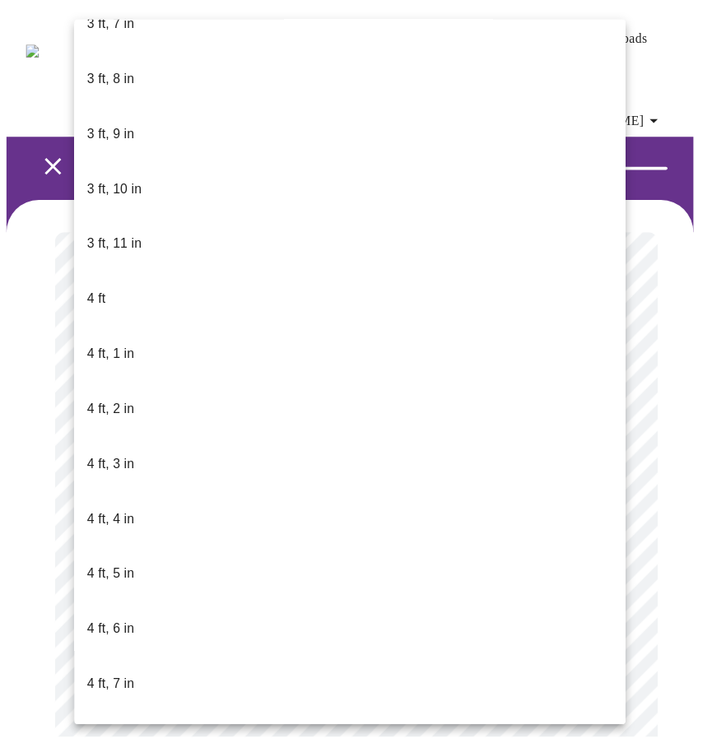
scroll to position [576, 0]
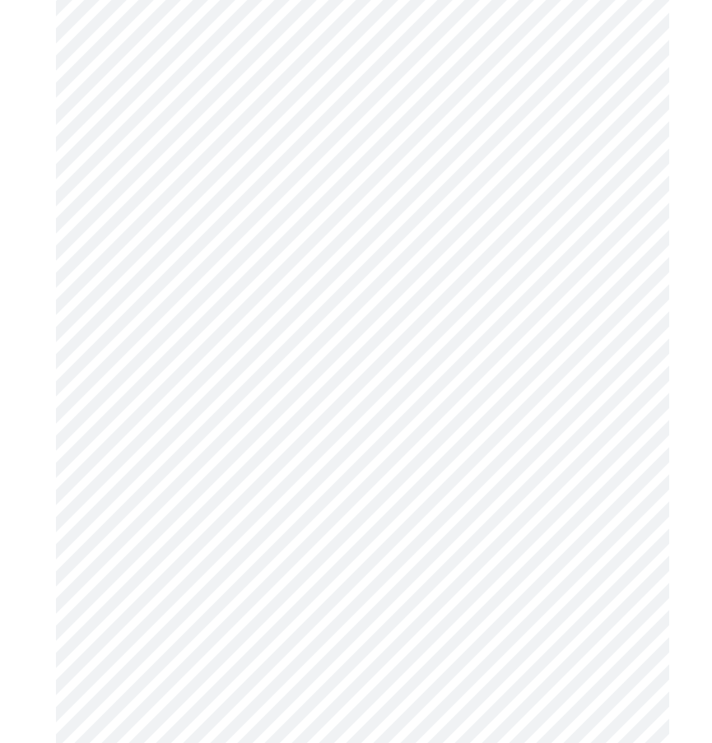
scroll to position [4277, 0]
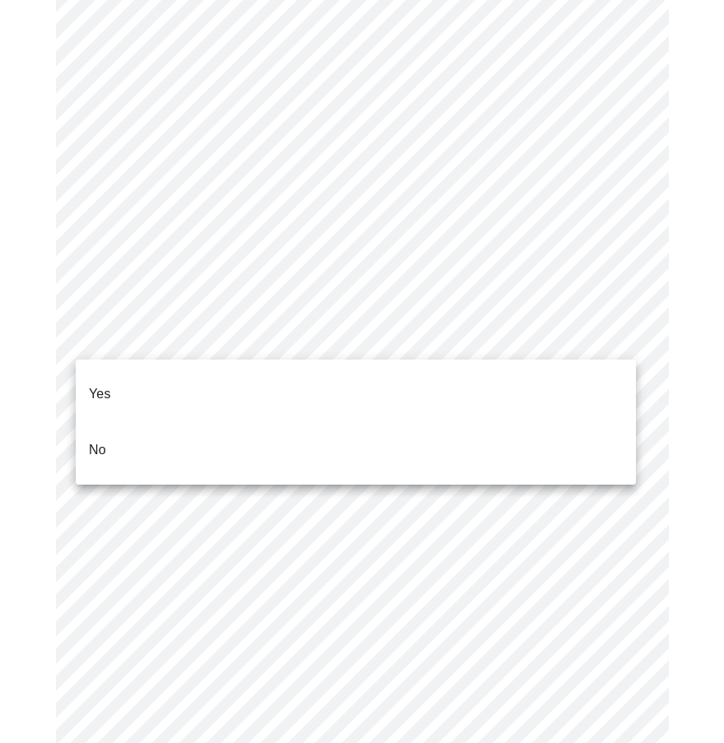
click at [140, 424] on li "No" at bounding box center [356, 450] width 560 height 56
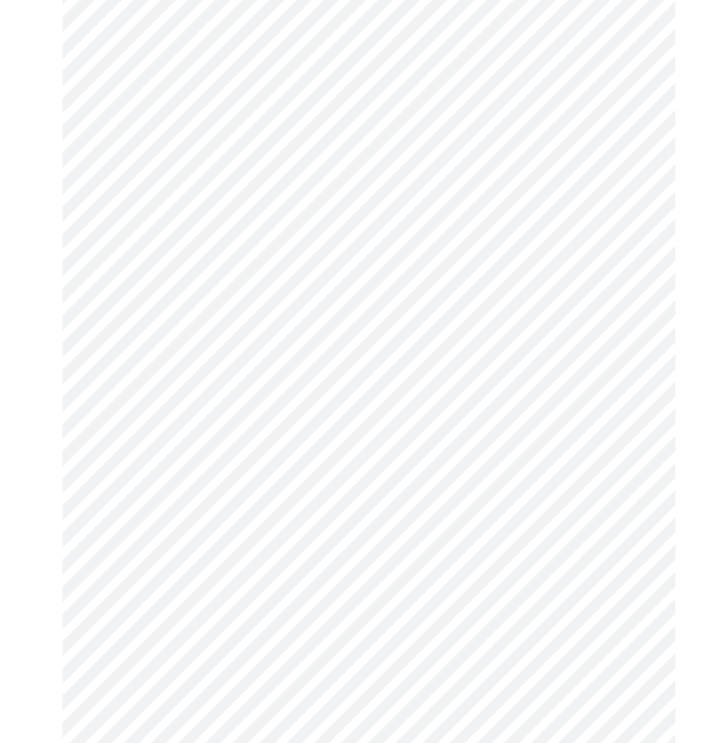
scroll to position [905, 0]
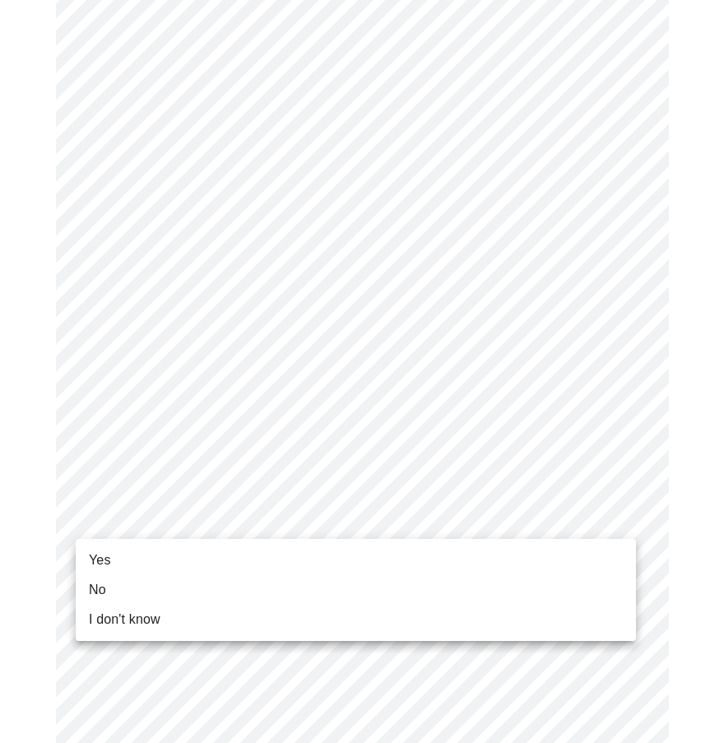
click at [216, 563] on li "Yes" at bounding box center [356, 560] width 560 height 30
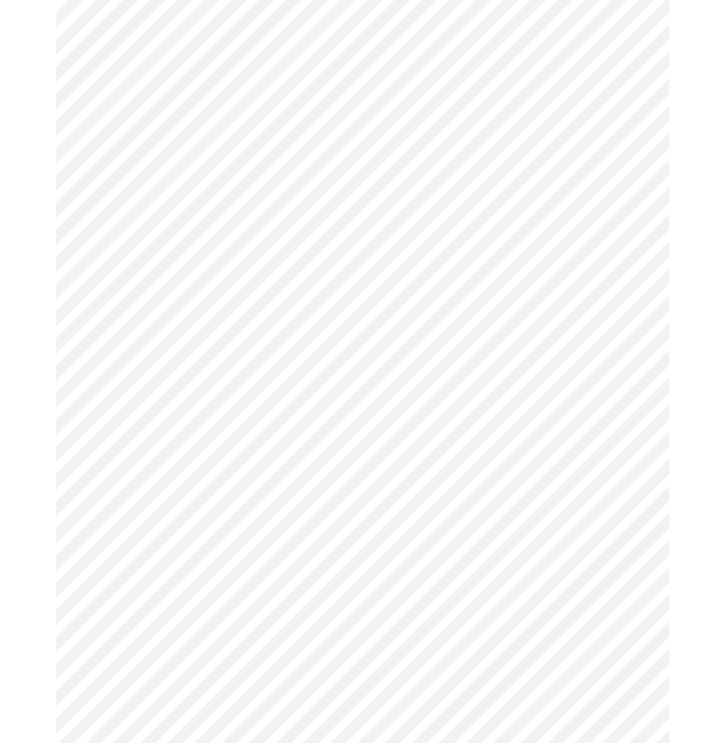
scroll to position [0, 0]
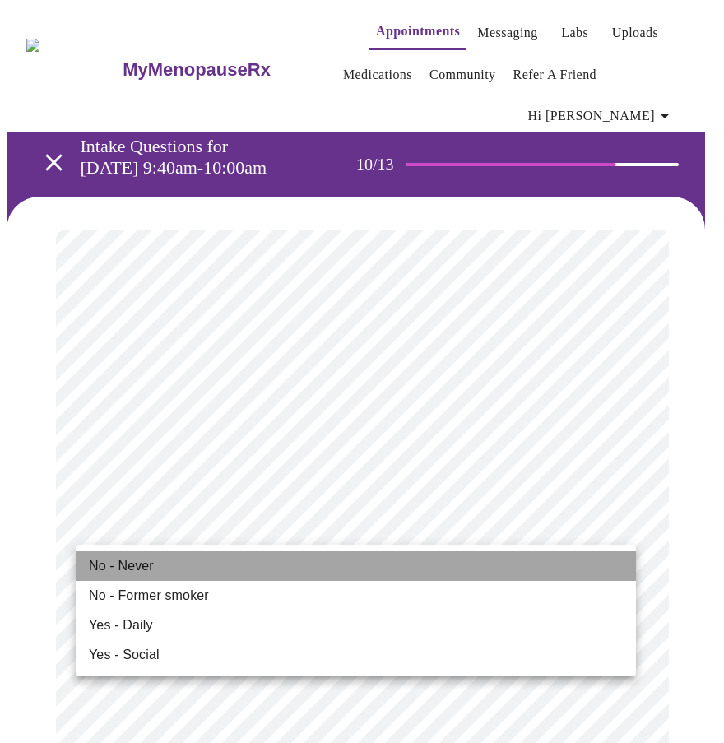
click at [210, 566] on li "No - Never" at bounding box center [356, 566] width 560 height 30
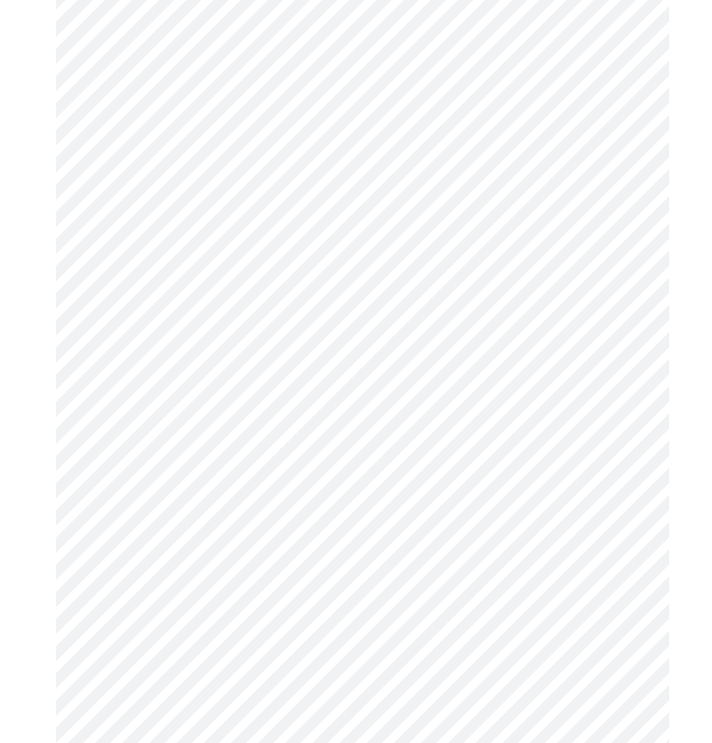
scroll to position [1234, 0]
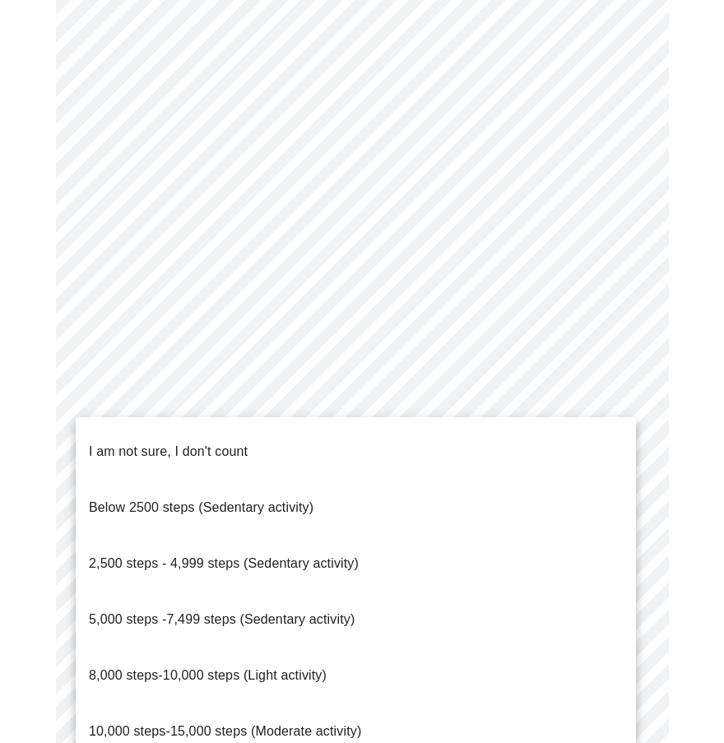
click at [298, 500] on span "Below 2500 steps (Sedentary activity)" at bounding box center [201, 507] width 225 height 14
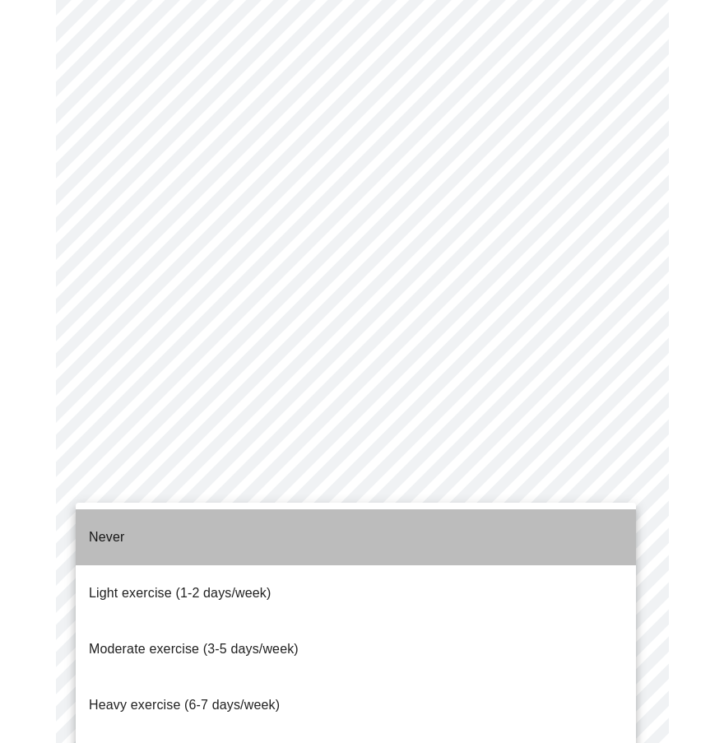
click at [202, 519] on li "Never" at bounding box center [356, 537] width 560 height 56
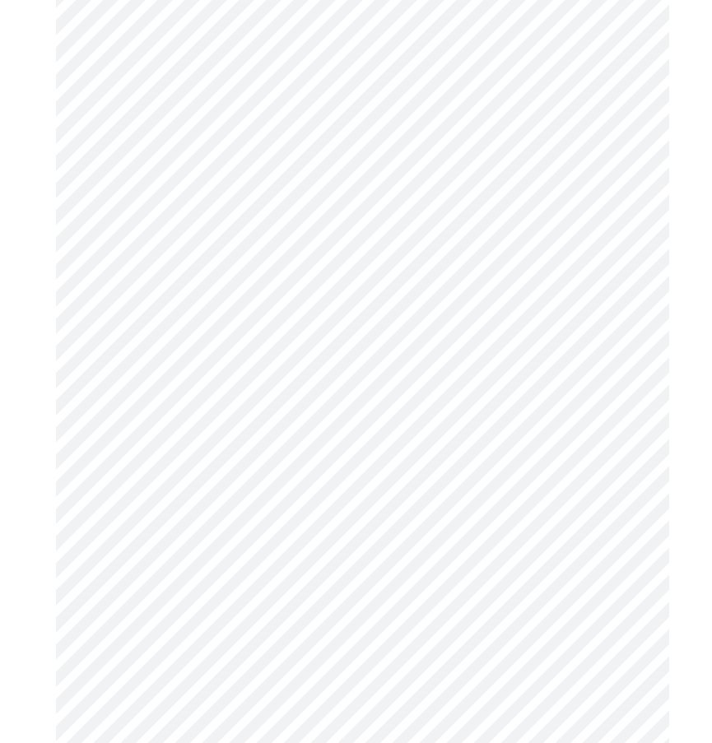
scroll to position [1398, 0]
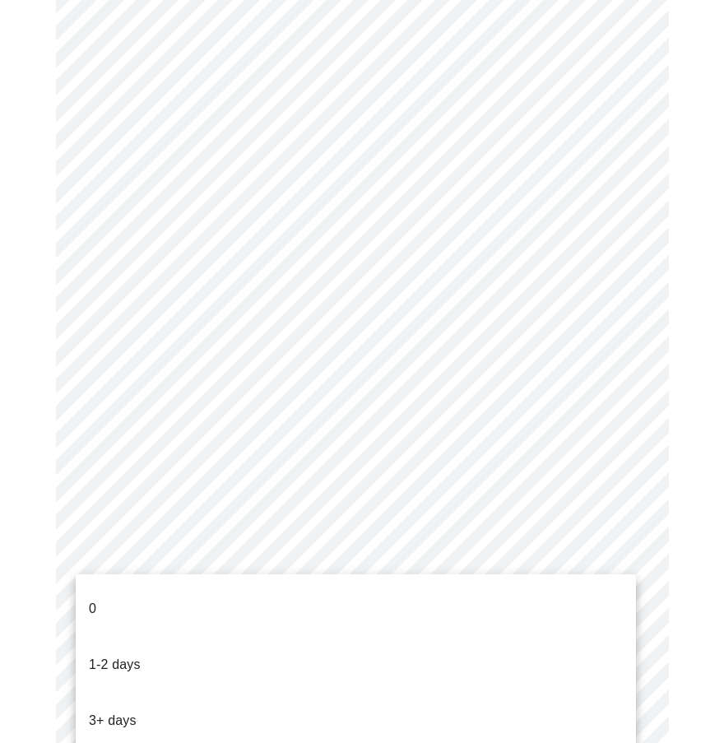
click at [158, 604] on li "0" at bounding box center [356, 609] width 560 height 56
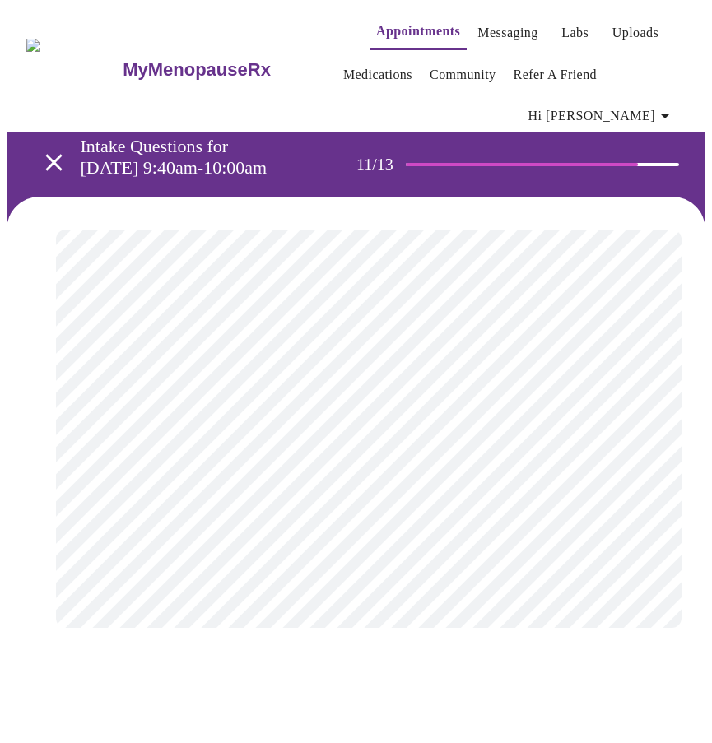
scroll to position [0, 0]
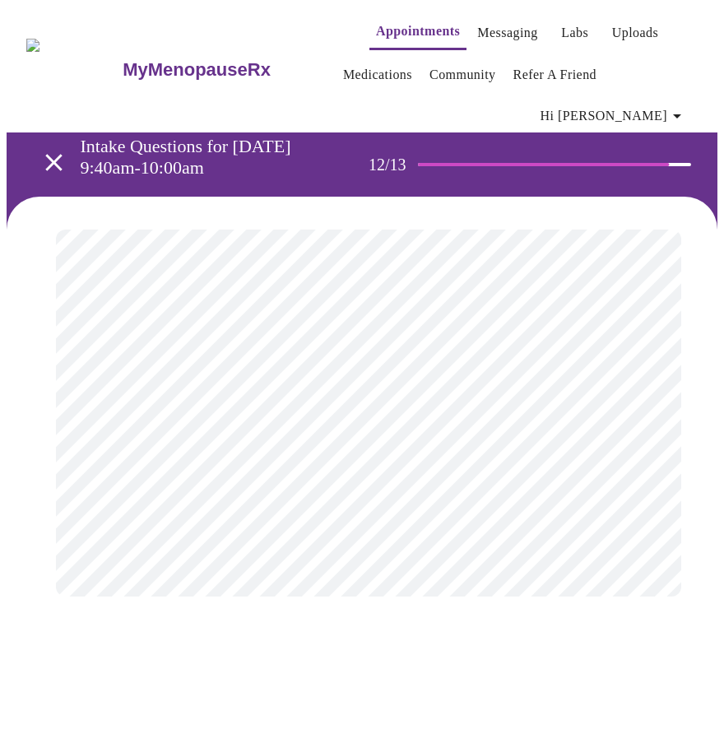
click at [288, 385] on body "MyMenopauseRx Appointments Messaging Labs Uploads Medications Community Refer a…" at bounding box center [362, 318] width 711 height 623
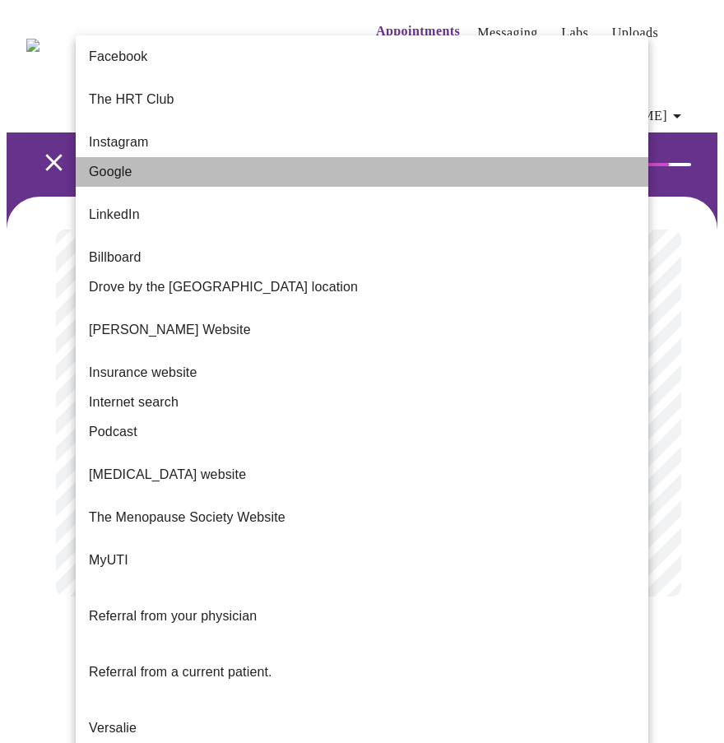
click at [183, 172] on li "Google" at bounding box center [362, 172] width 573 height 30
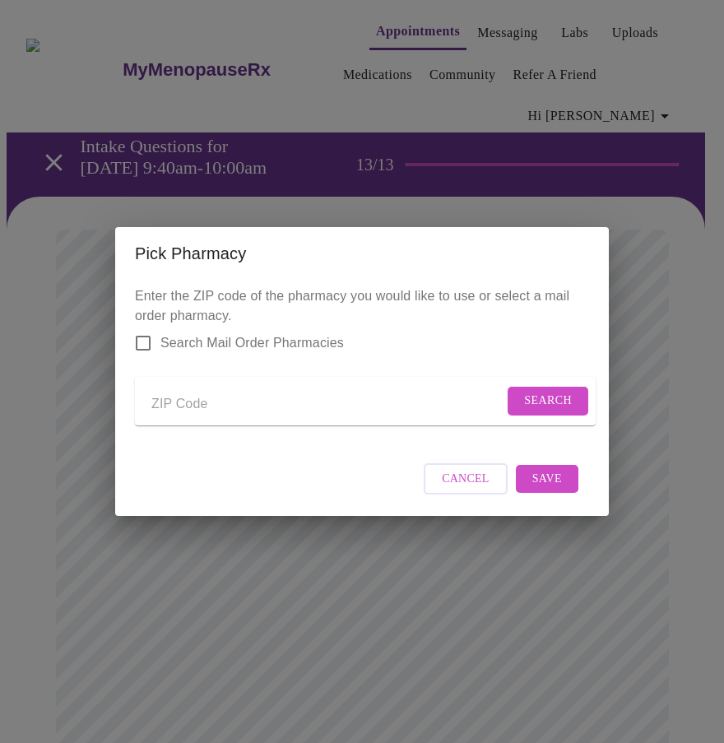
click at [181, 400] on input "Send a message to your care team" at bounding box center [327, 404] width 352 height 26
type input "60970"
click at [516, 392] on button "Search" at bounding box center [548, 401] width 81 height 29
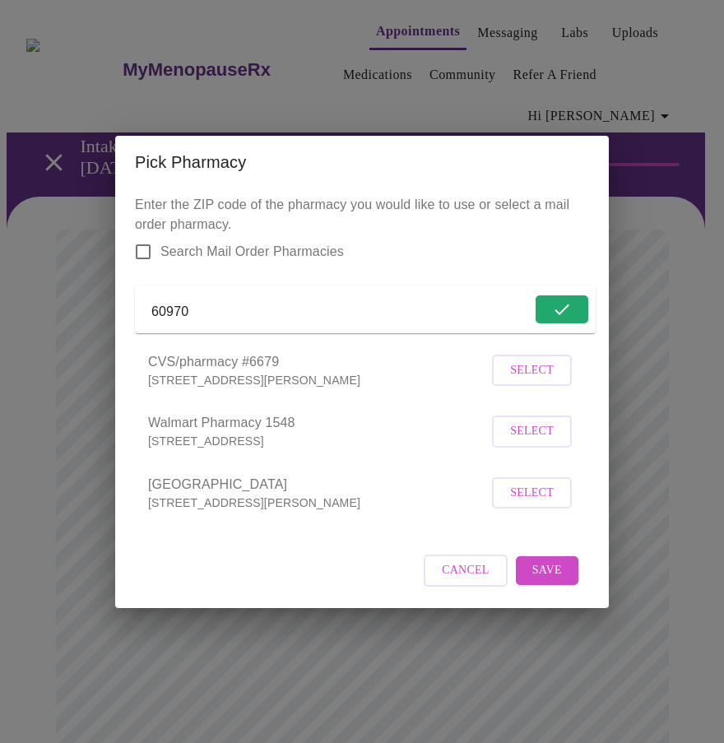
click at [525, 442] on span "Select" at bounding box center [532, 431] width 44 height 21
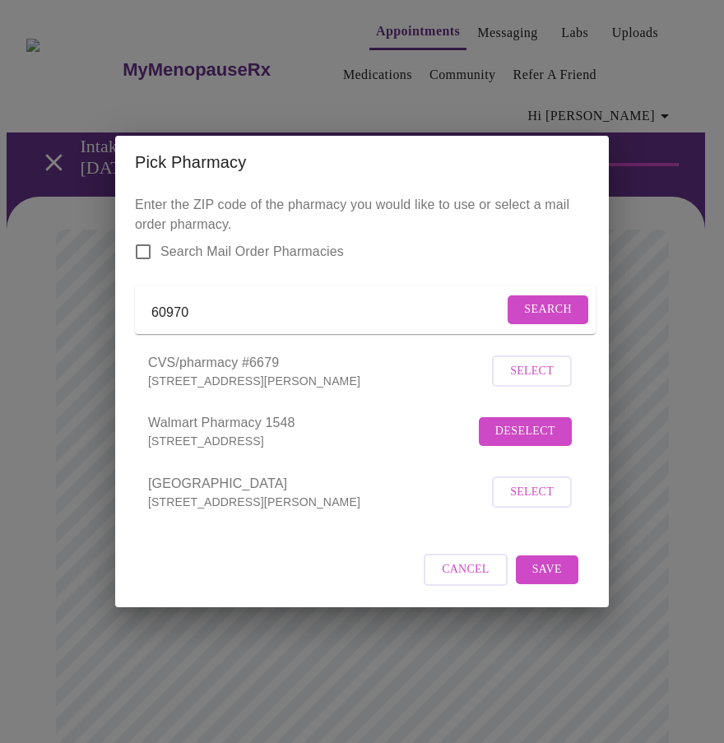
click at [549, 580] on span "Save" at bounding box center [547, 569] width 30 height 21
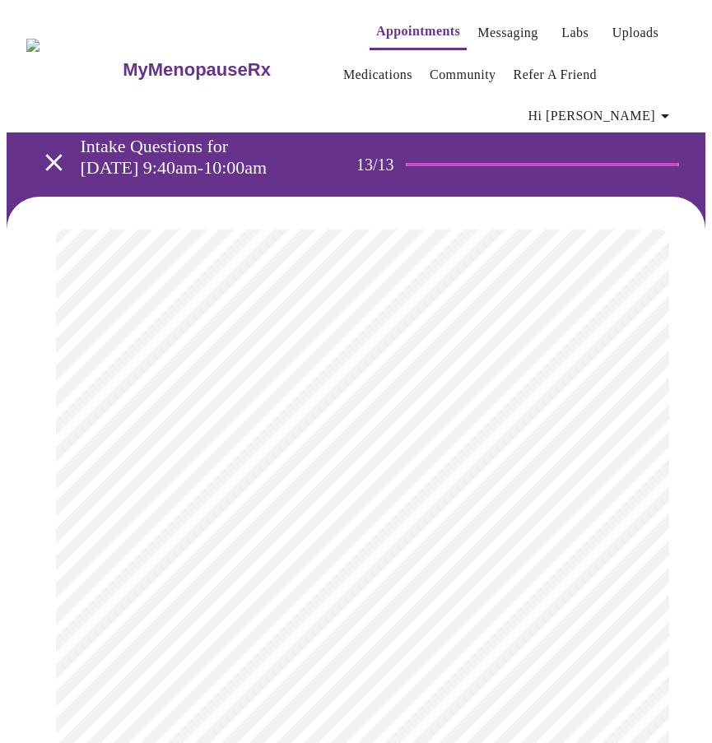
scroll to position [411, 0]
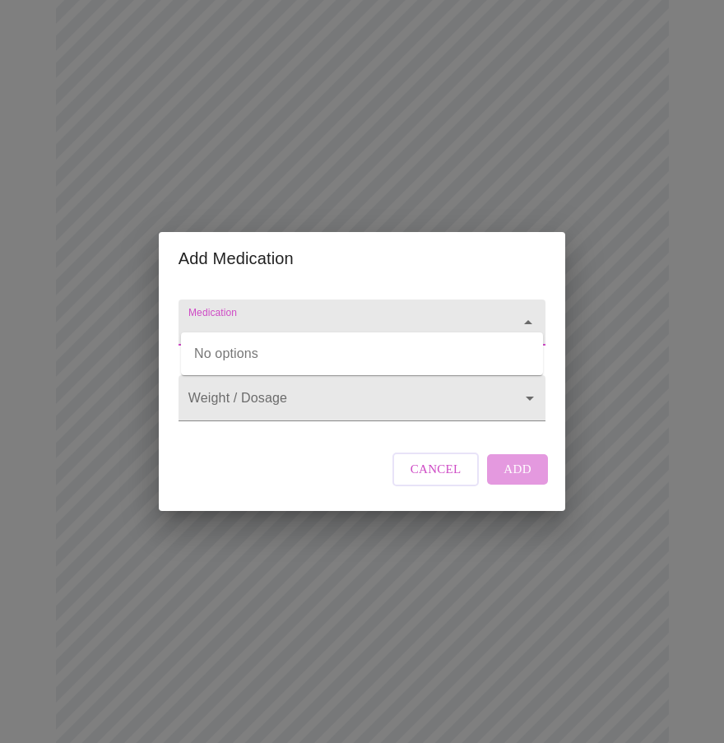
click at [385, 315] on input "Medication" at bounding box center [338, 330] width 307 height 30
click at [383, 315] on input "Medication" at bounding box center [338, 330] width 307 height 30
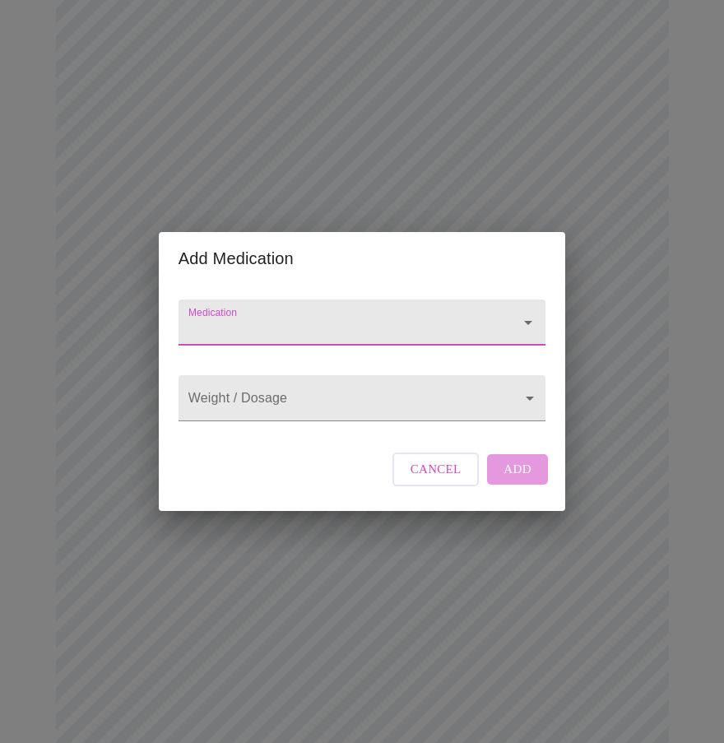
click at [383, 315] on input "Medication" at bounding box center [338, 330] width 307 height 30
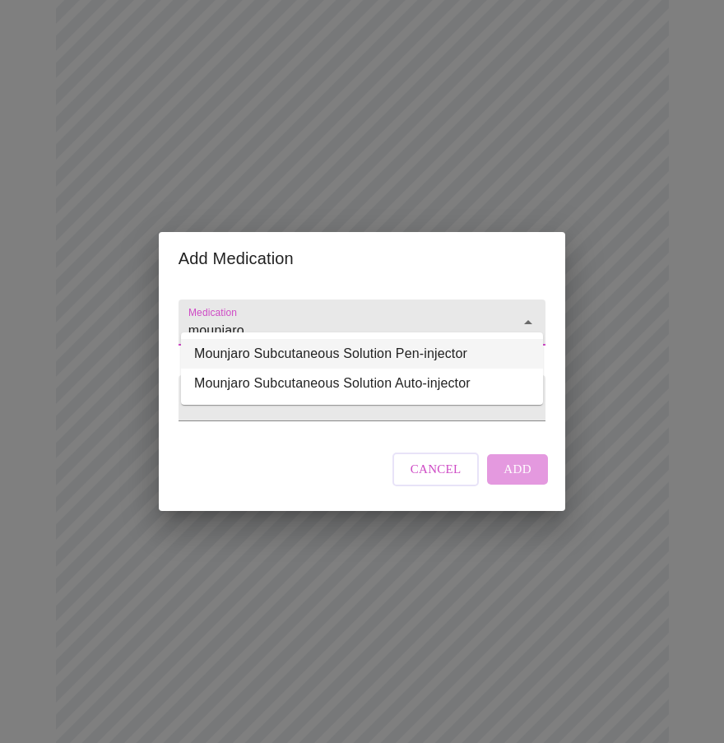
click at [378, 357] on li "Mounjaro Subcutaneous Solution Pen-injector" at bounding box center [362, 354] width 362 height 30
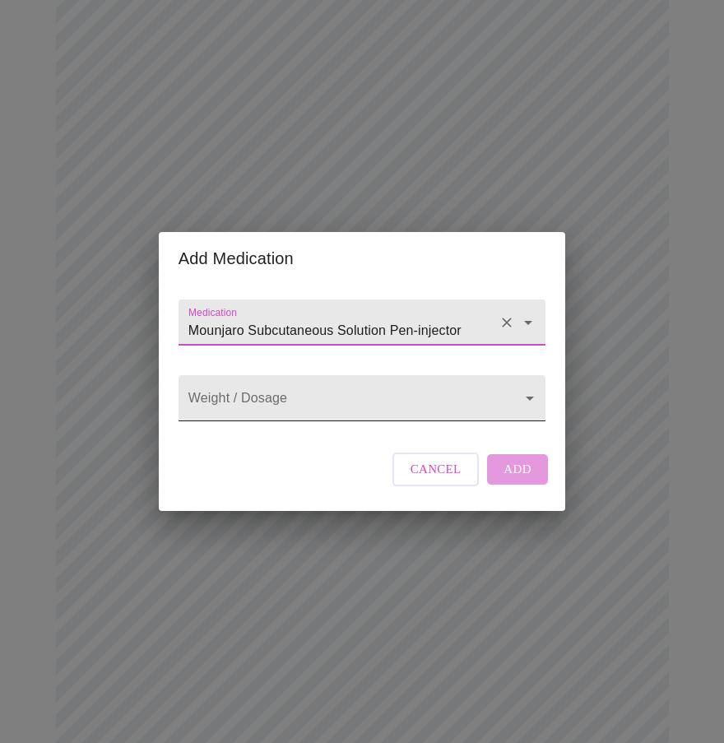
type input "Mounjaro Subcutaneous Solution Pen-injector"
click at [349, 397] on body "MyMenopauseRx Appointments Messaging Labs Uploads Medications Community Refer a…" at bounding box center [362, 262] width 711 height 1334
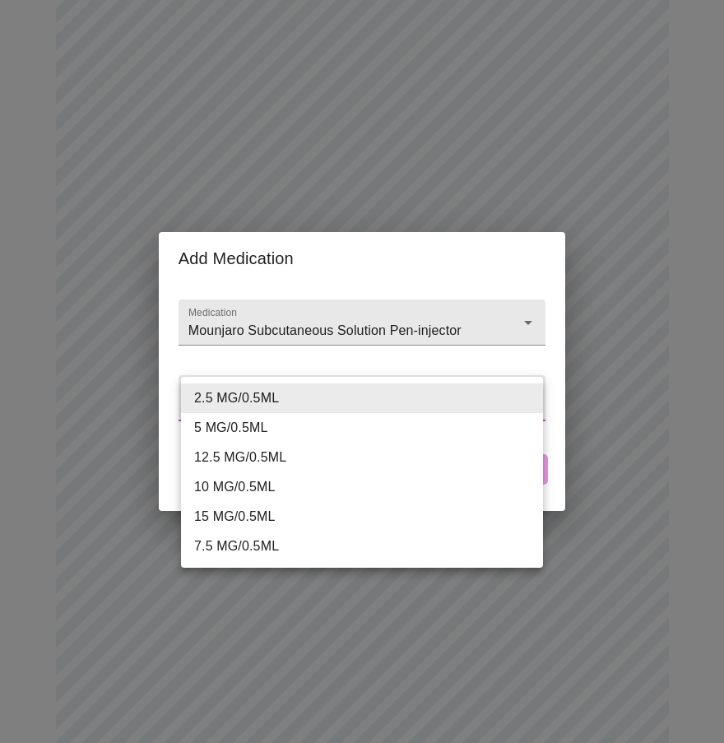
click at [271, 417] on li "5 MG/0.5ML" at bounding box center [362, 428] width 362 height 30
type input "5 MG/0.5ML"
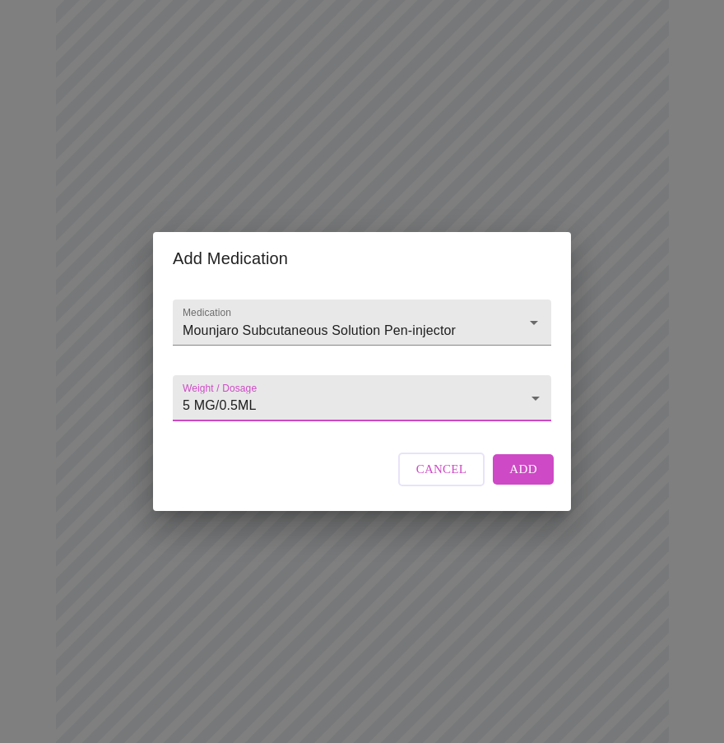
click at [517, 480] on span "Add" at bounding box center [523, 468] width 28 height 21
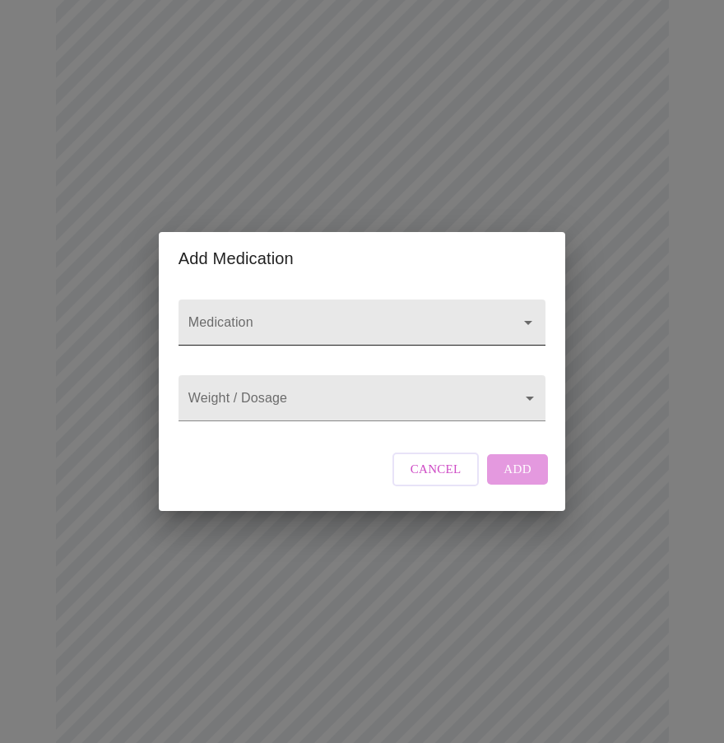
click at [311, 315] on input "Medication" at bounding box center [338, 330] width 307 height 30
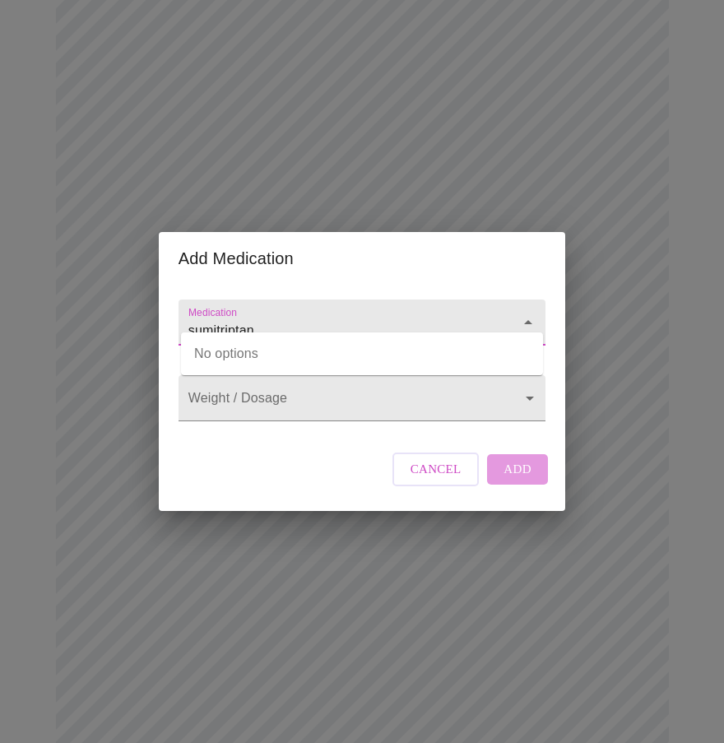
drag, startPoint x: 271, startPoint y: 310, endPoint x: 187, endPoint y: 323, distance: 85.7
click at [187, 323] on input "sumitriptan" at bounding box center [338, 330] width 307 height 30
type input "sumitriptan"
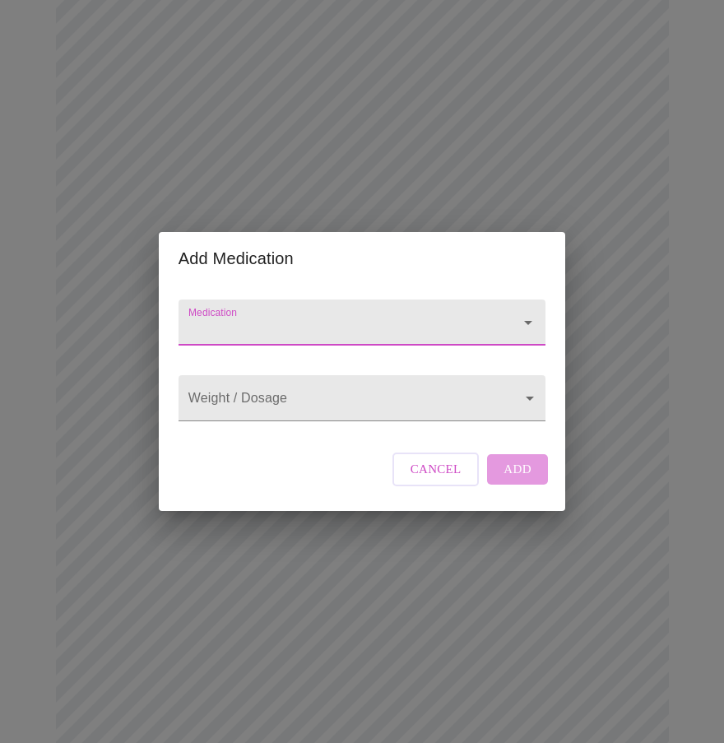
paste input "[MEDICAL_DATA]"
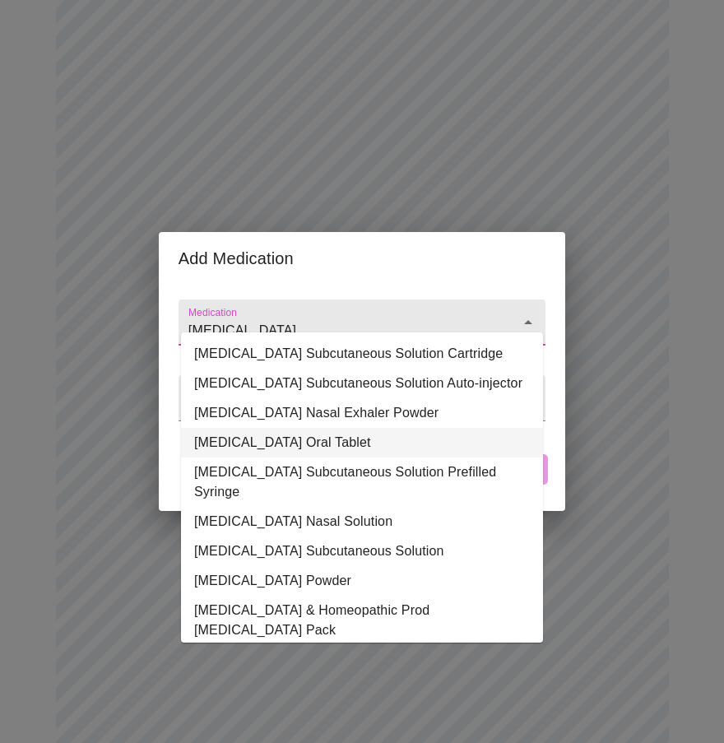
click at [445, 457] on li "[MEDICAL_DATA] Oral Tablet" at bounding box center [362, 443] width 362 height 30
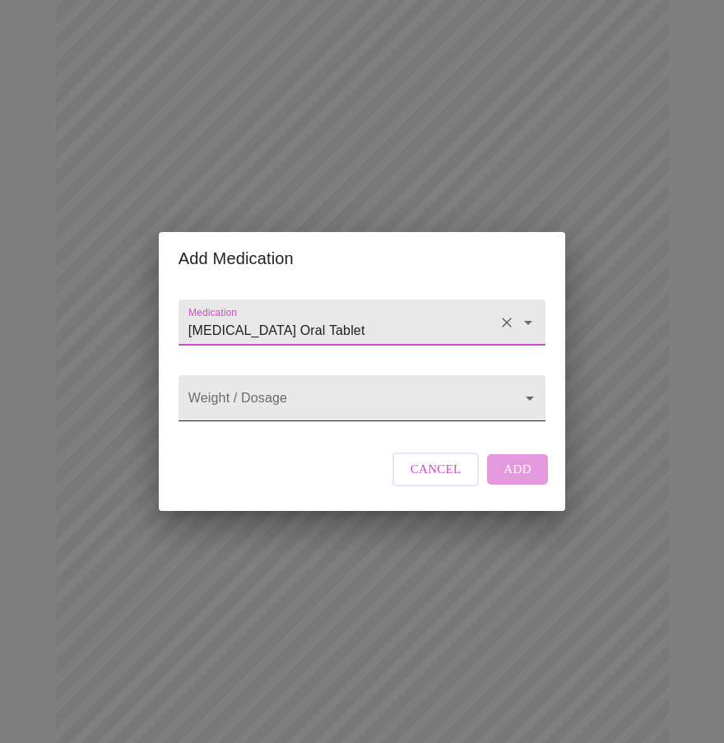
type input "[MEDICAL_DATA] Oral Tablet"
click at [436, 385] on body "MyMenopauseRx Appointments Messaging Labs Uploads Medications Community Refer a…" at bounding box center [362, 280] width 711 height 1370
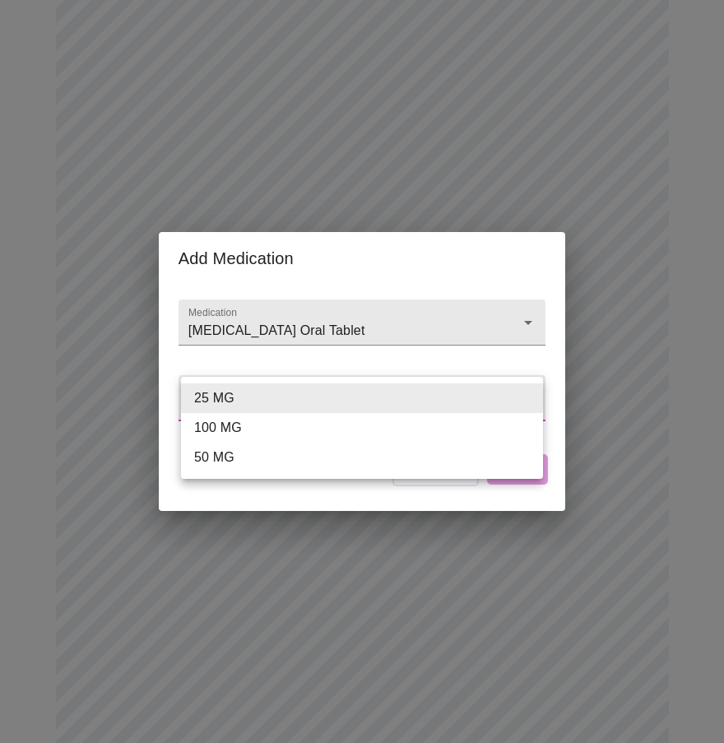
click at [292, 426] on li "100 MG" at bounding box center [362, 428] width 362 height 30
type input "100 MG"
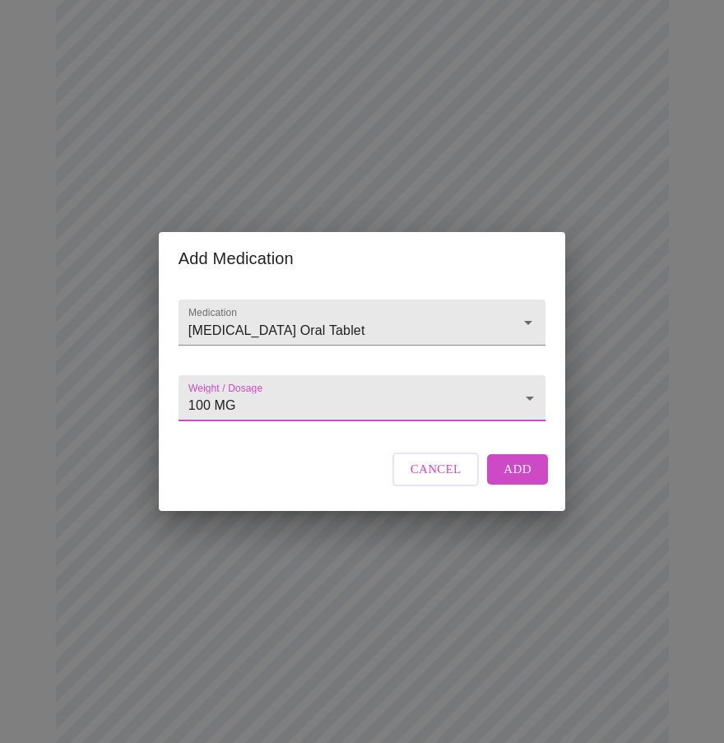
click at [499, 480] on button "Add" at bounding box center [517, 469] width 61 height 30
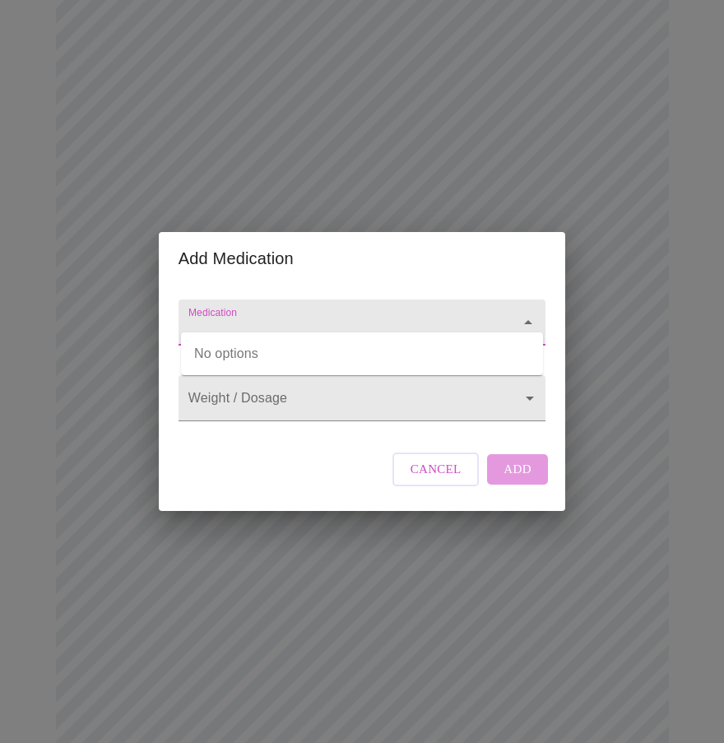
click at [260, 315] on input "Medication" at bounding box center [338, 330] width 307 height 30
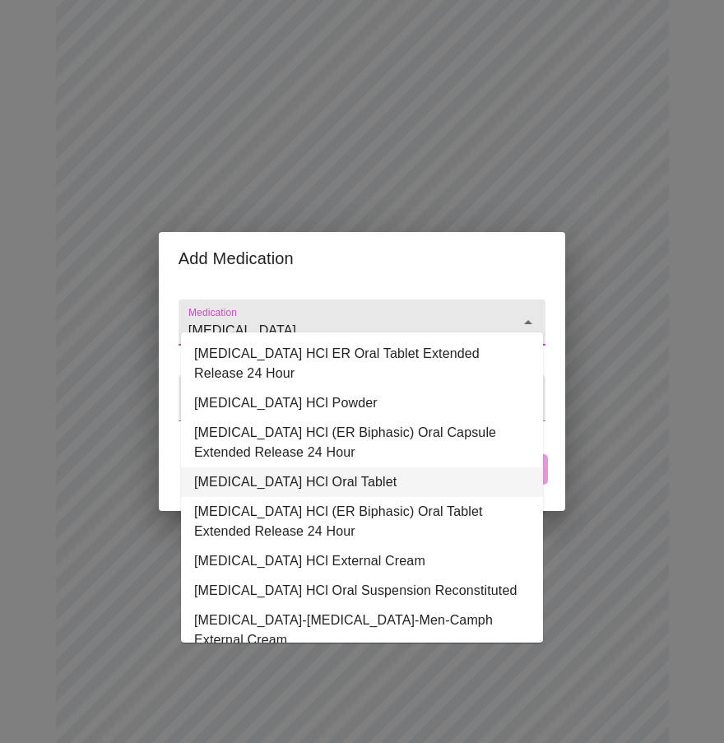
click at [257, 484] on li "[MEDICAL_DATA] HCl Oral Tablet" at bounding box center [362, 482] width 362 height 30
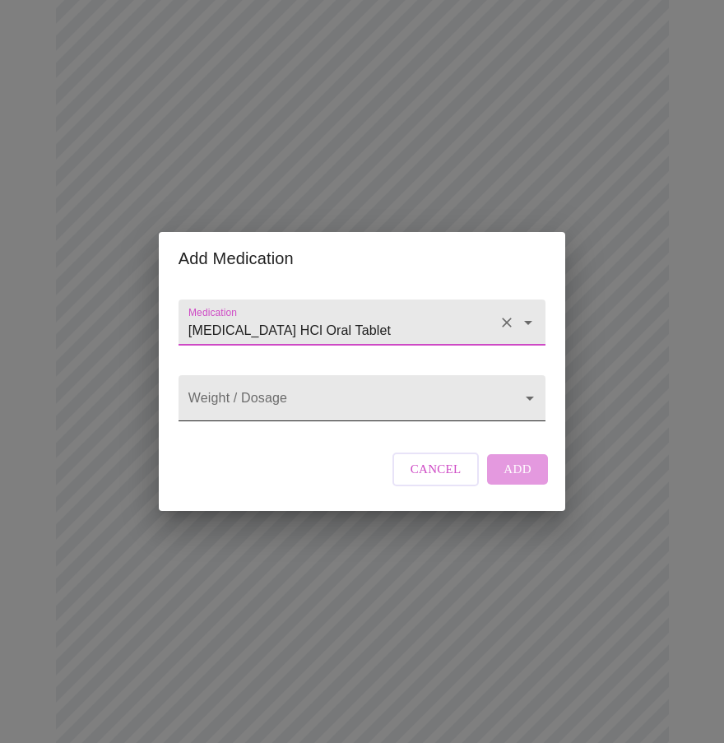
type input "[MEDICAL_DATA] HCl Oral Tablet"
click at [299, 400] on body "MyMenopauseRx Appointments Messaging Labs Uploads Medications Community Refer a…" at bounding box center [362, 310] width 711 height 1431
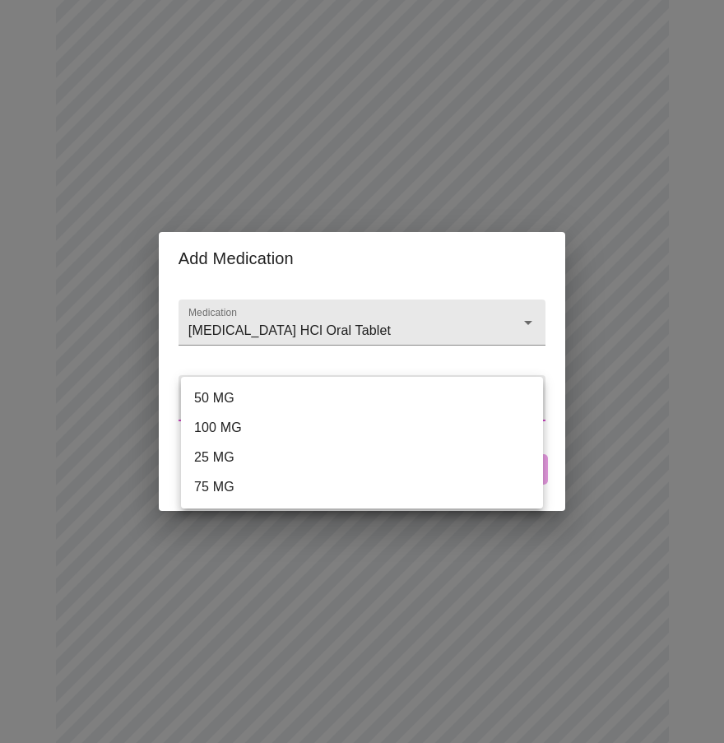
click at [267, 401] on li "50 MG" at bounding box center [362, 398] width 362 height 30
type input "50 MG"
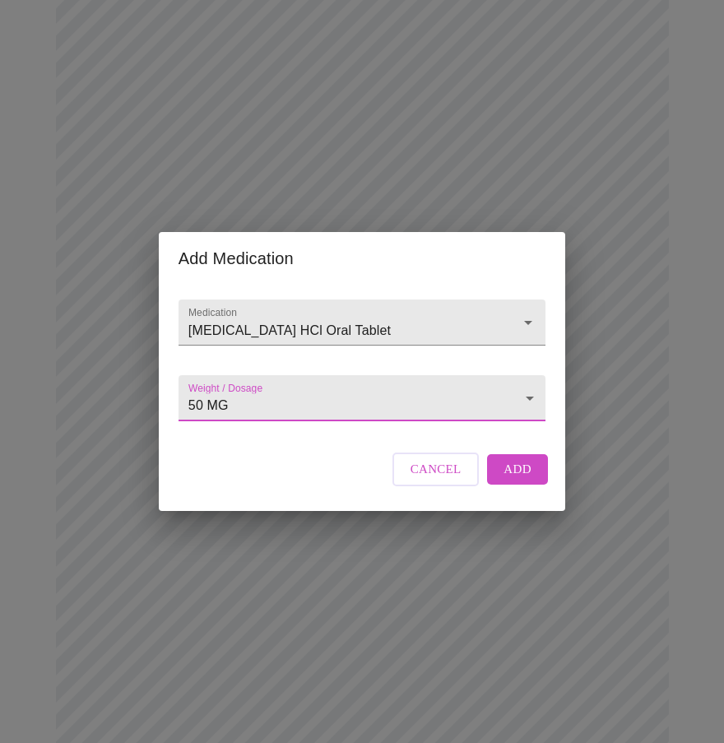
click at [509, 480] on span "Add" at bounding box center [517, 468] width 28 height 21
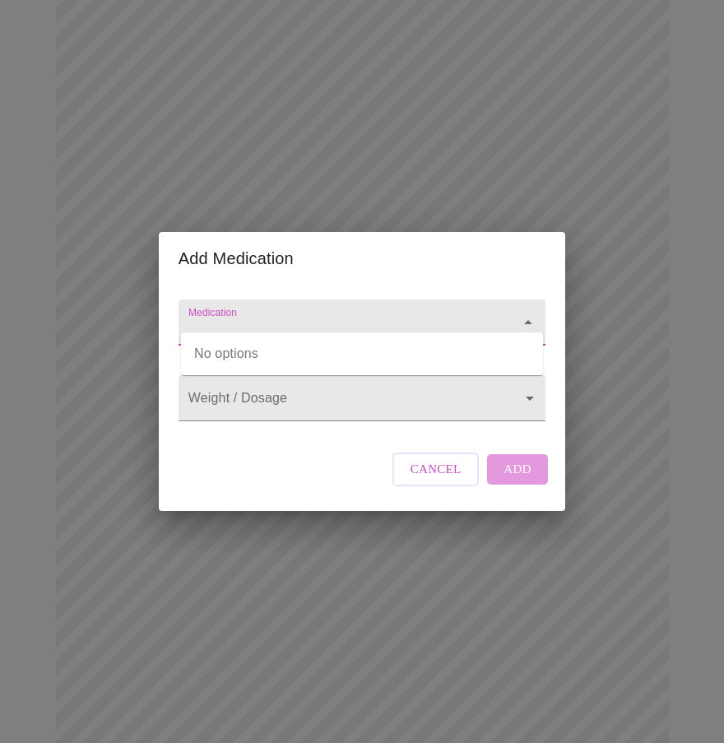
click at [235, 315] on input "Medication" at bounding box center [338, 330] width 307 height 30
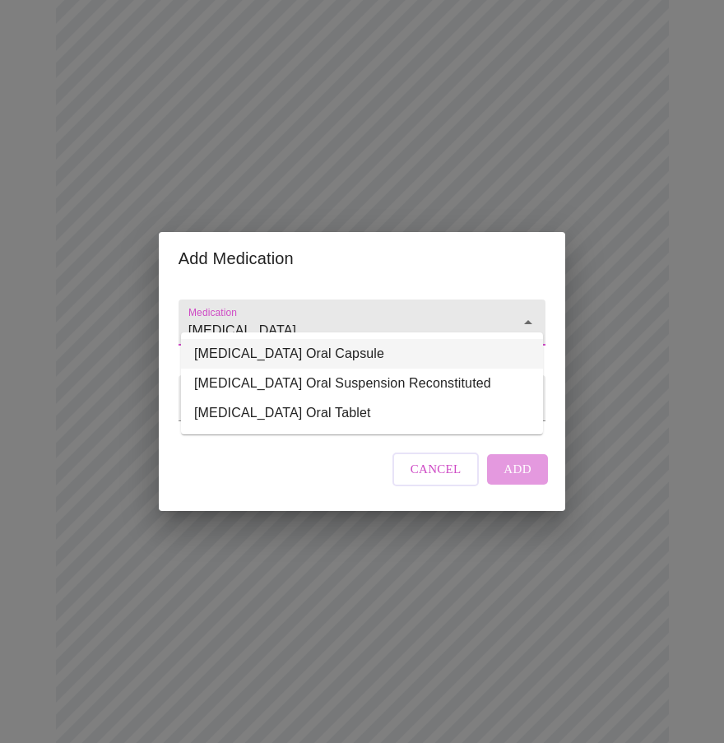
click at [237, 350] on li "[MEDICAL_DATA] Oral Capsule" at bounding box center [362, 354] width 362 height 30
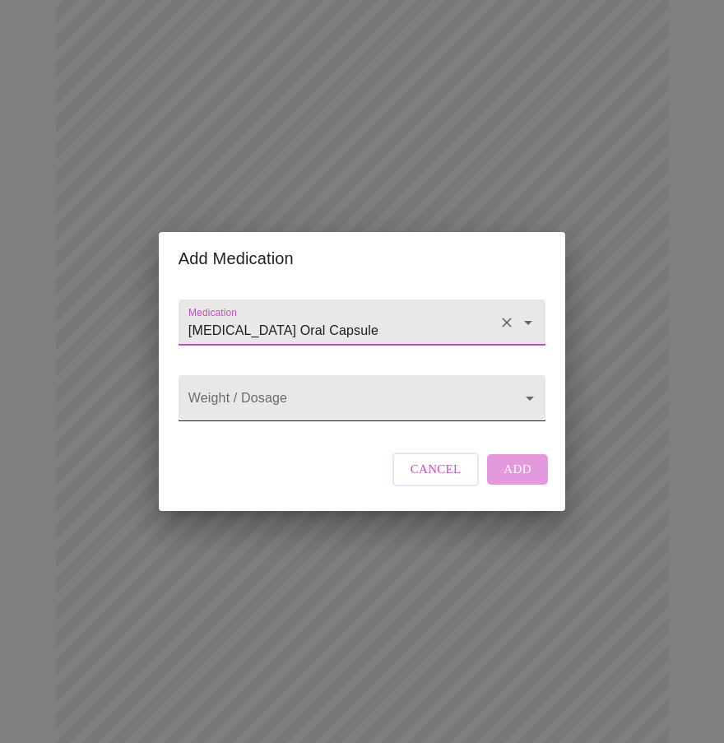
type input "[MEDICAL_DATA] Oral Capsule"
click at [258, 400] on body "MyMenopauseRx Appointments Messaging Labs Uploads Medications Community Refer a…" at bounding box center [362, 341] width 711 height 1492
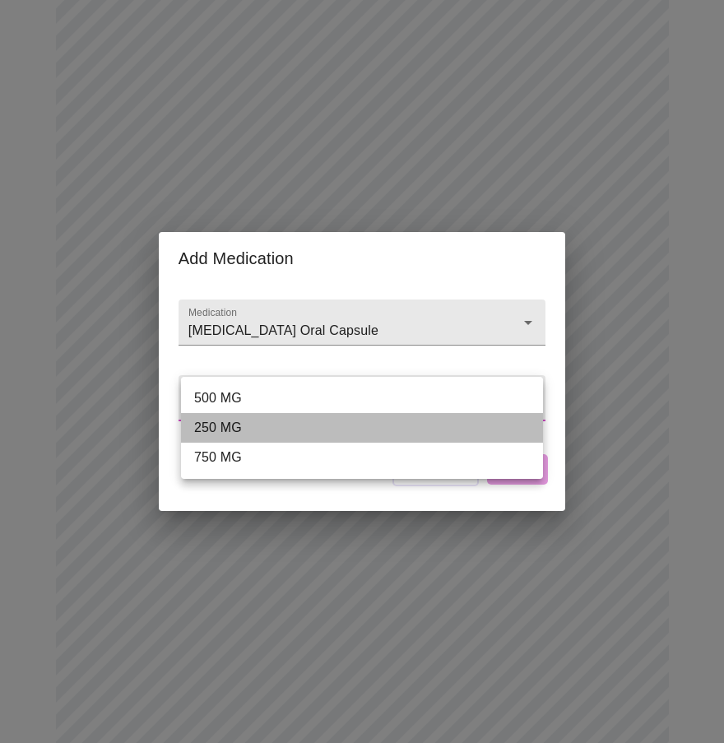
click at [257, 425] on li "250 MG" at bounding box center [362, 428] width 362 height 30
type input "250 MG"
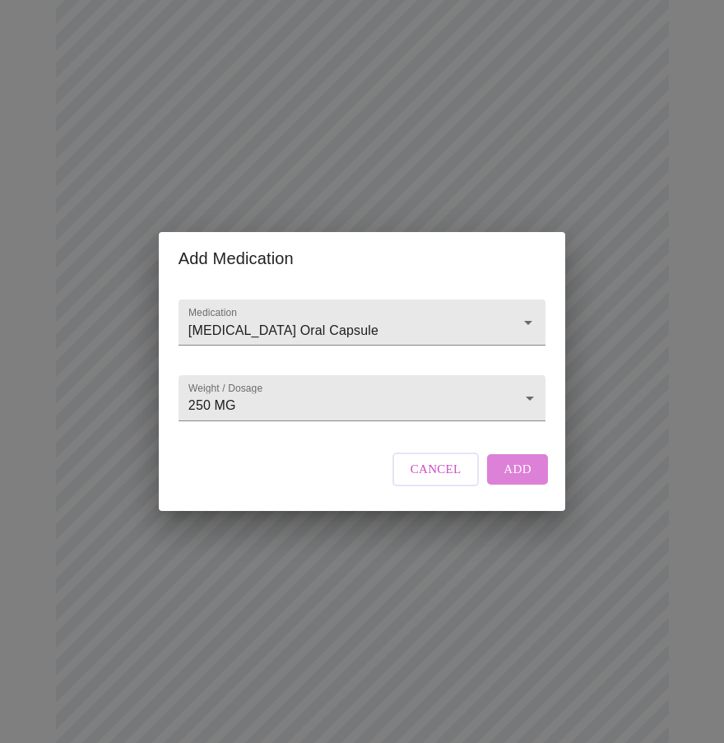
click at [526, 480] on span "Add" at bounding box center [517, 468] width 28 height 21
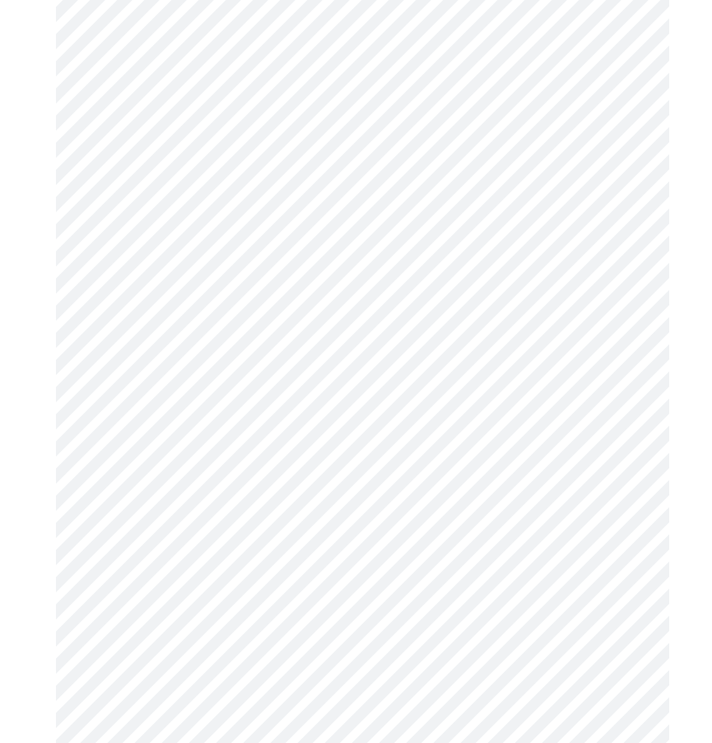
scroll to position [780, 0]
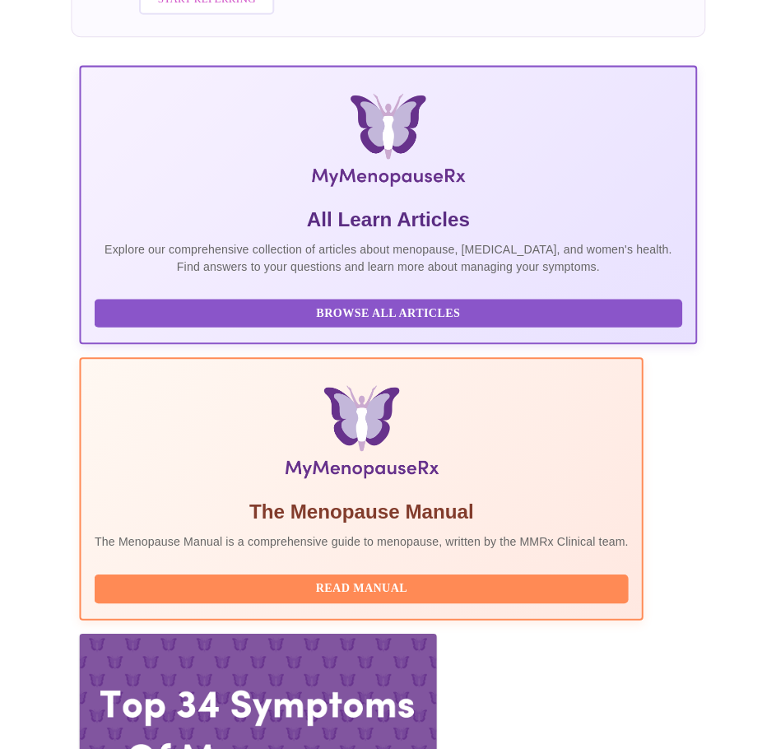
scroll to position [346, 0]
